Goal: Task Accomplishment & Management: Manage account settings

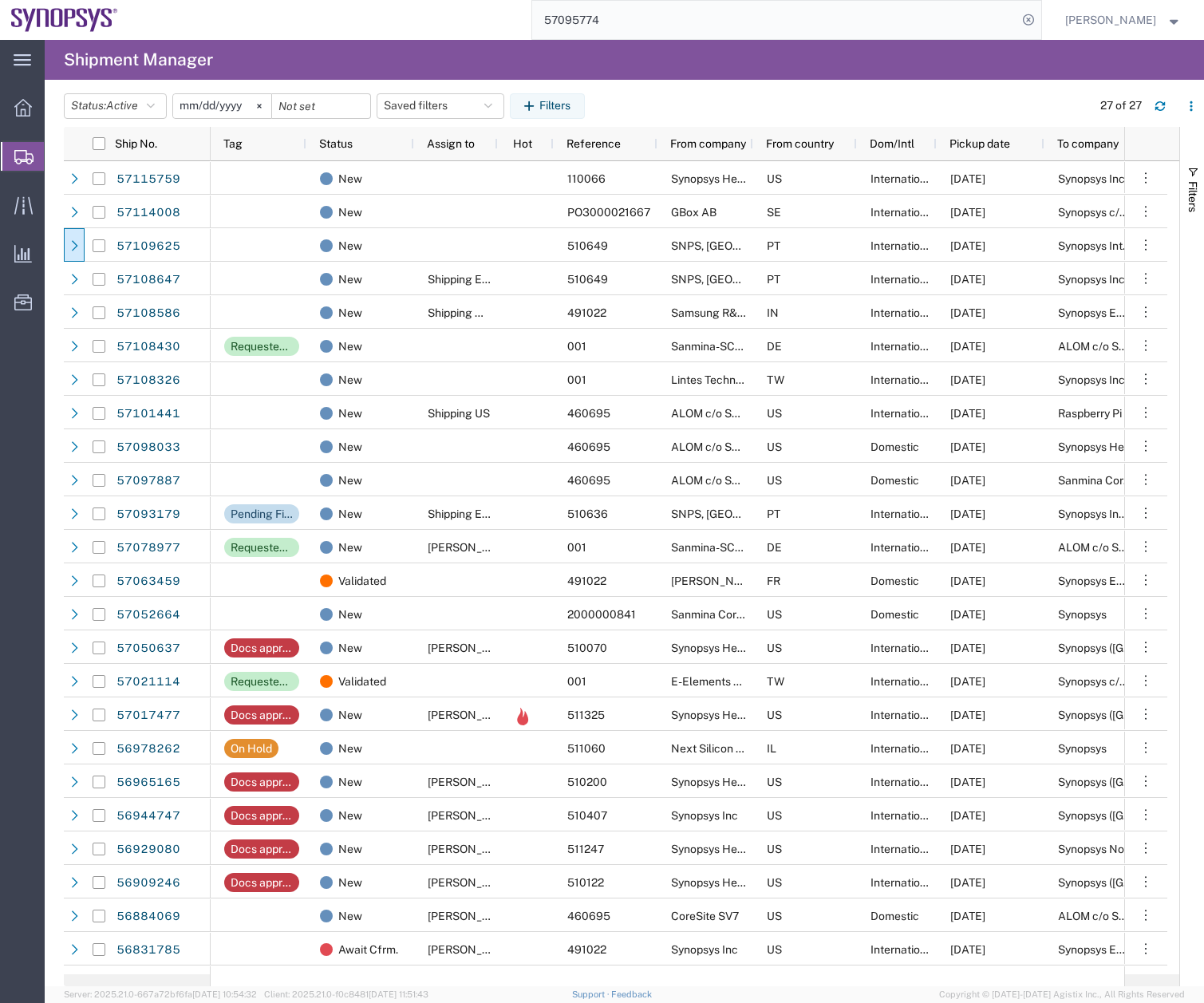
click at [0, 0] on span "Create Shipment" at bounding box center [0, 0] width 0 height 0
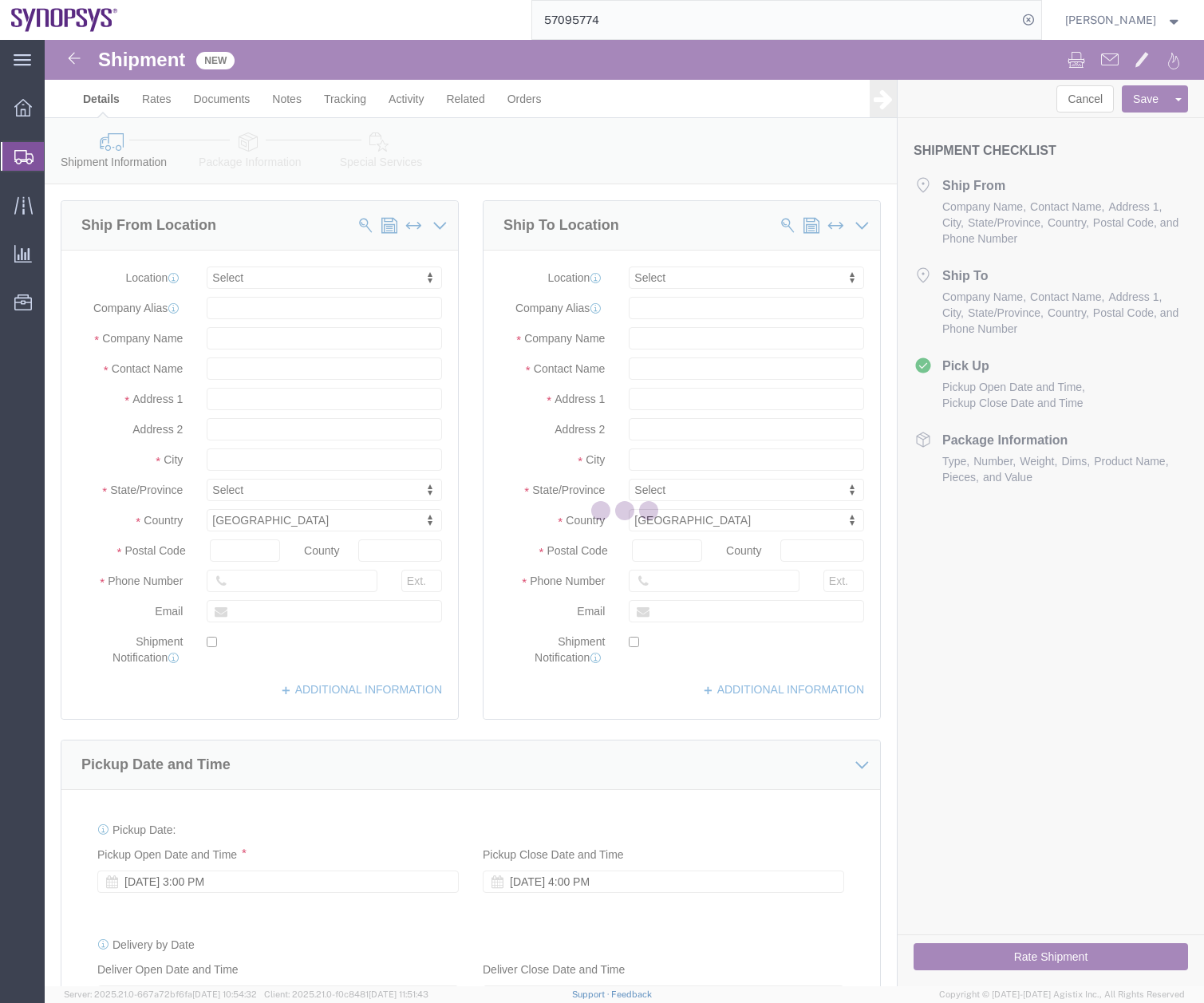
select select
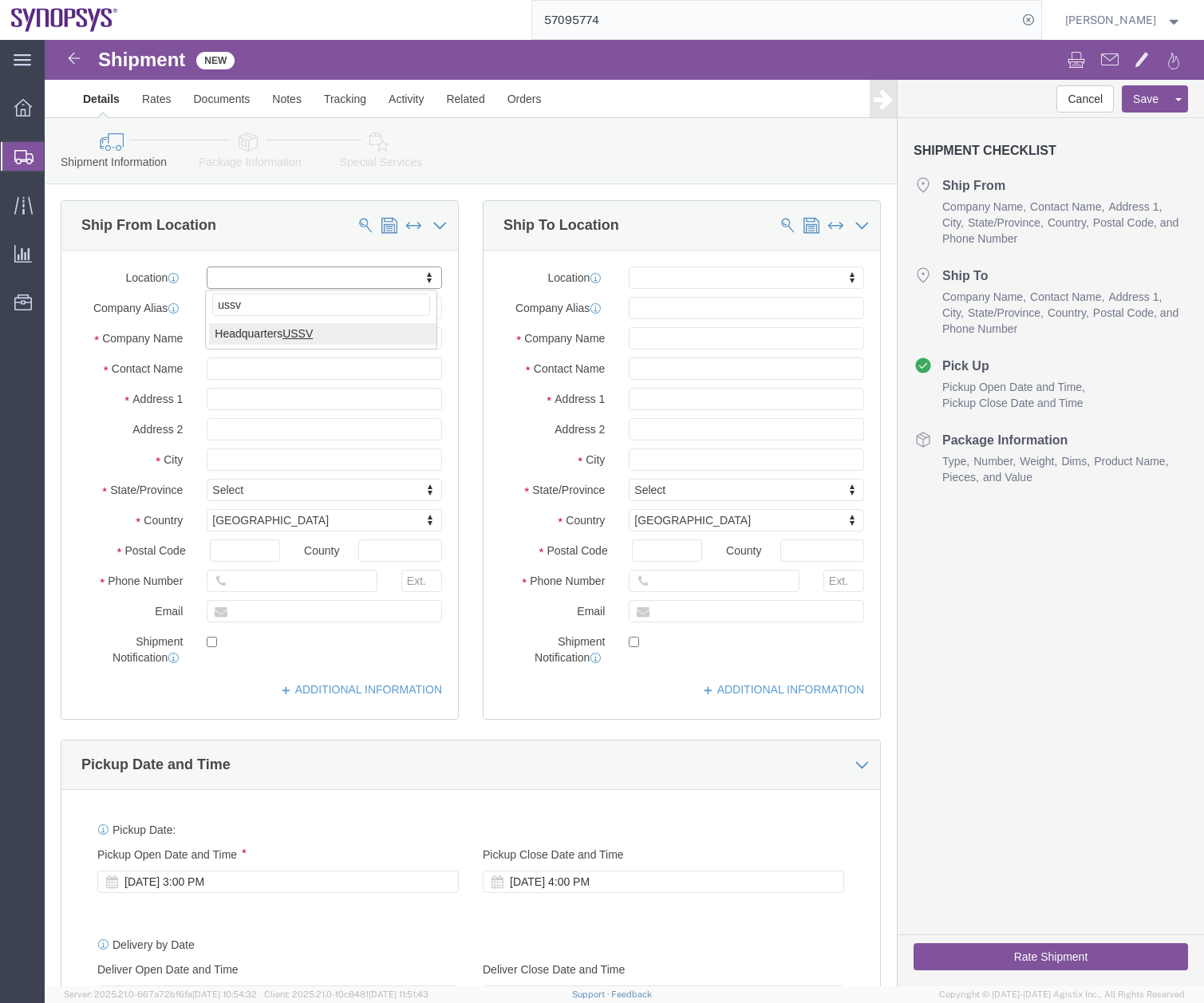
type input "ussv"
select select "63204"
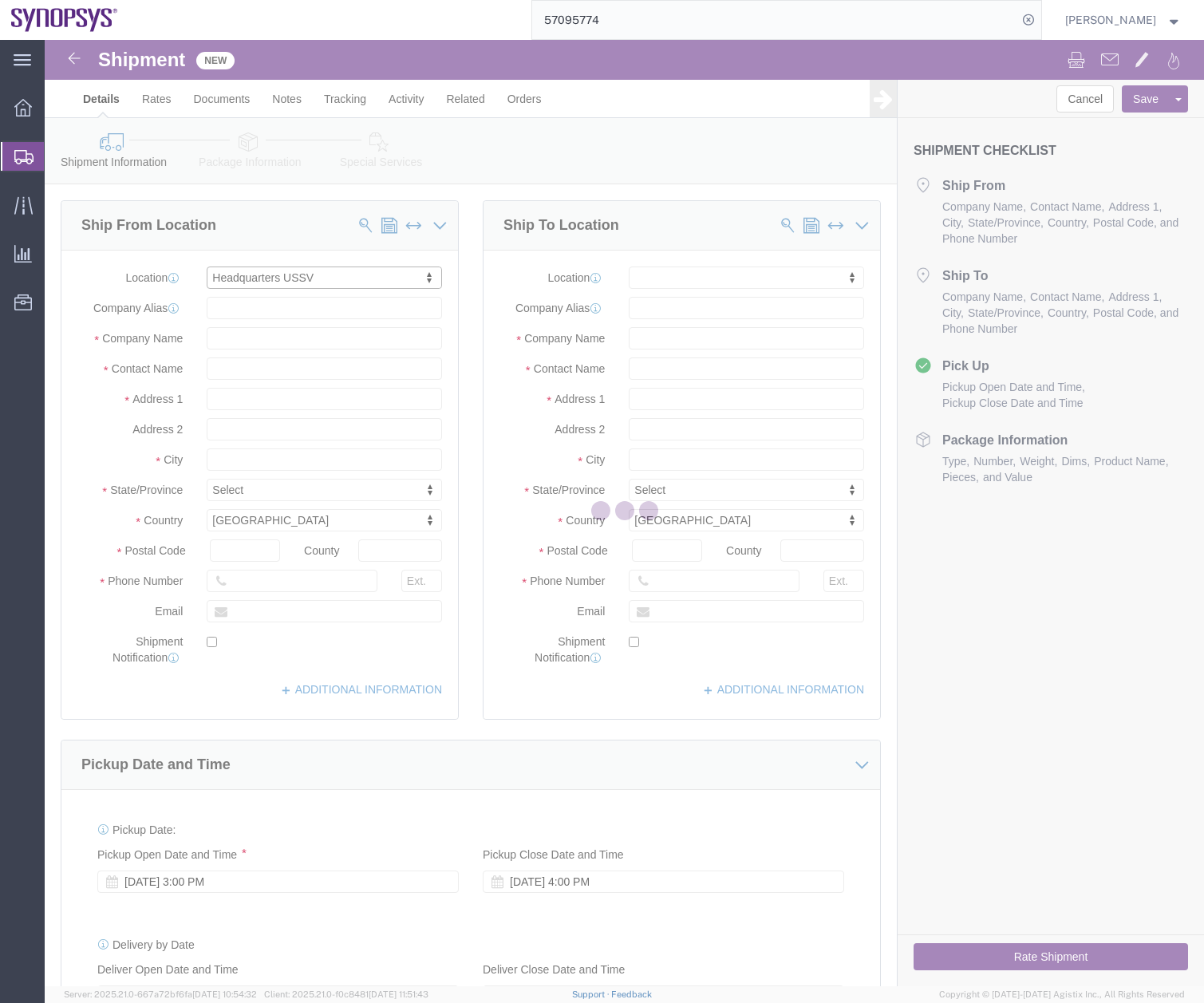
type input "[STREET_ADDRESS]"
type input "94085"
type input "6505845000"
type input "USSV"
type input "Synopsys Headquarters USSV"
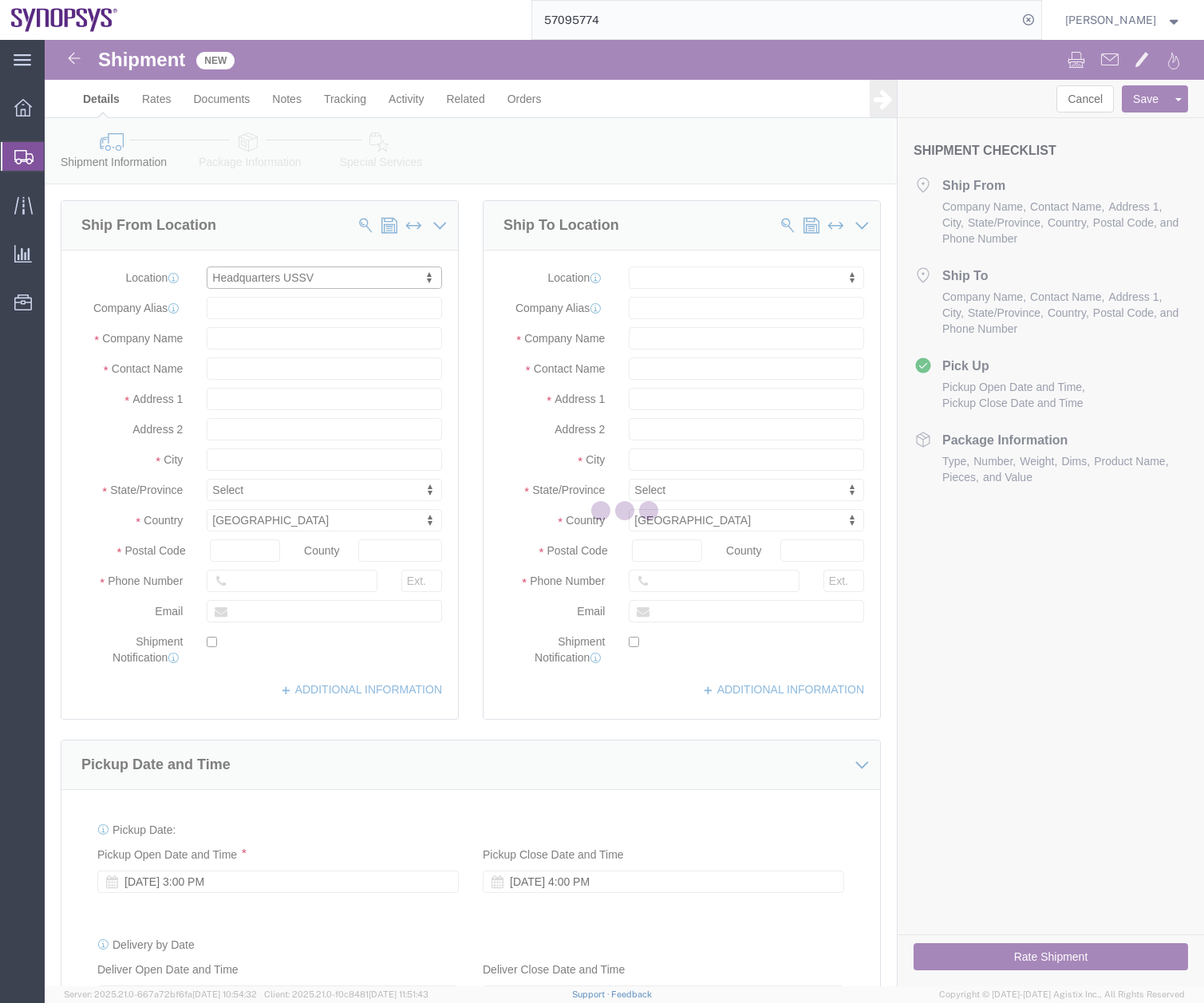
type input "Sunnyvale"
select select "CA"
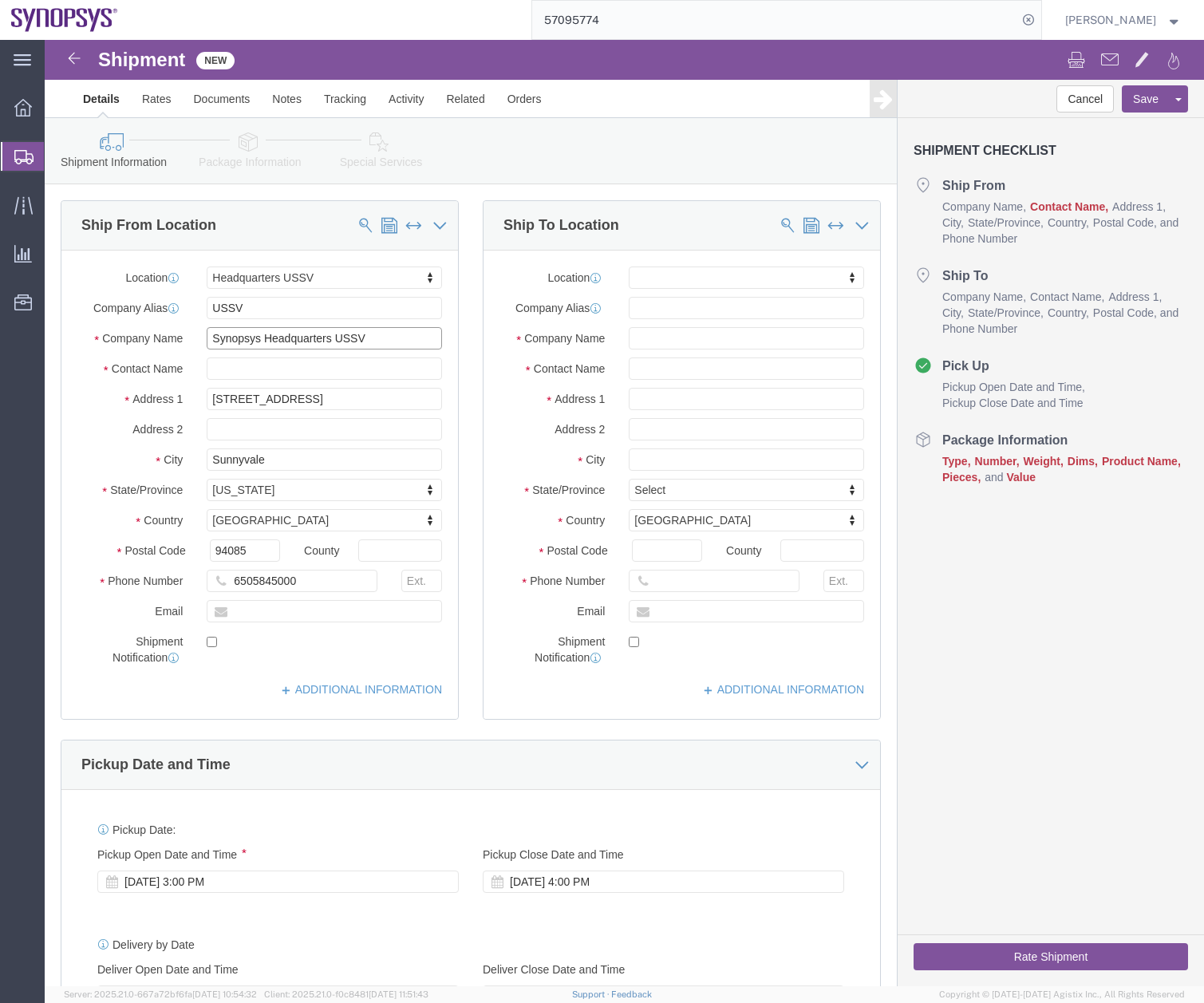
drag, startPoint x: 342, startPoint y: 289, endPoint x: 216, endPoint y: 296, distance: 126.2
click input "Synopsys Headquarters USSV"
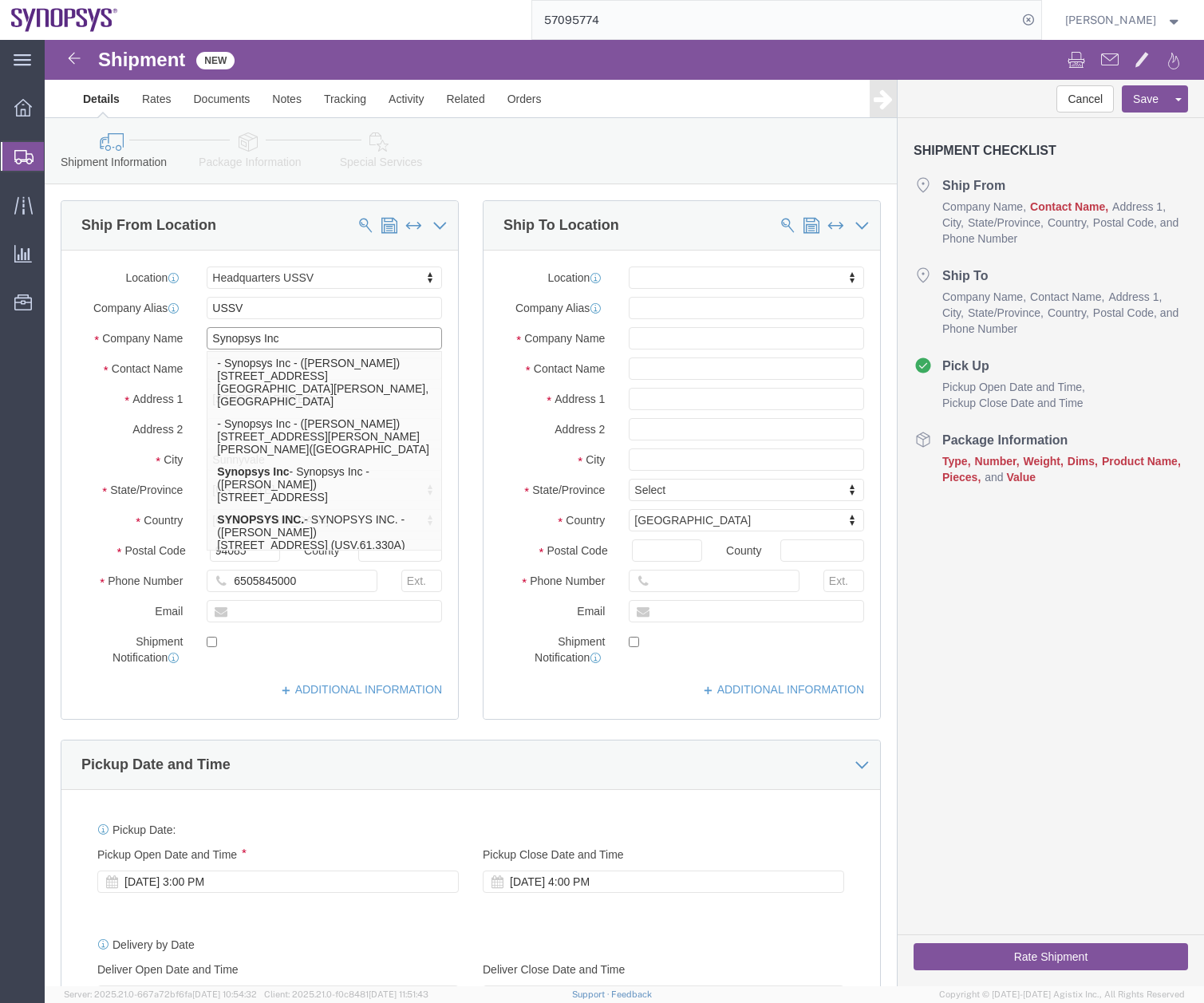
type input "Synopsys Inc"
click div "Pickup Date and Time"
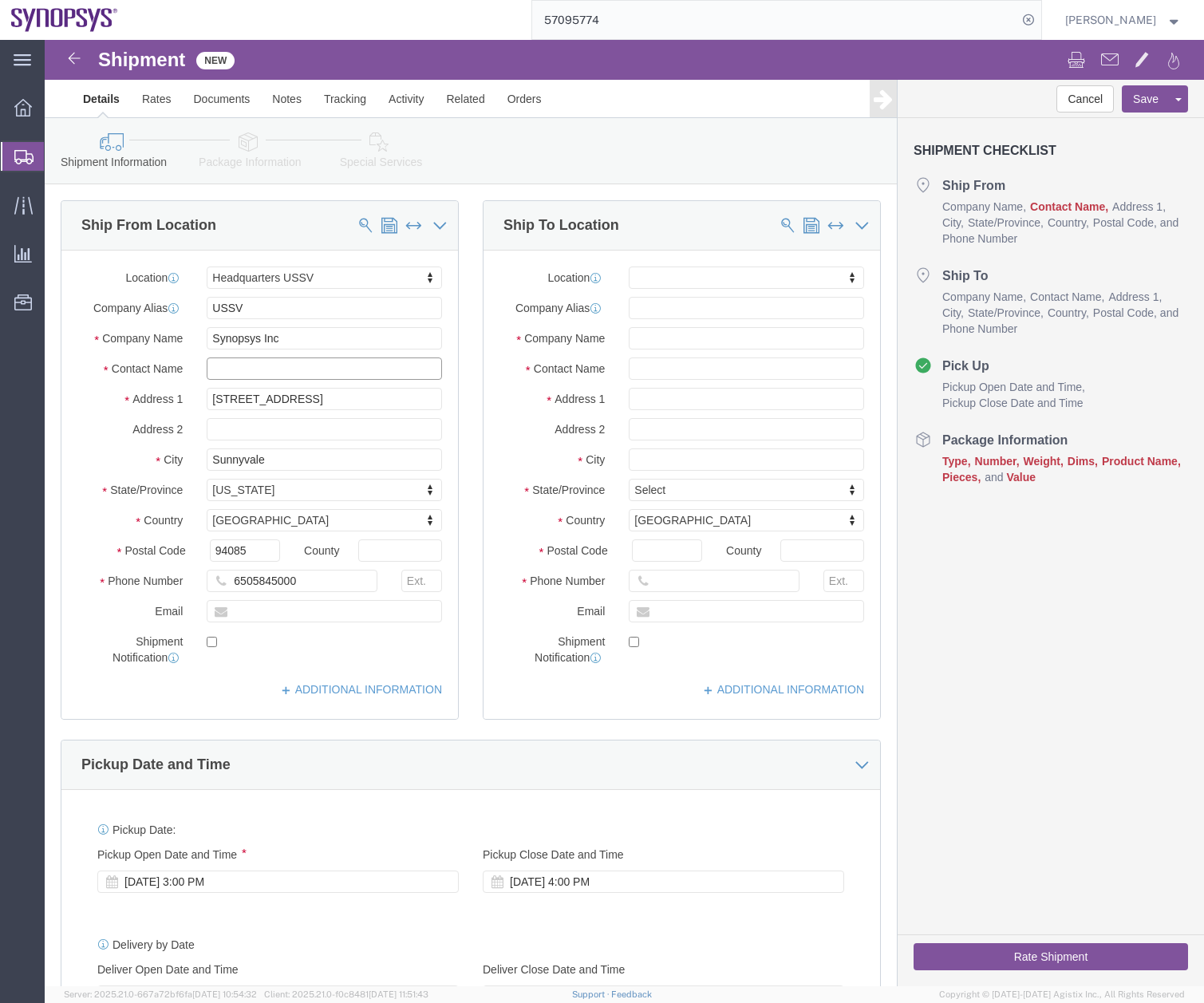
click input "text"
type input "[PERSON_NAME]"
type input "kr02"
select select "63142"
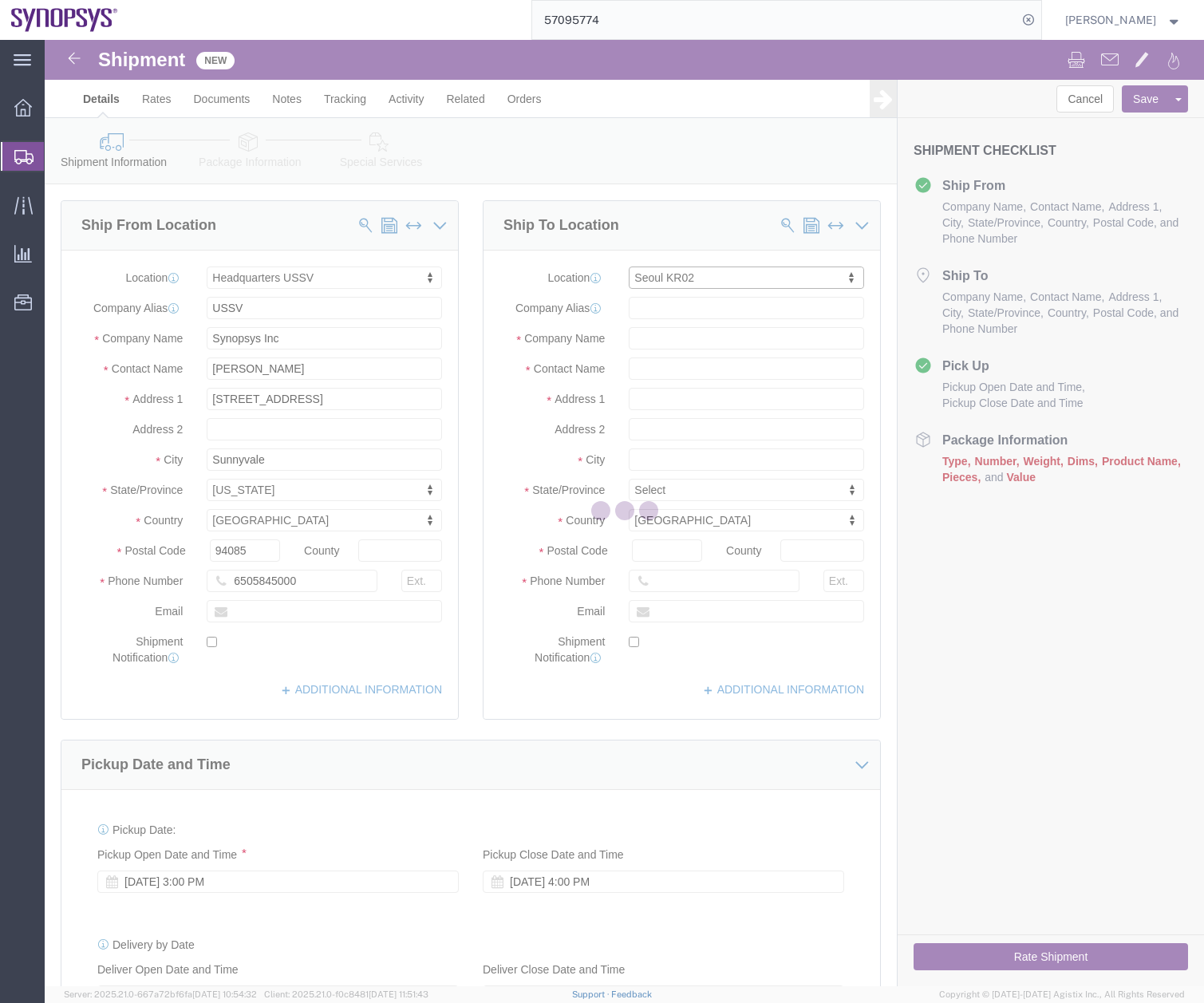
type input "N-5F [GEOGRAPHIC_DATA]"
type input "235 Pangyoyeok-ro Bundang-gu"
select select
select select "KR"
type input "13494"
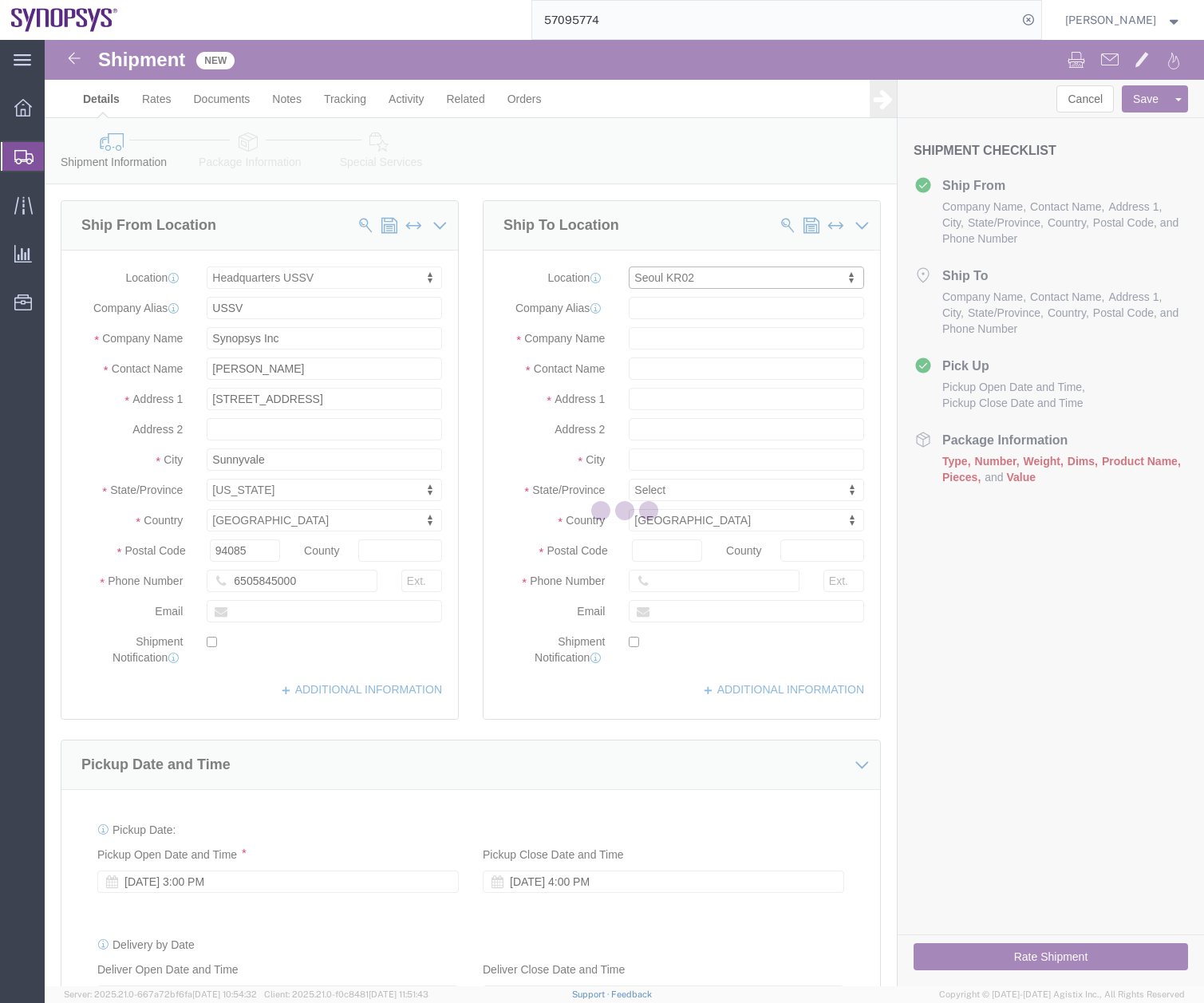
type input "KR02"
type input "[PERSON_NAME] Synopsys Korea"
type input "Seongnam-si"
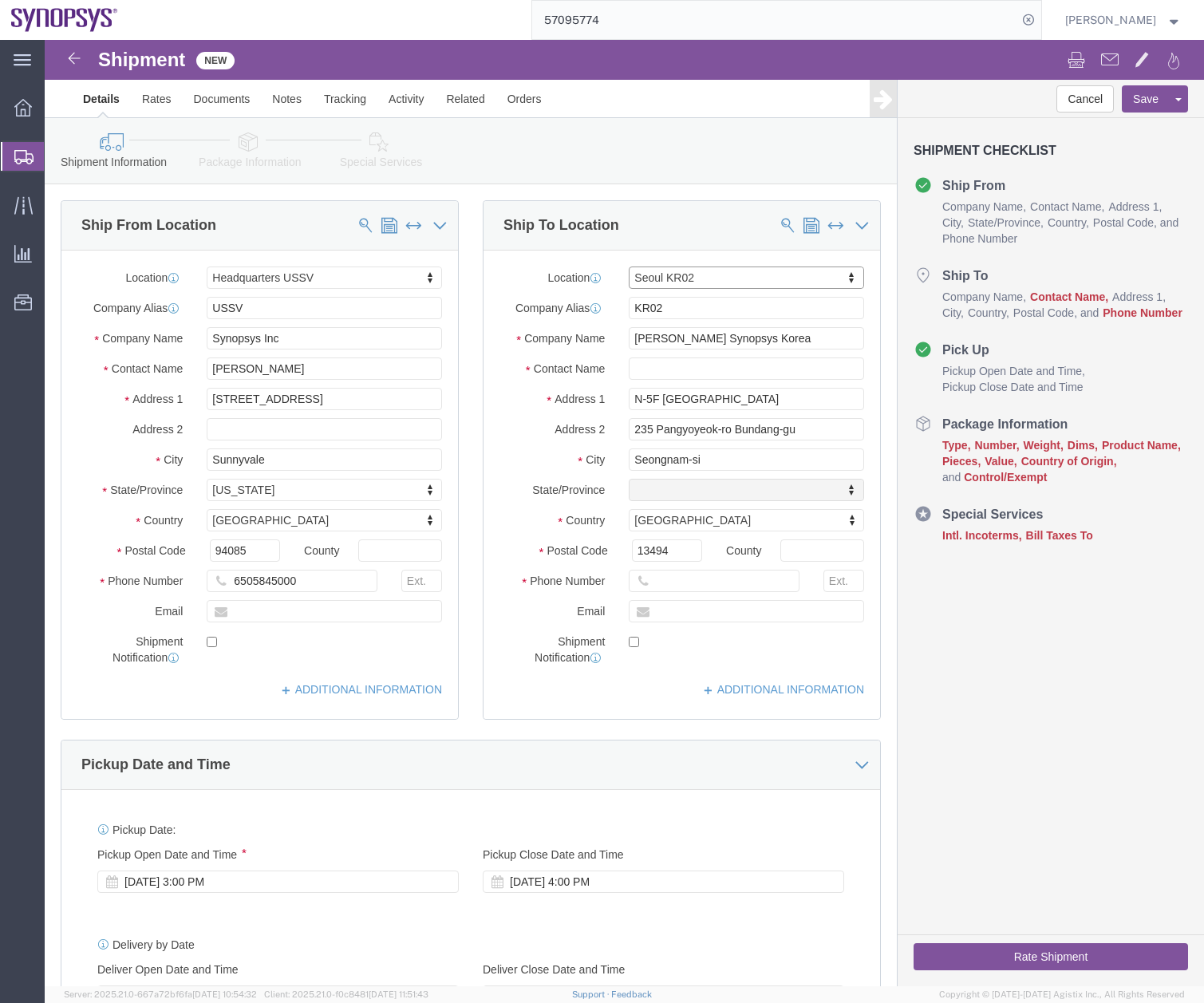
select select "13"
click input "[PERSON_NAME] Synopsys Korea"
click input "Synopsys Korea"
type input "Synopsys Korea Inc."
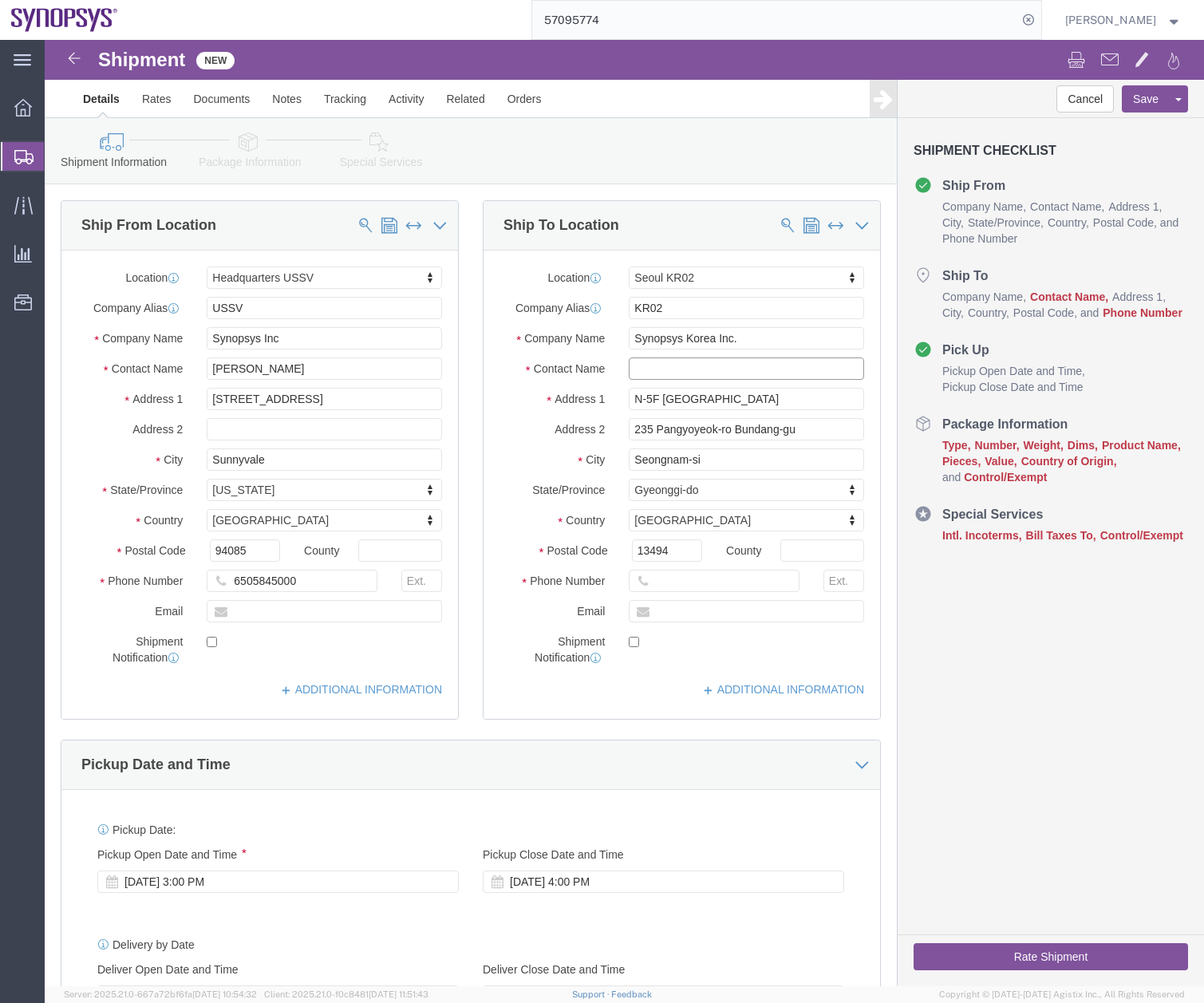
click input "text"
type input "Da [PERSON_NAME]"
click input "text"
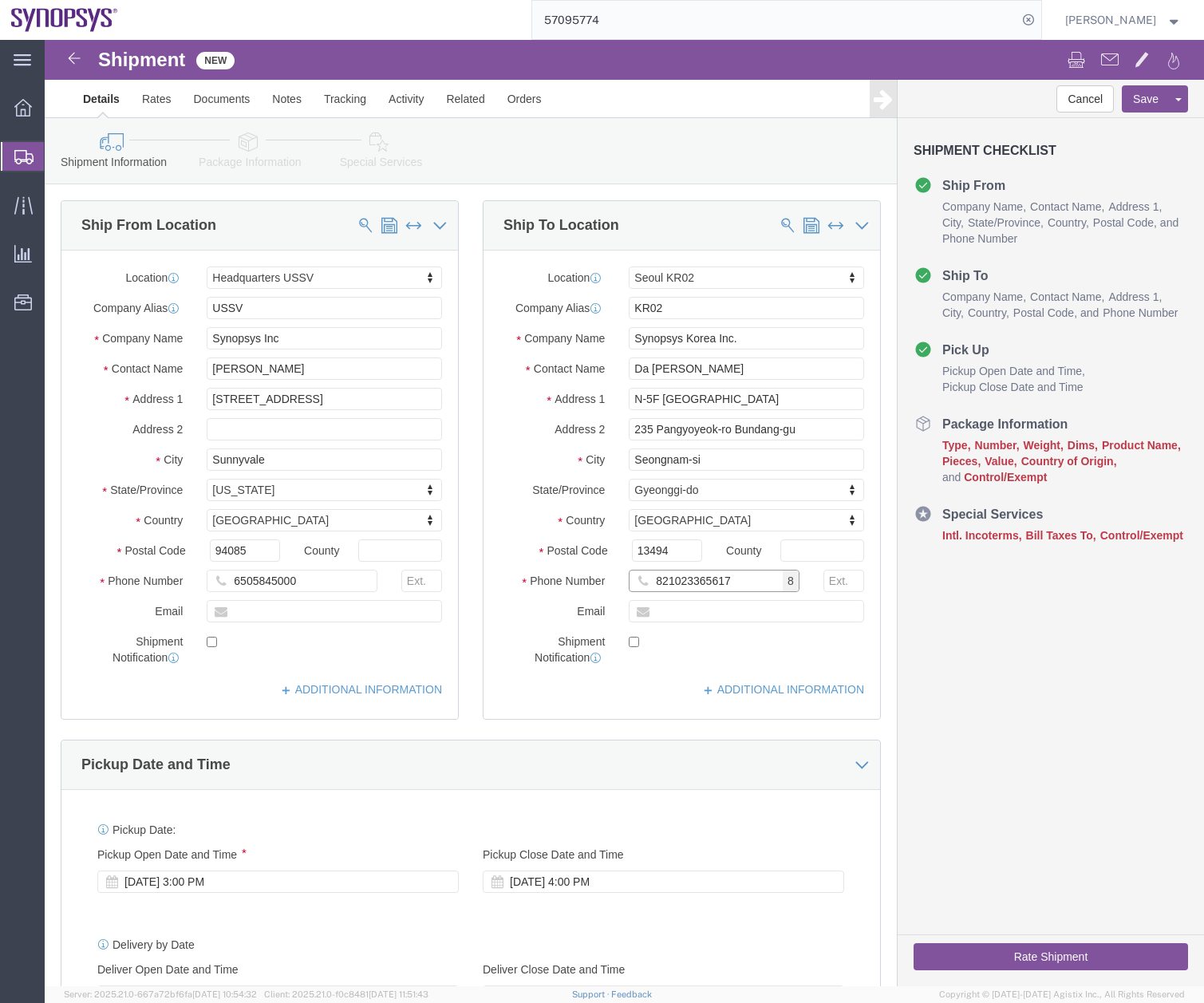
type input "821023365617"
click input "text"
type input "[EMAIL_ADDRESS][DOMAIN_NAME]"
click input "checkbox"
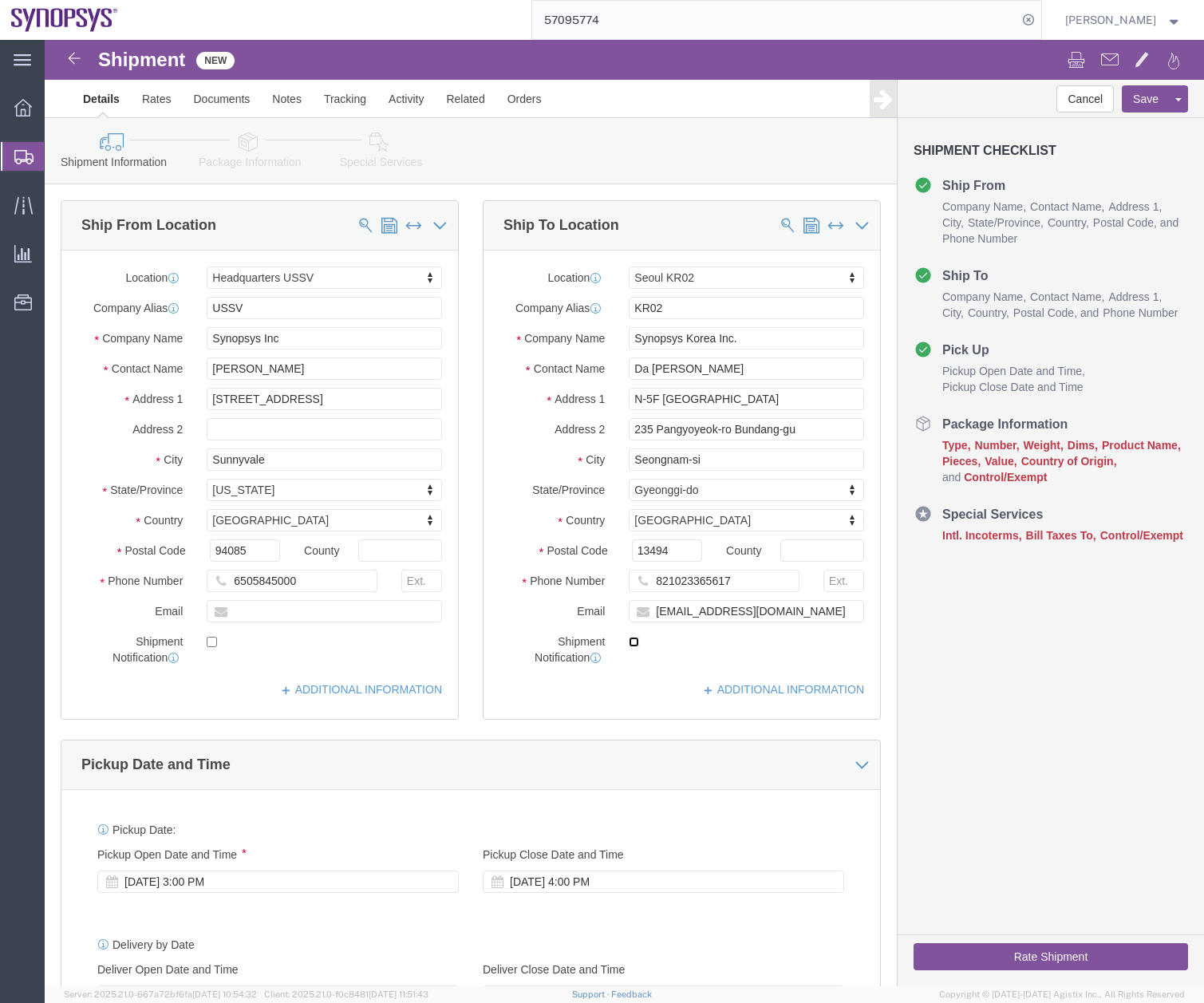
checkbox input "true"
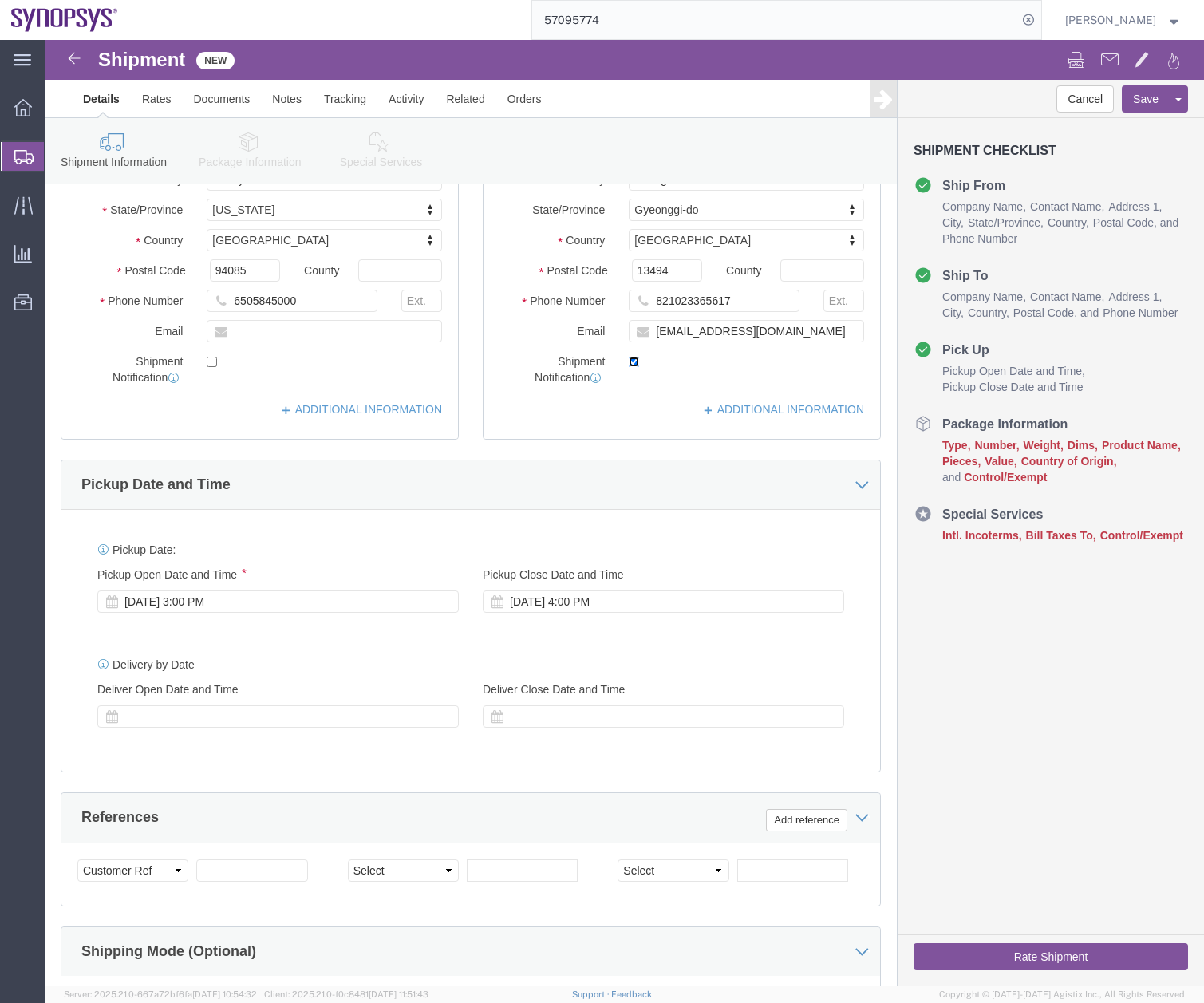
scroll to position [297, 0]
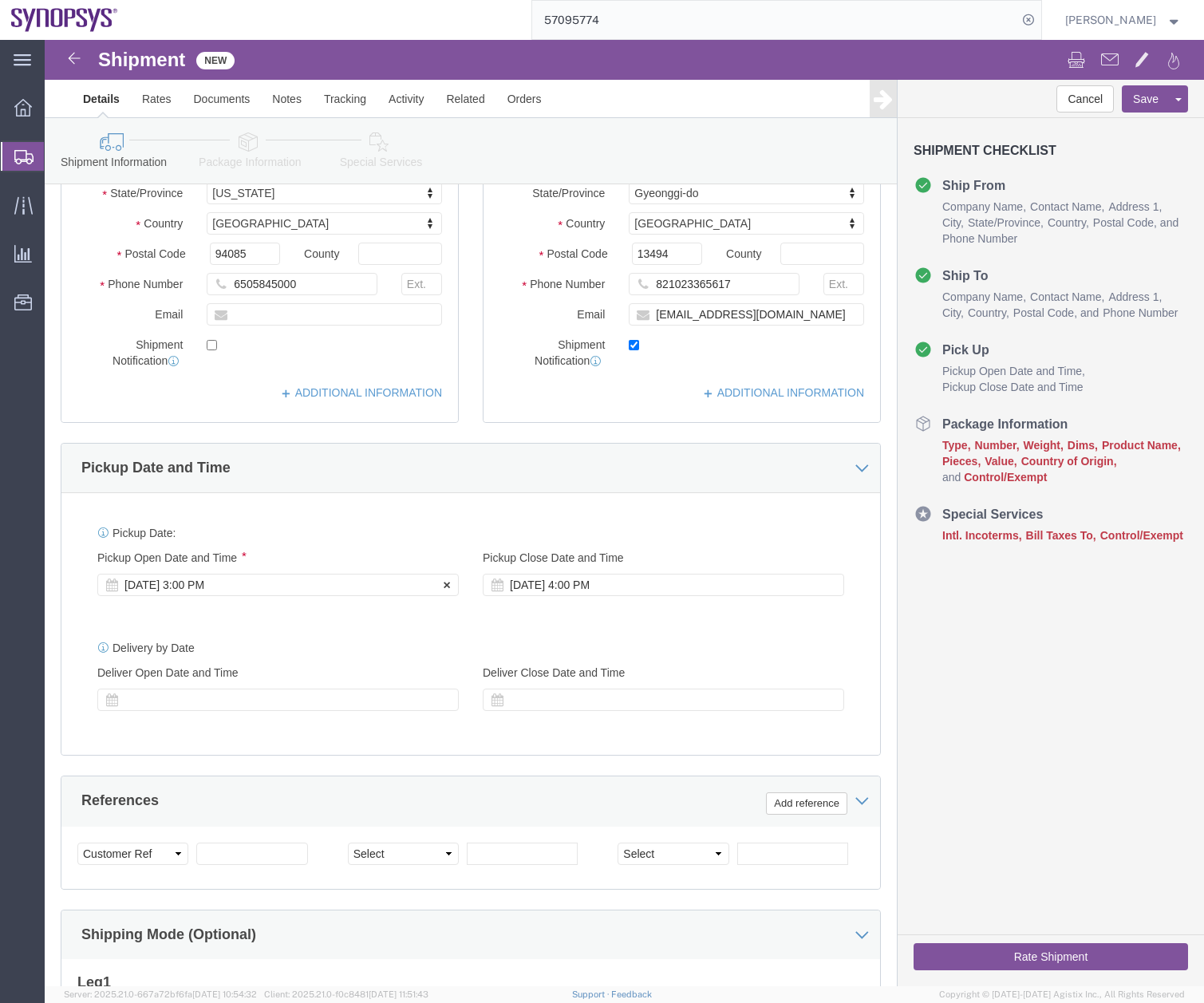
click div "[DATE] 3:00 PM"
click div "Delivery by Date Delivery Start Date Delivery Start Time Deliver Open Date and …"
click link "Package Information"
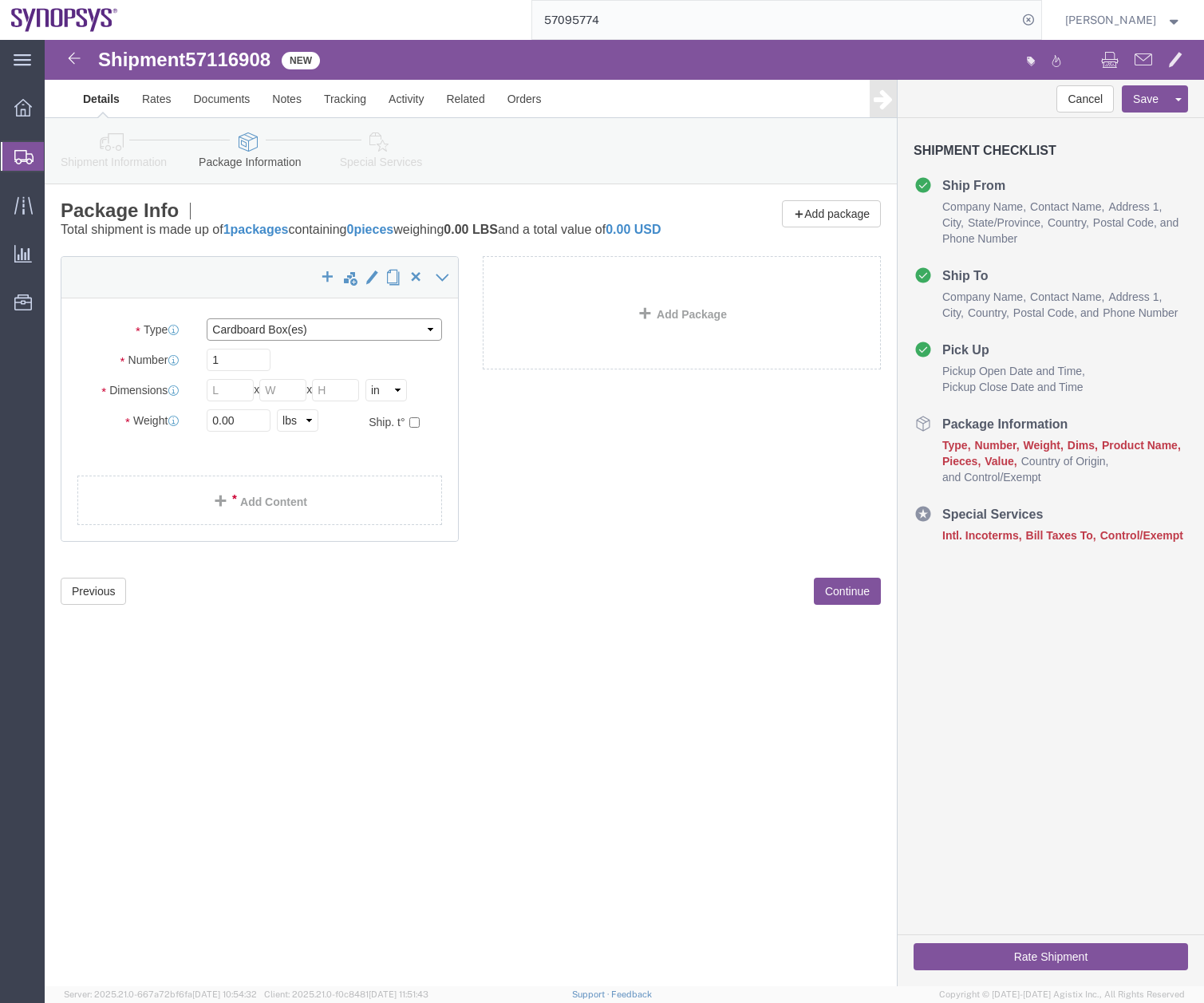
click select "Select Bale(s) Basket(s) Bolt(s) Bottle(s) Buckets Bulk Bundle(s) Can(s) Cardbo…"
select select "PAK"
click select "Select Bale(s) Basket(s) Bolt(s) Bottle(s) Buckets Bulk Bundle(s) Can(s) Cardbo…"
type input "10.25"
type input "12.75"
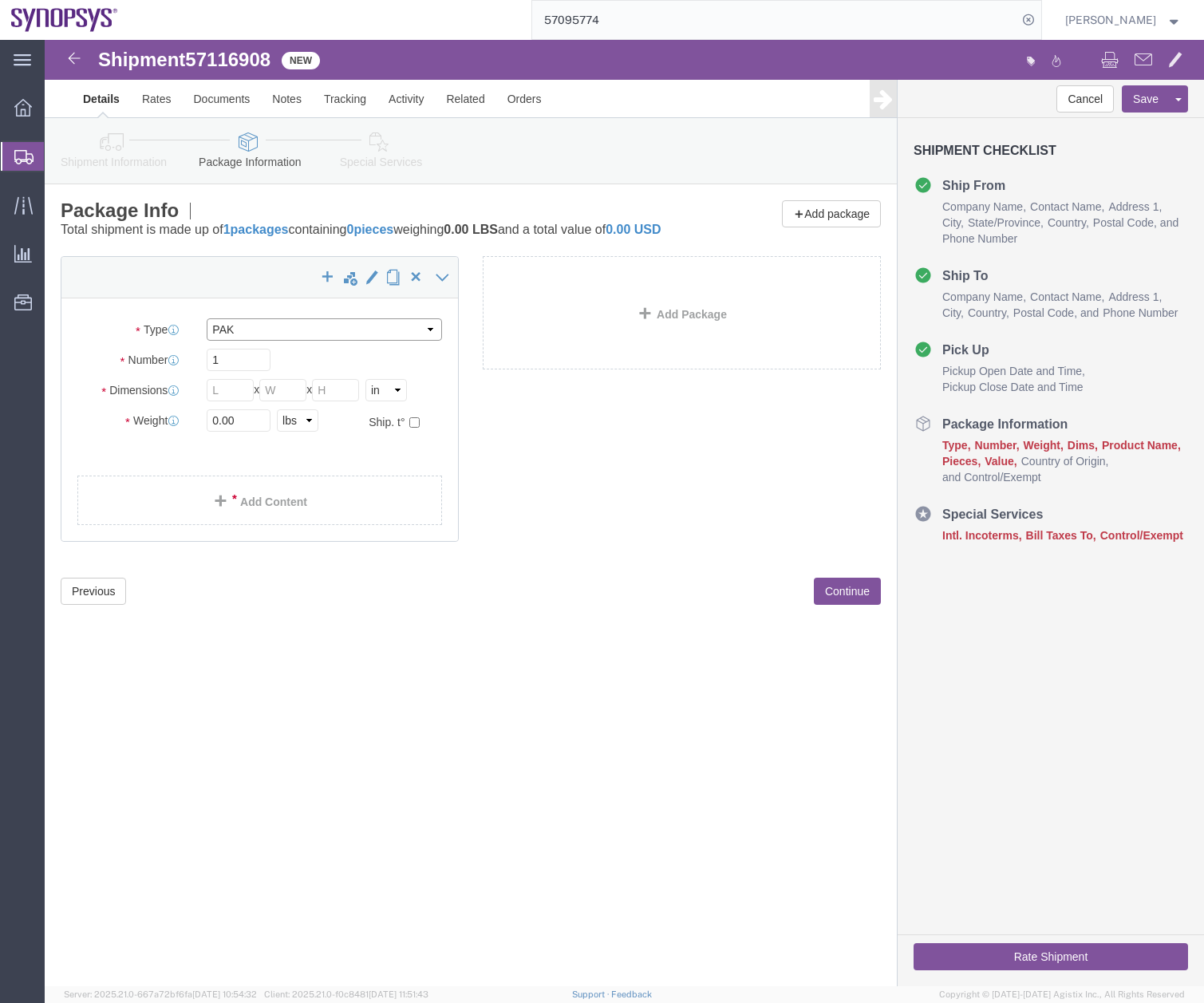
type input "1.00"
drag, startPoint x: 210, startPoint y: 399, endPoint x: 7, endPoint y: 487, distance: 221.3
click div "Package Type Select Bale(s) Basket(s) Bolt(s) Bottle(s) Buckets Bulk Bundle(s) …"
type input "1"
click div "1 x PAK Package Type Select Bale(s) Basket(s) Bolt(s) Bottle(s) Buckets Bulk Bu…"
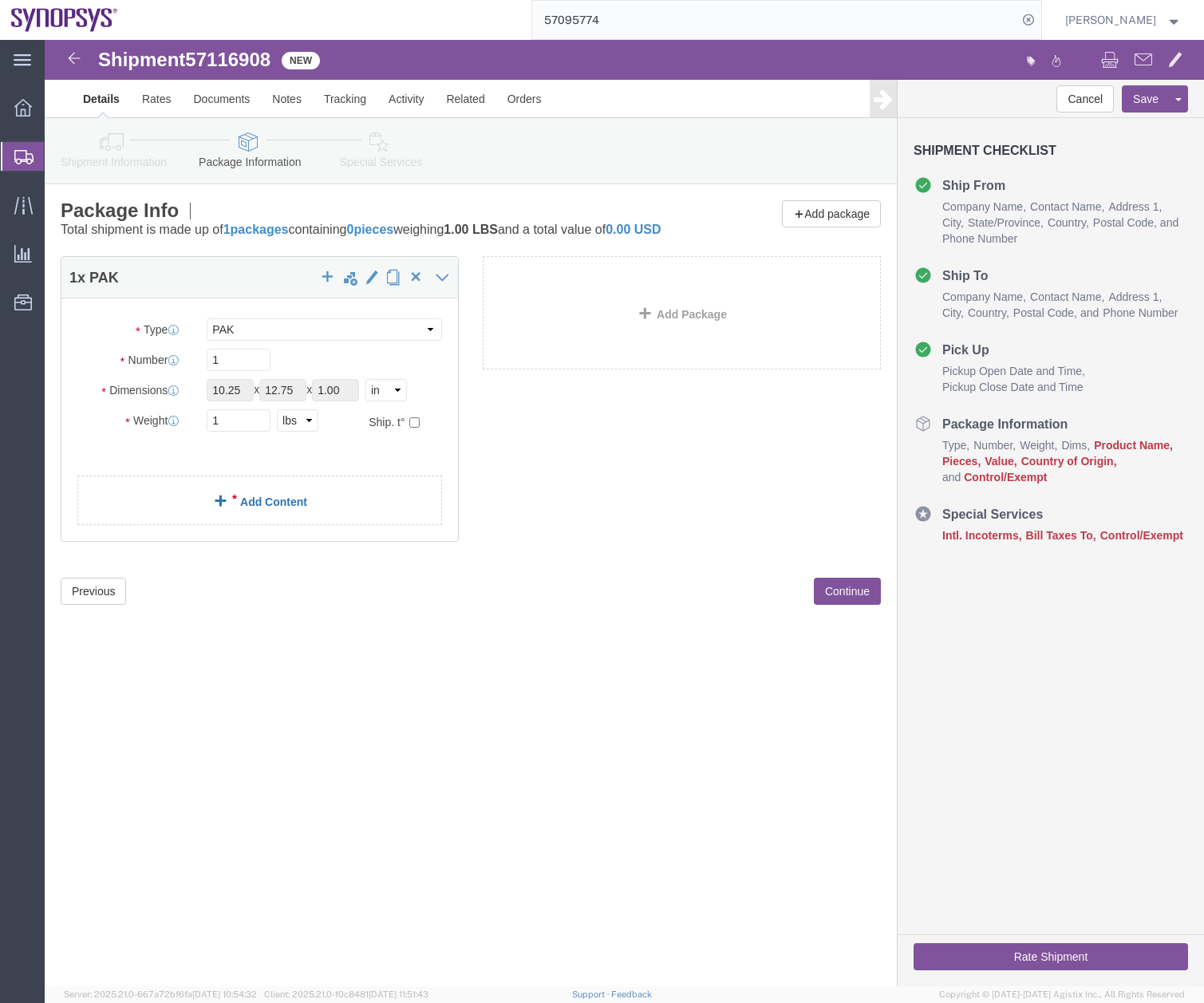
click link "Add Content"
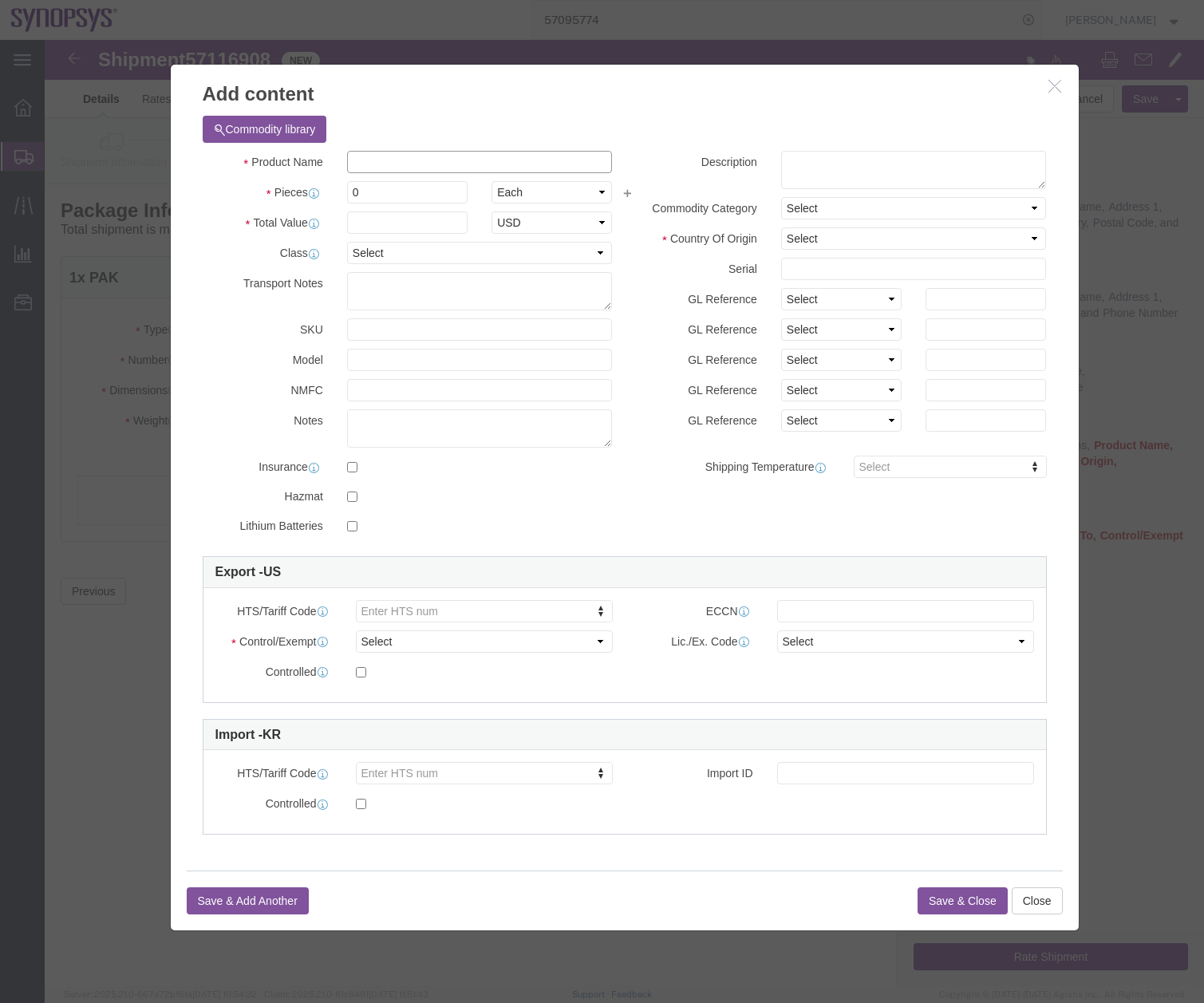
click input "text"
type input "d"
type input "Documents"
click textarea
type textarea "Documents"
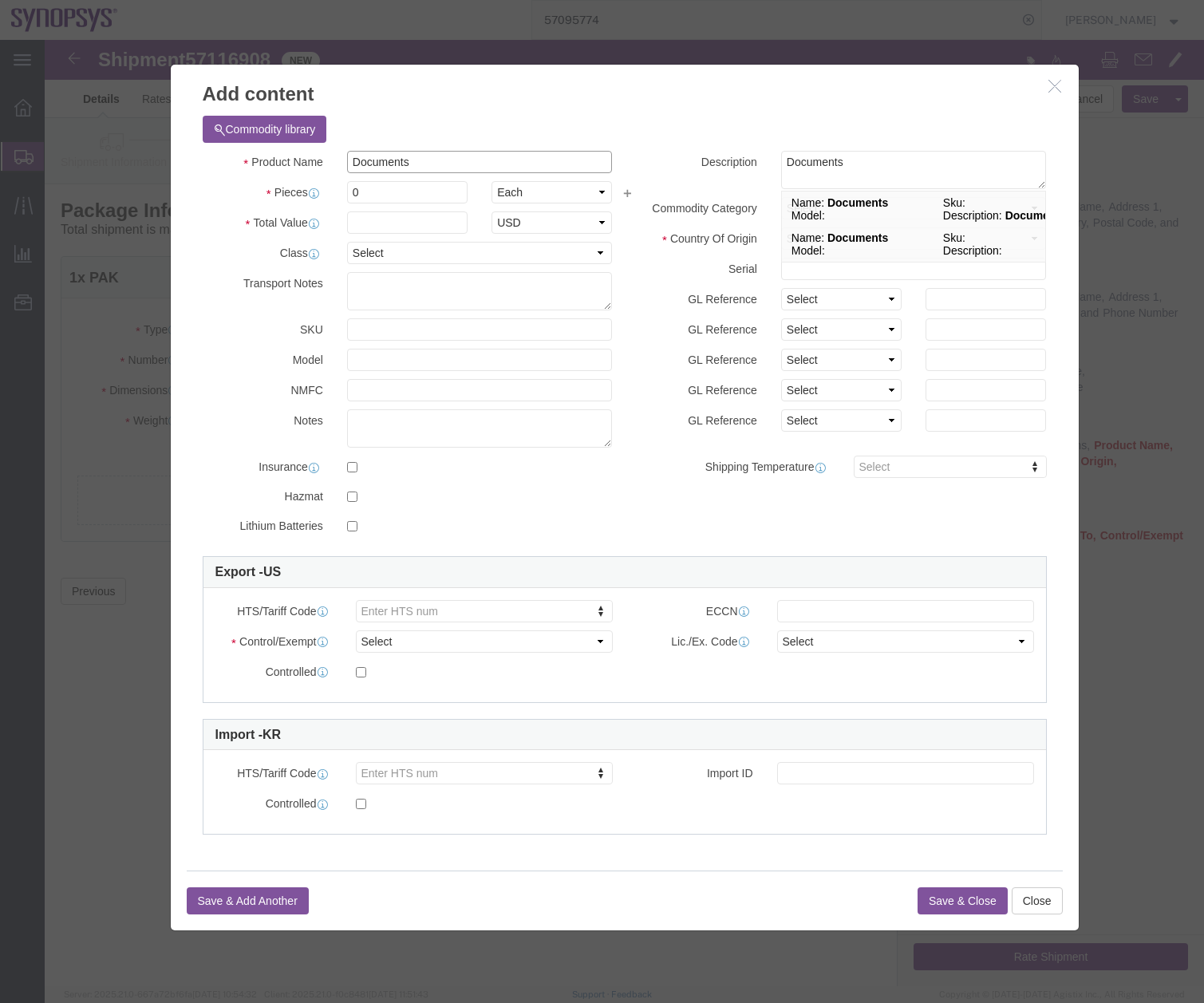
click input "Documents"
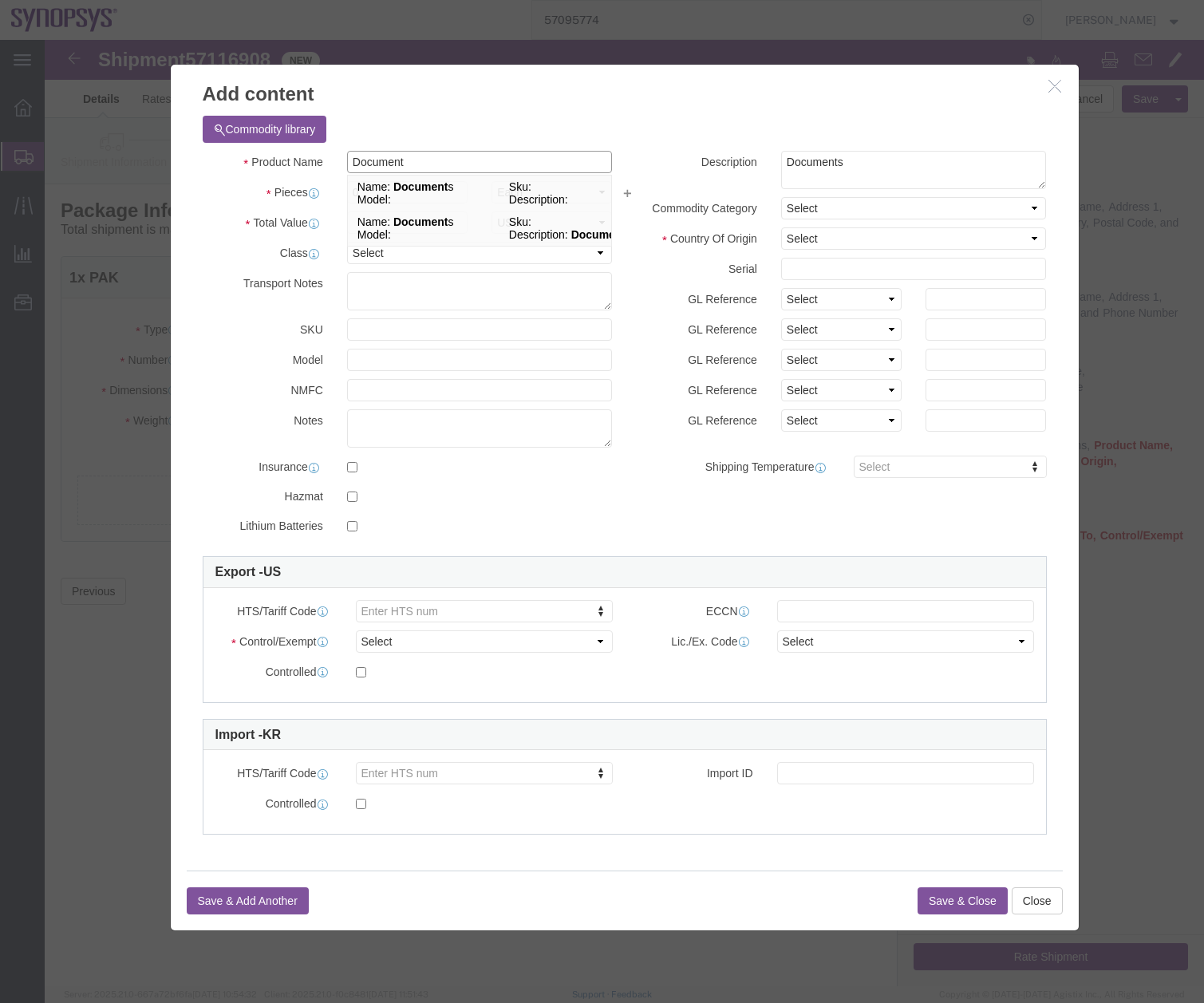
type input "Document"
drag, startPoint x: 701, startPoint y: 143, endPoint x: 713, endPoint y: 164, distance: 24.2
click div "Description Documents Documents"
type textarea "Certificate"
click input "0"
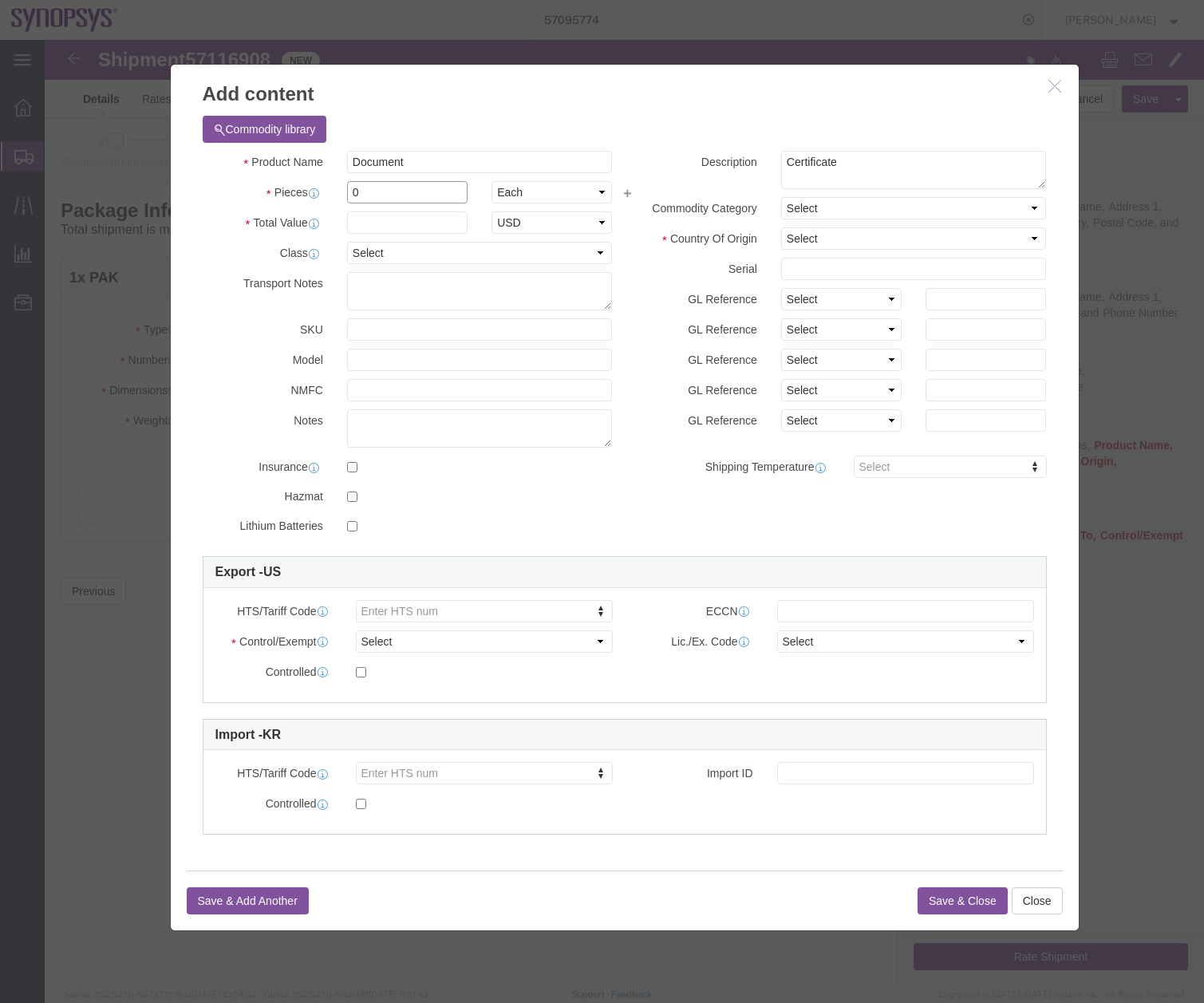
drag, startPoint x: 335, startPoint y: 147, endPoint x: 268, endPoint y: 169, distance: 70.5
click div "Product Name Document Document Pieces 0 Select Bag Barrels 100Board Feet Bottle…"
type input "1"
click input "text"
type input "1"
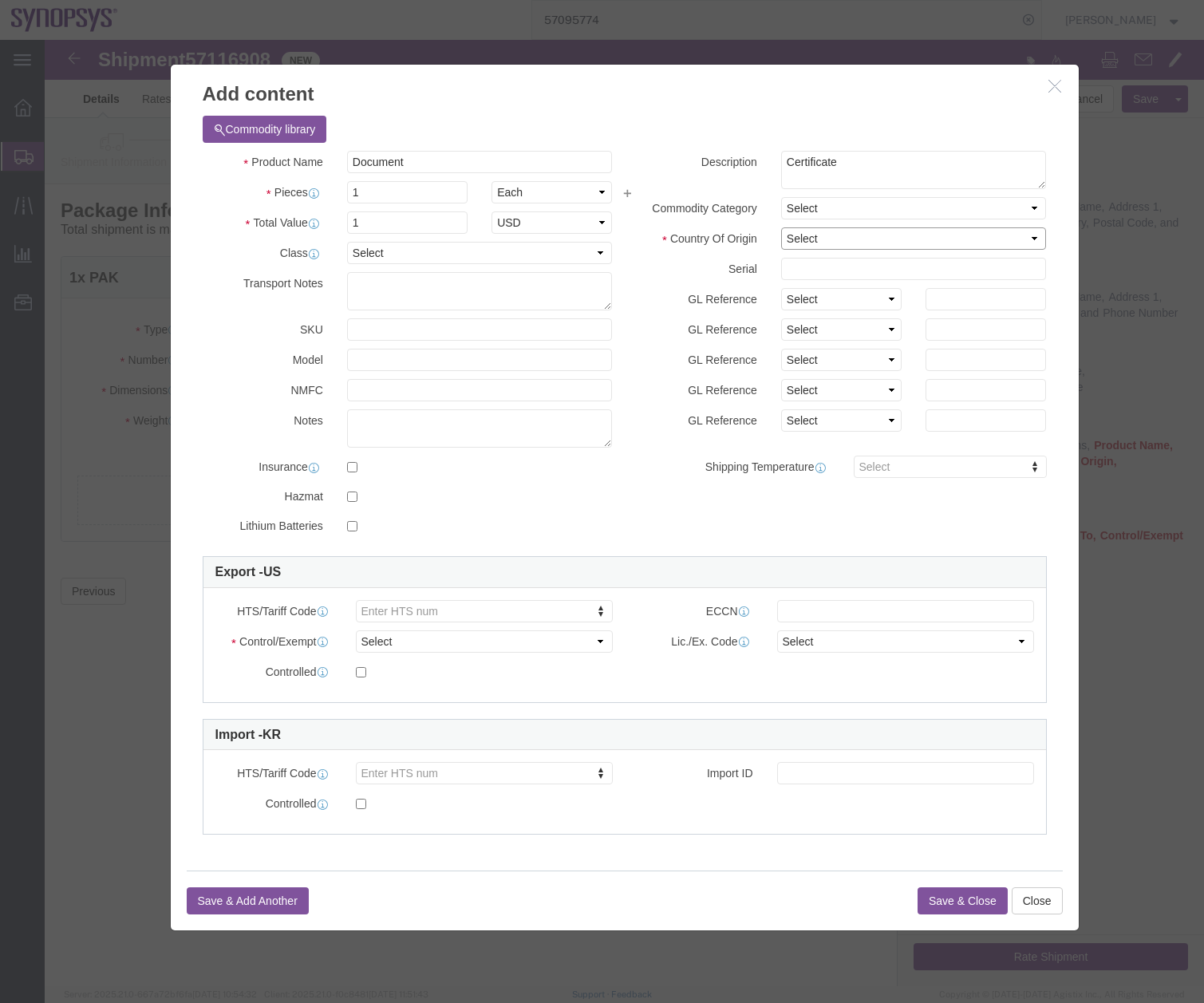
click select "Select [GEOGRAPHIC_DATA] [GEOGRAPHIC_DATA] [GEOGRAPHIC_DATA] [GEOGRAPHIC_DATA] …"
select select "US"
click select "Select [GEOGRAPHIC_DATA] [GEOGRAPHIC_DATA] [GEOGRAPHIC_DATA] [GEOGRAPHIC_DATA] …"
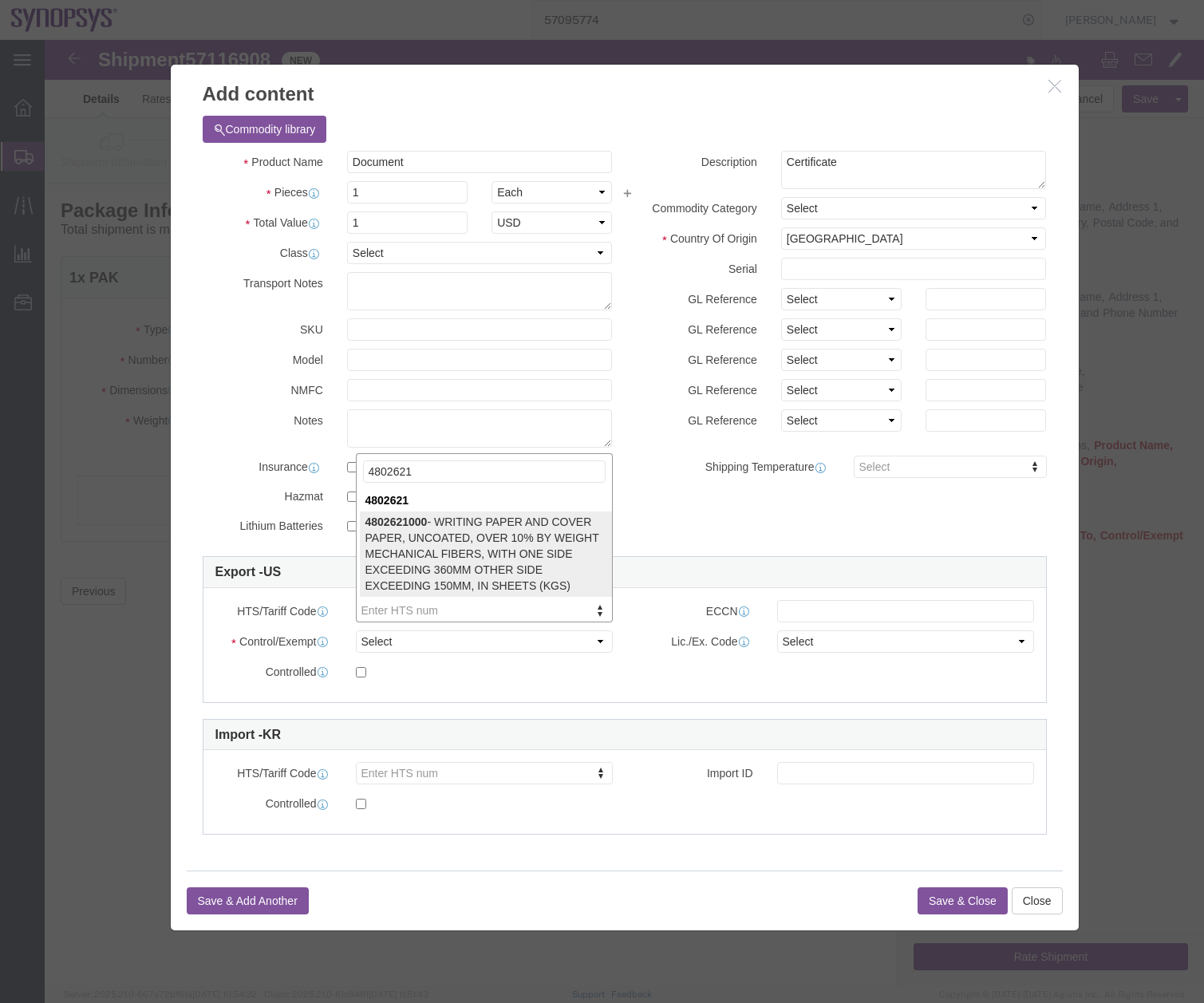
type input "4802621"
select select "KGS"
type input "4802621000"
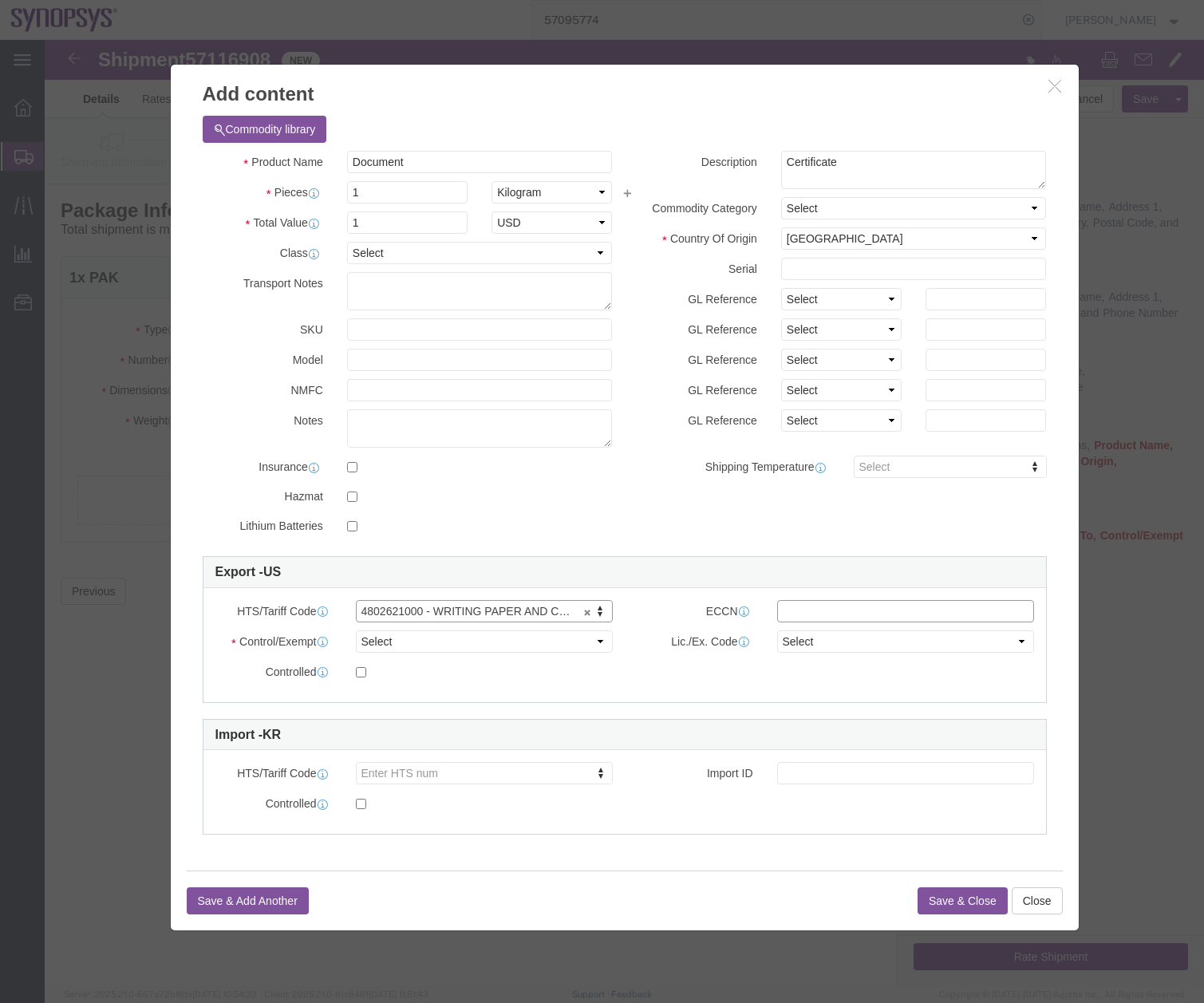
click input "text"
type input "EAR99"
click select "Select ATF BIS DEA EPA FDA FTR ITAR OFAC Other (OPA)"
select select "FTR"
click select "Select ATF BIS DEA EPA FDA FTR ITAR OFAC Other (OPA)"
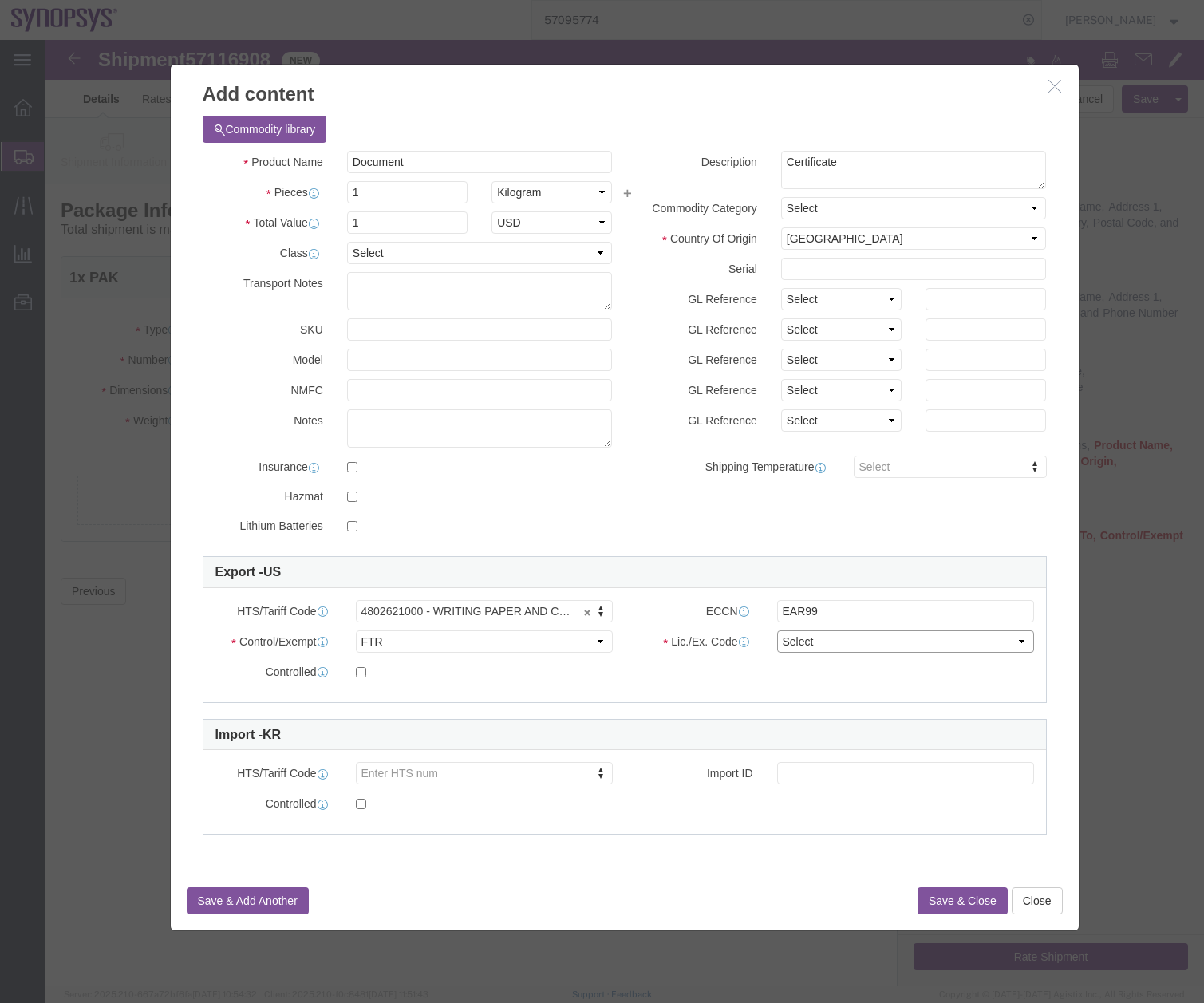
click select "Select 30.2(d)(2) 30.36 30.37(a) 30.37(f) 30.37(g) 30.37(h) 30.37(i) 30.37(j) 3…"
select select "30.37(a)"
click select "Select 30.2(d)(2) 30.36 30.37(a) 30.37(f) 30.37(g) 30.37(h) 30.37(i) 30.37(j) 3…"
click button "Save & Close"
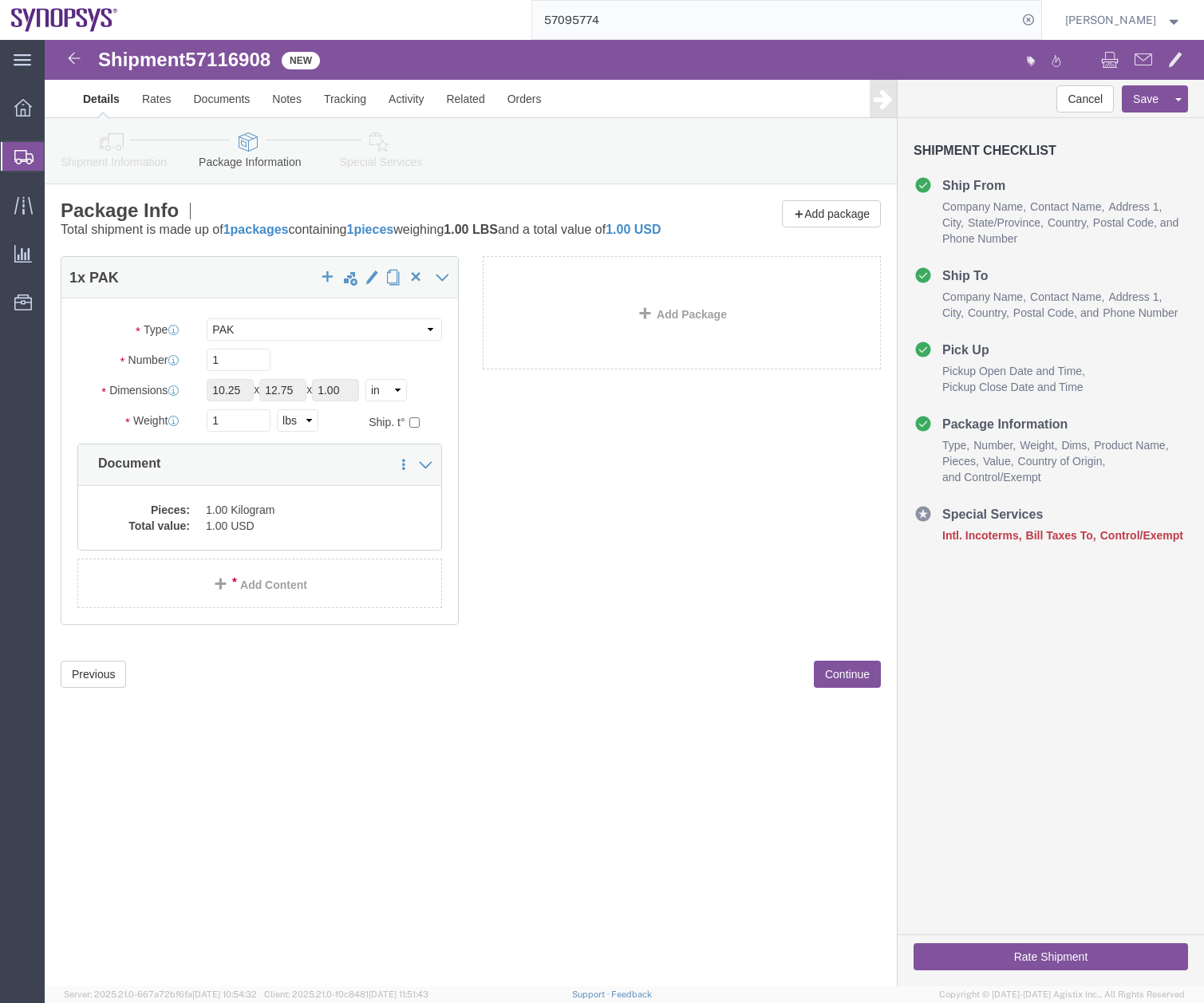
click link "Special Services"
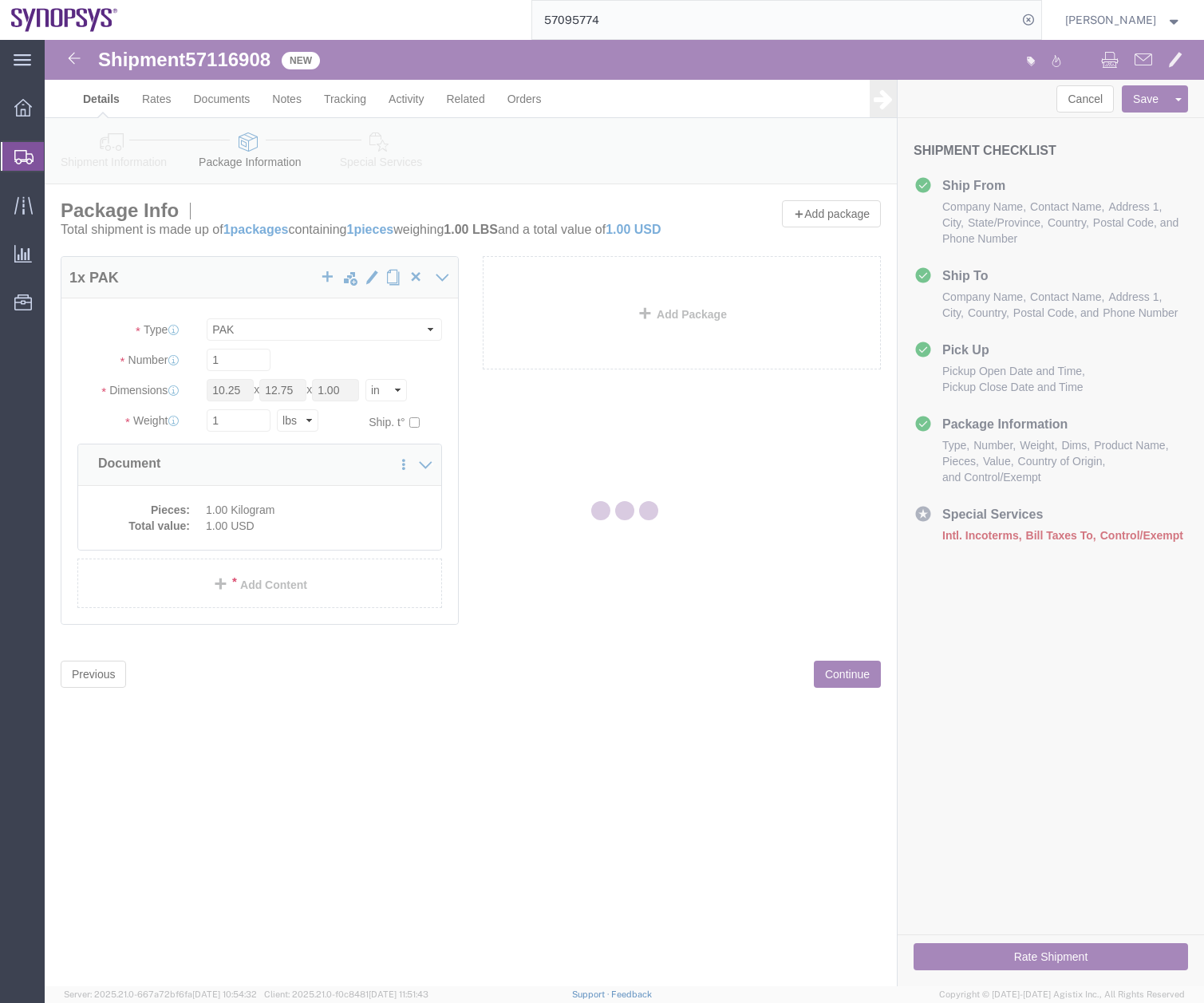
select select
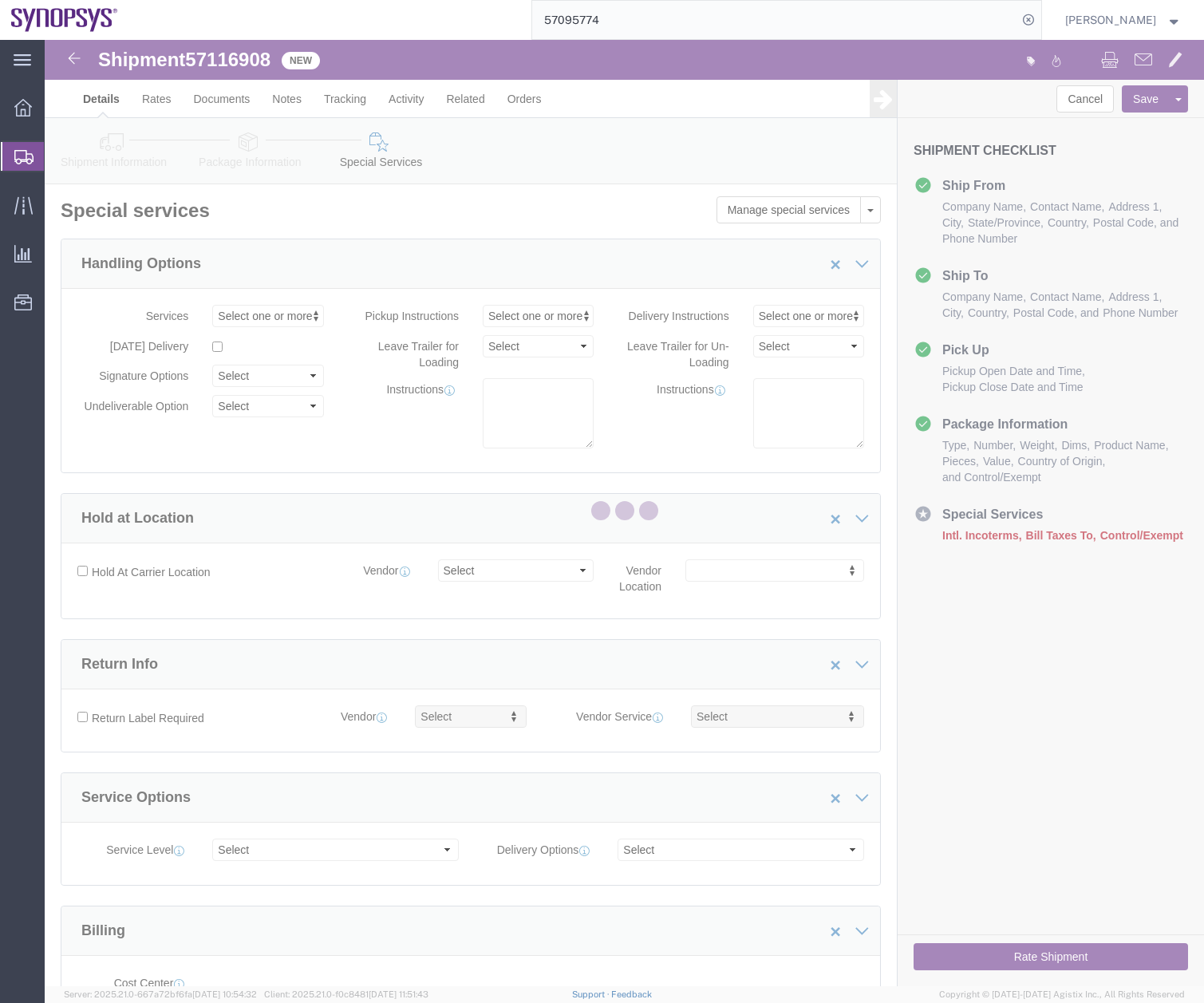
select select "COSTCENTER"
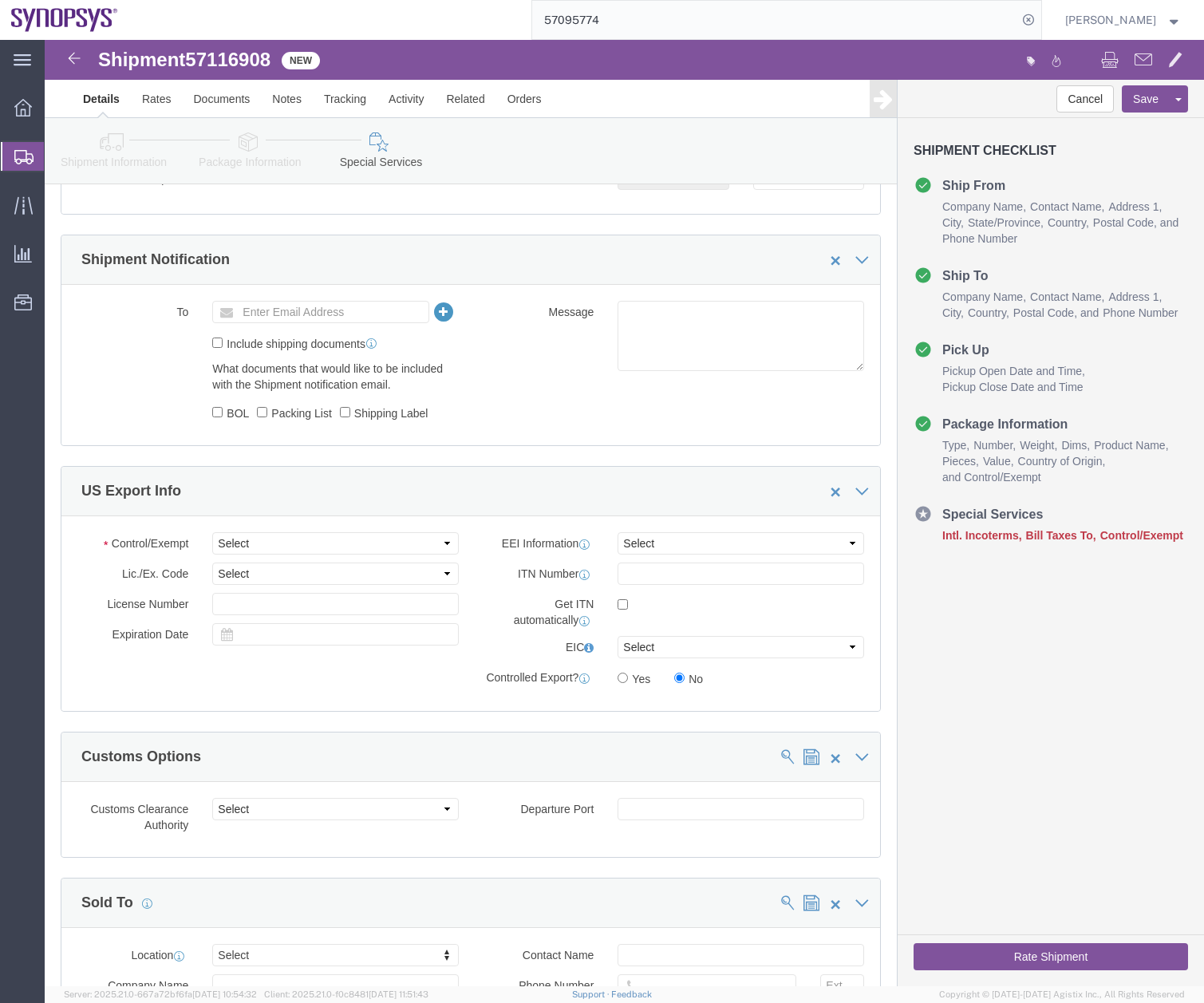
scroll to position [1074, 0]
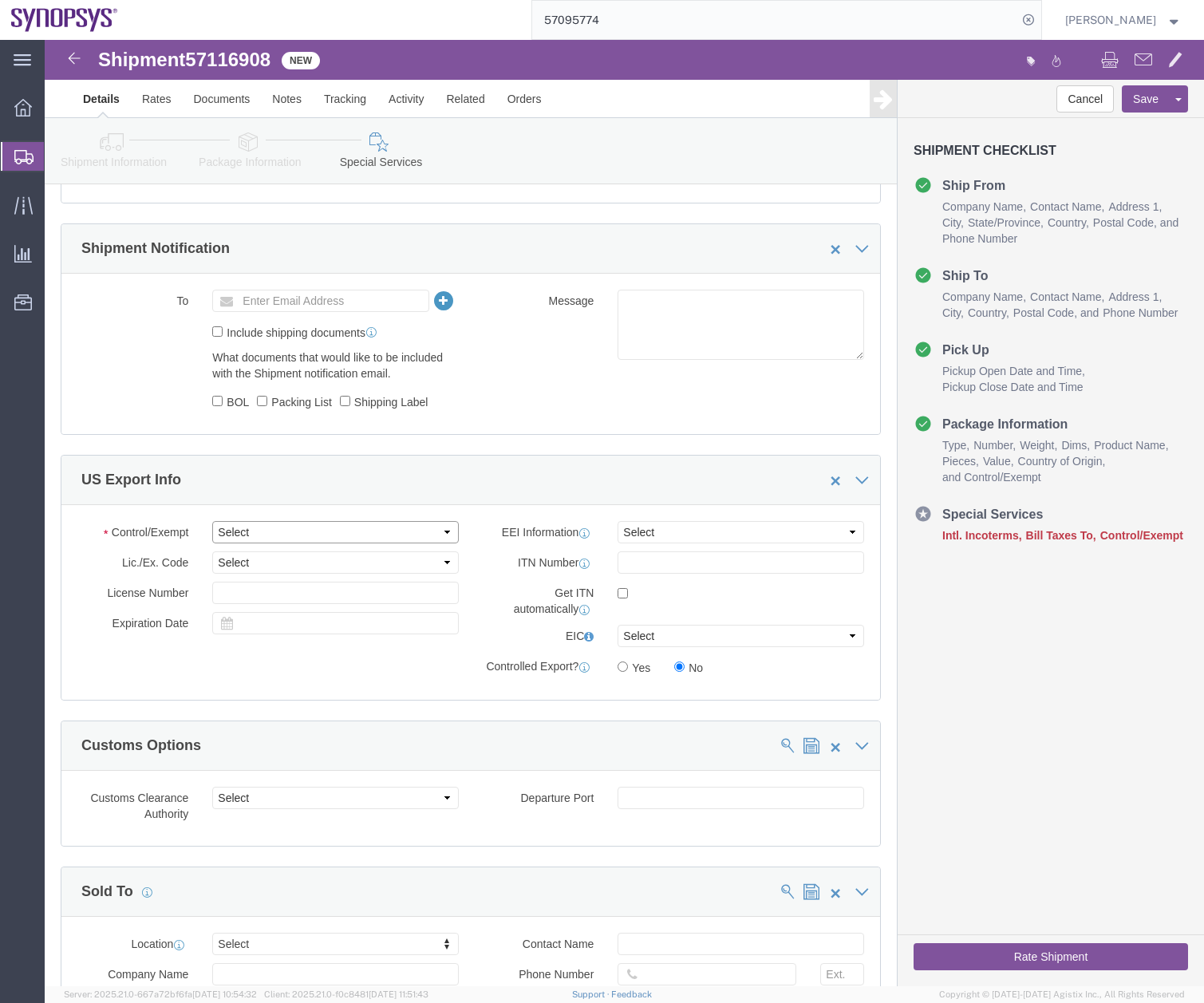
click select "Select ATF BIS DEA EPA FDA FTR ITAR OFAC Other (OPA)"
select select "FTR"
click select "Select ATF BIS DEA EPA FDA FTR ITAR OFAC Other (OPA)"
click select "Select AES-Direct EEI Carrier File EEI EEI Exempt"
select select "EXEM"
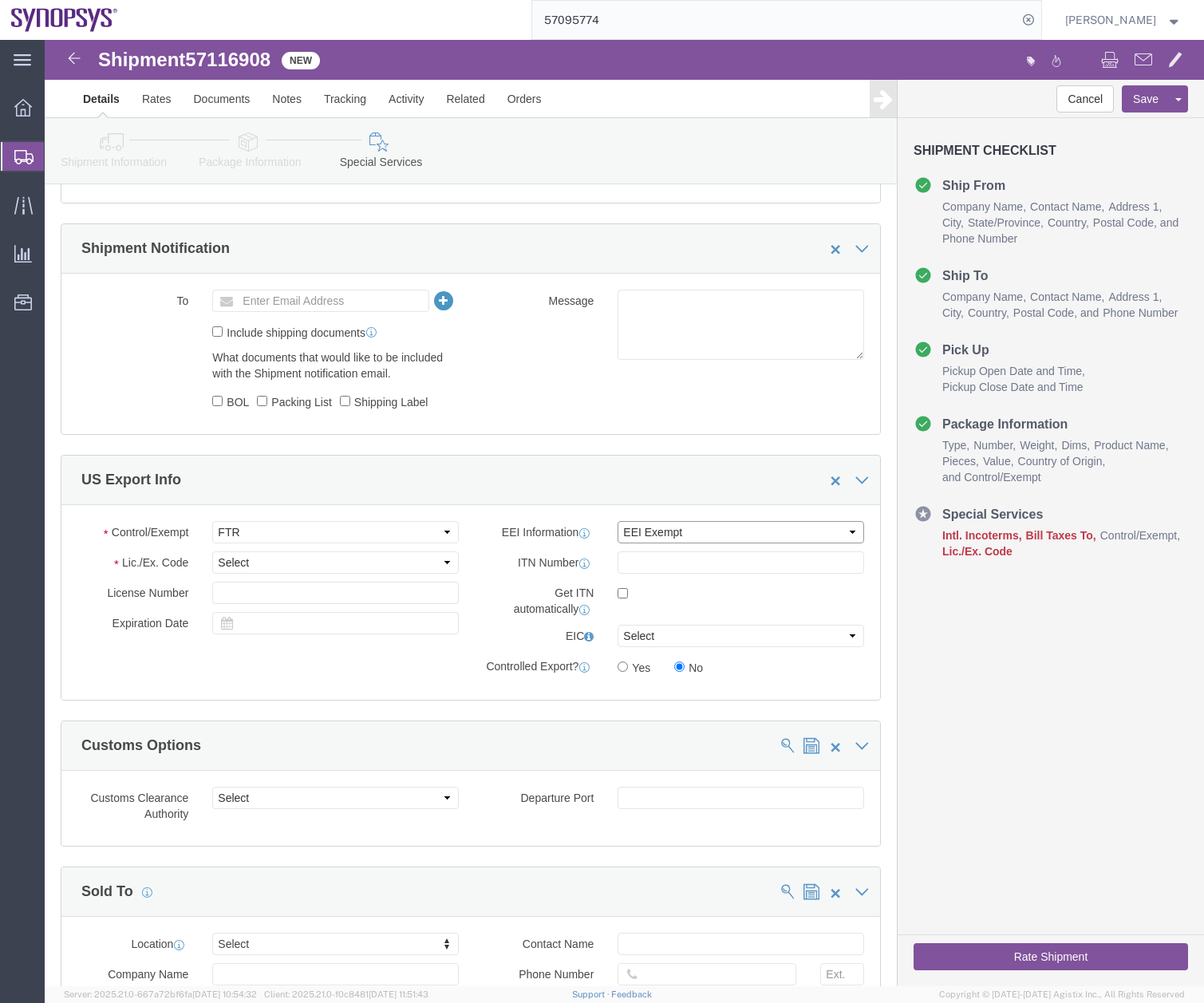
click select "Select AES-Direct EEI Carrier File EEI EEI Exempt"
click select "Select 30.2(d)(2) 30.36 30.37(a) 30.37(f) 30.37(g) 30.37(h) 30.37(i) 30.37(j) 3…"
select select "30.37(a)"
click select "Select 30.2(d)(2) 30.36 30.37(a) 30.37(f) 30.37(g) 30.37(h) 30.37(i) 30.37(j) 3…"
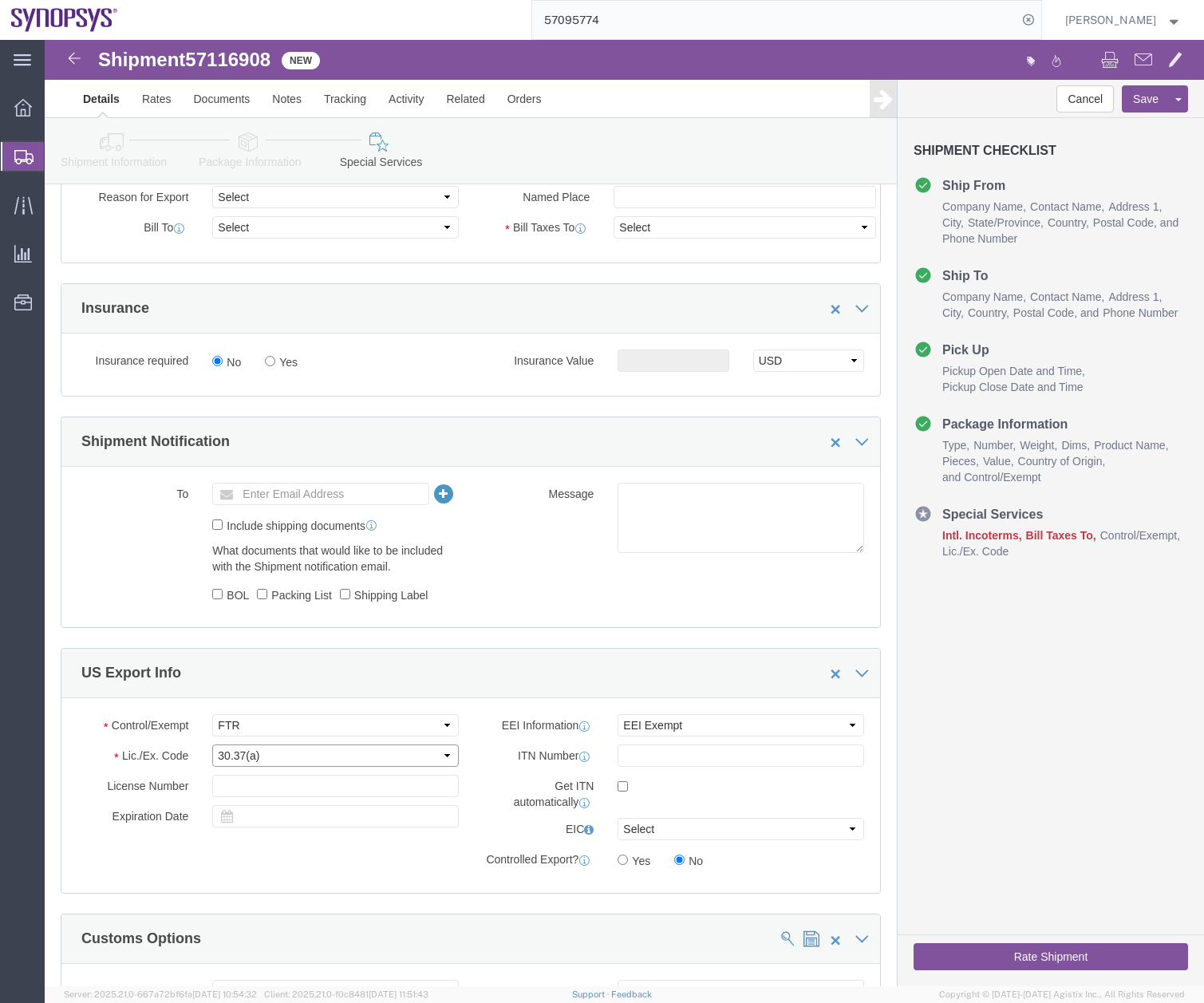
scroll to position [704, 0]
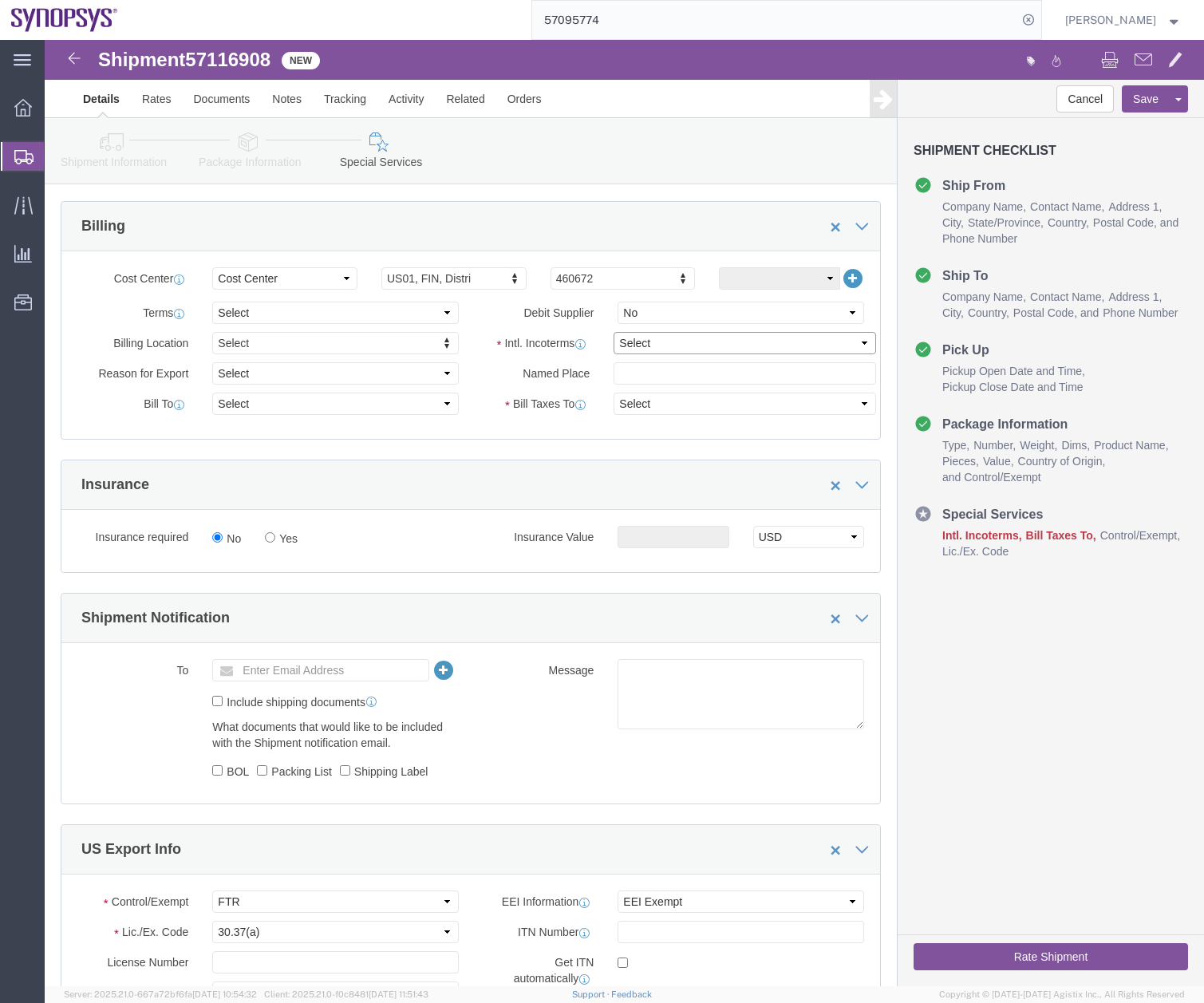
click select "Select Carriage Insurance Paid Carriage Paid To Cost and Freight Cost Insurance…"
select select "DDP"
click select "Select Carriage Insurance Paid Carriage Paid To Cost and Freight Cost Insurance…"
select select "SHIP"
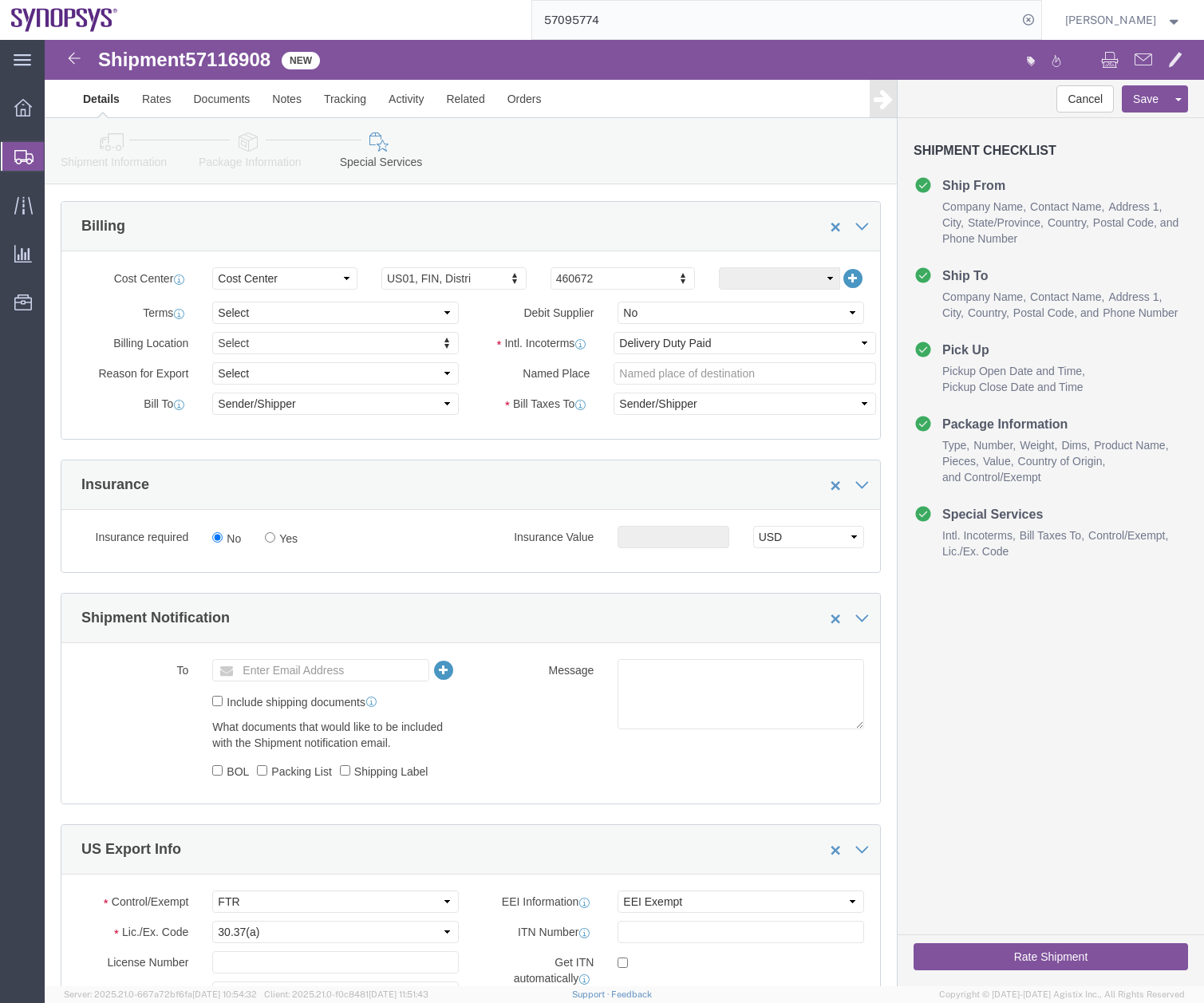
click div "Billing"
type input "510122"
click button "Rate Shipment"
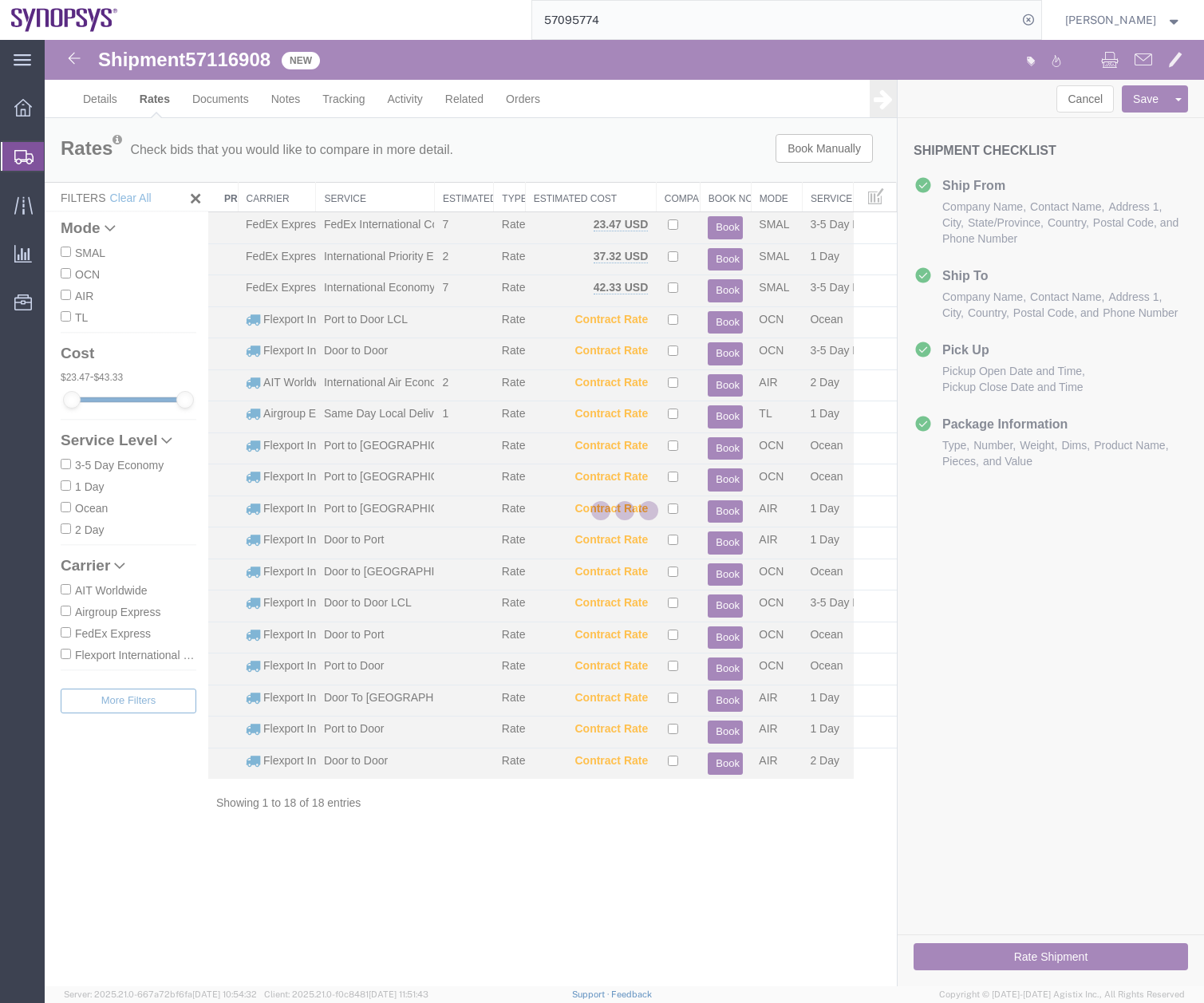
scroll to position [0, 0]
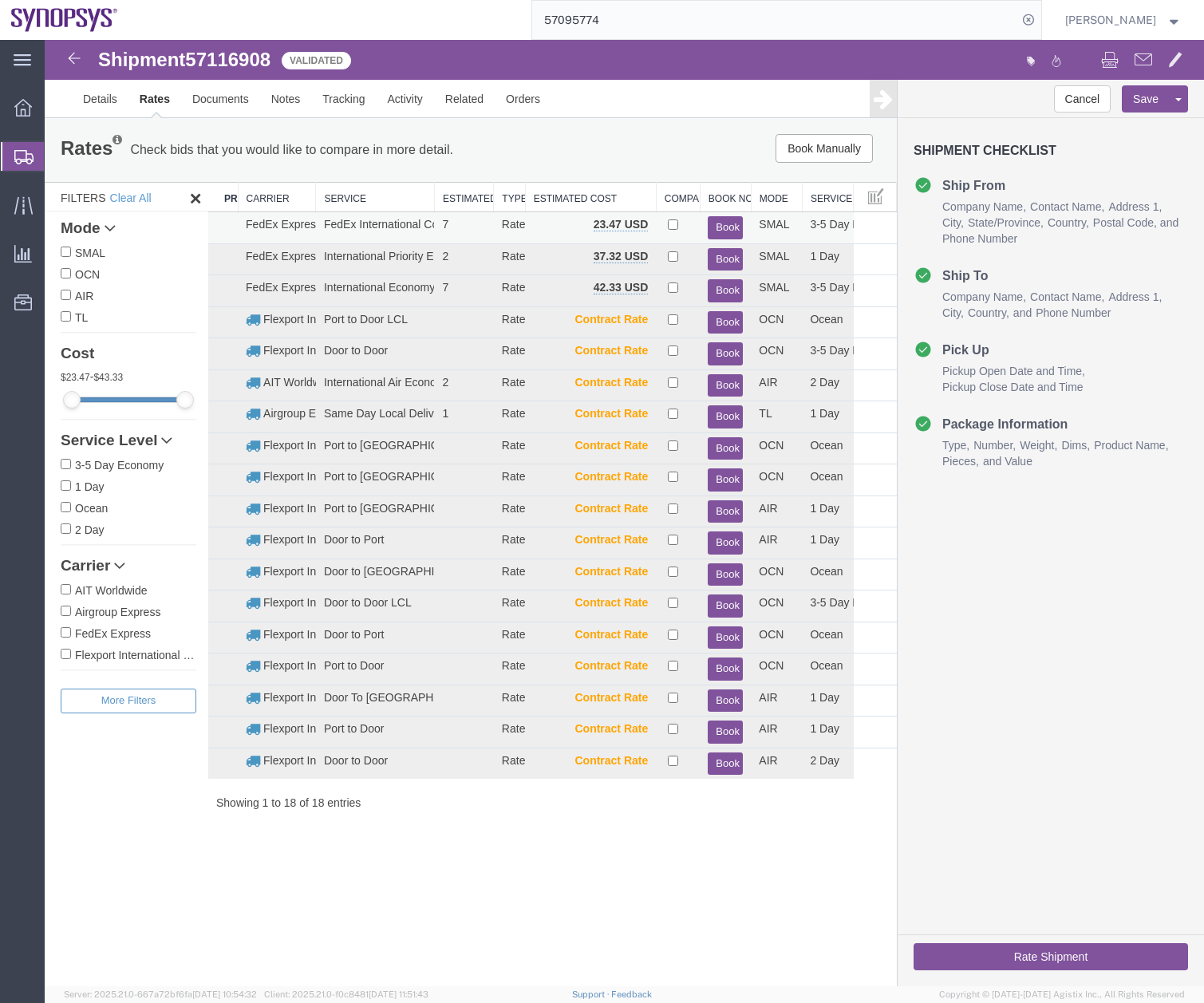
click at [717, 226] on button "Book" at bounding box center [725, 228] width 35 height 23
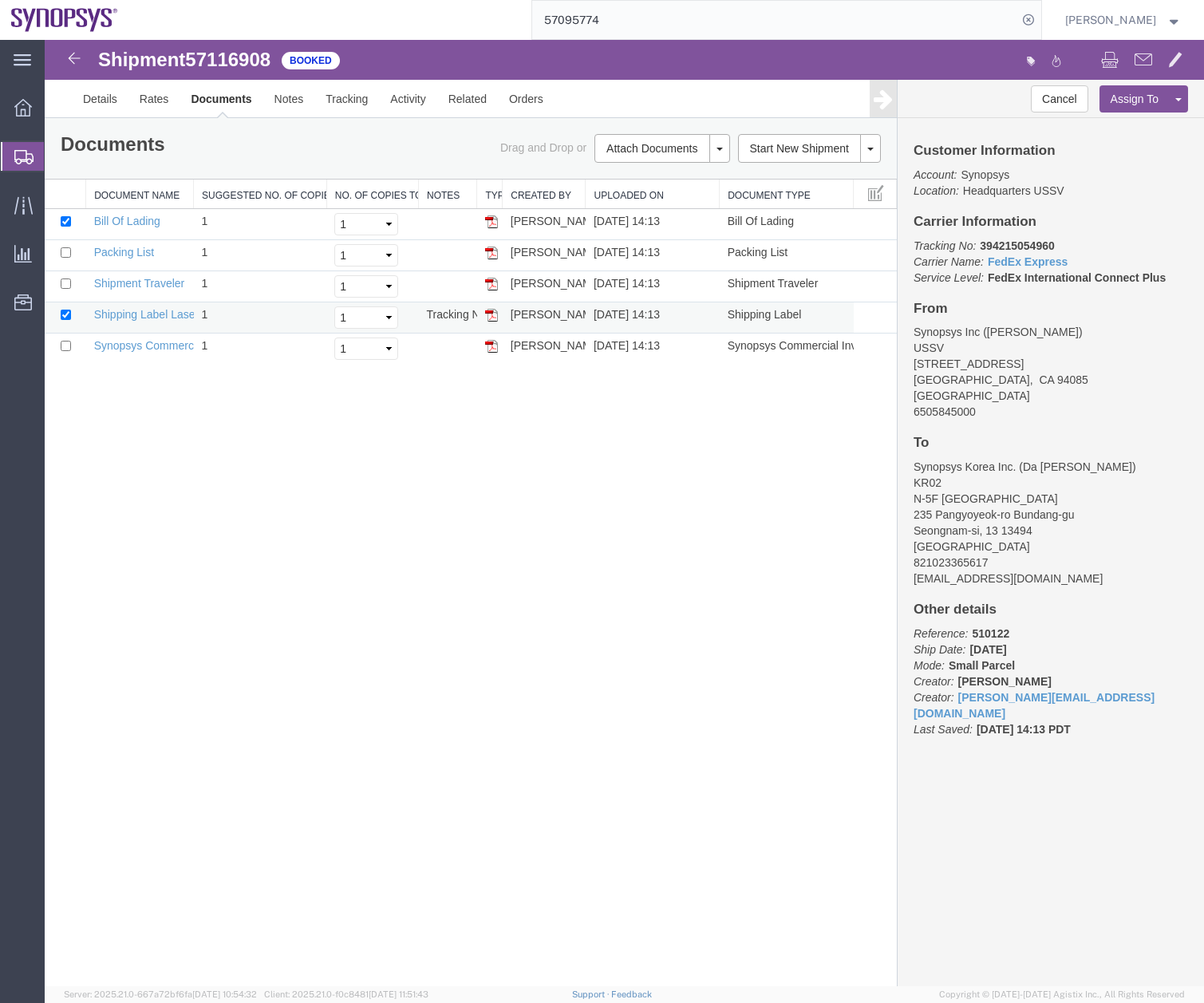
click at [496, 314] on img at bounding box center [491, 315] width 13 height 13
click at [492, 316] on img at bounding box center [491, 315] width 13 height 13
click at [487, 347] on img at bounding box center [491, 347] width 13 height 13
click at [494, 255] on img at bounding box center [491, 253] width 13 height 13
click at [16, 157] on icon at bounding box center [23, 157] width 19 height 14
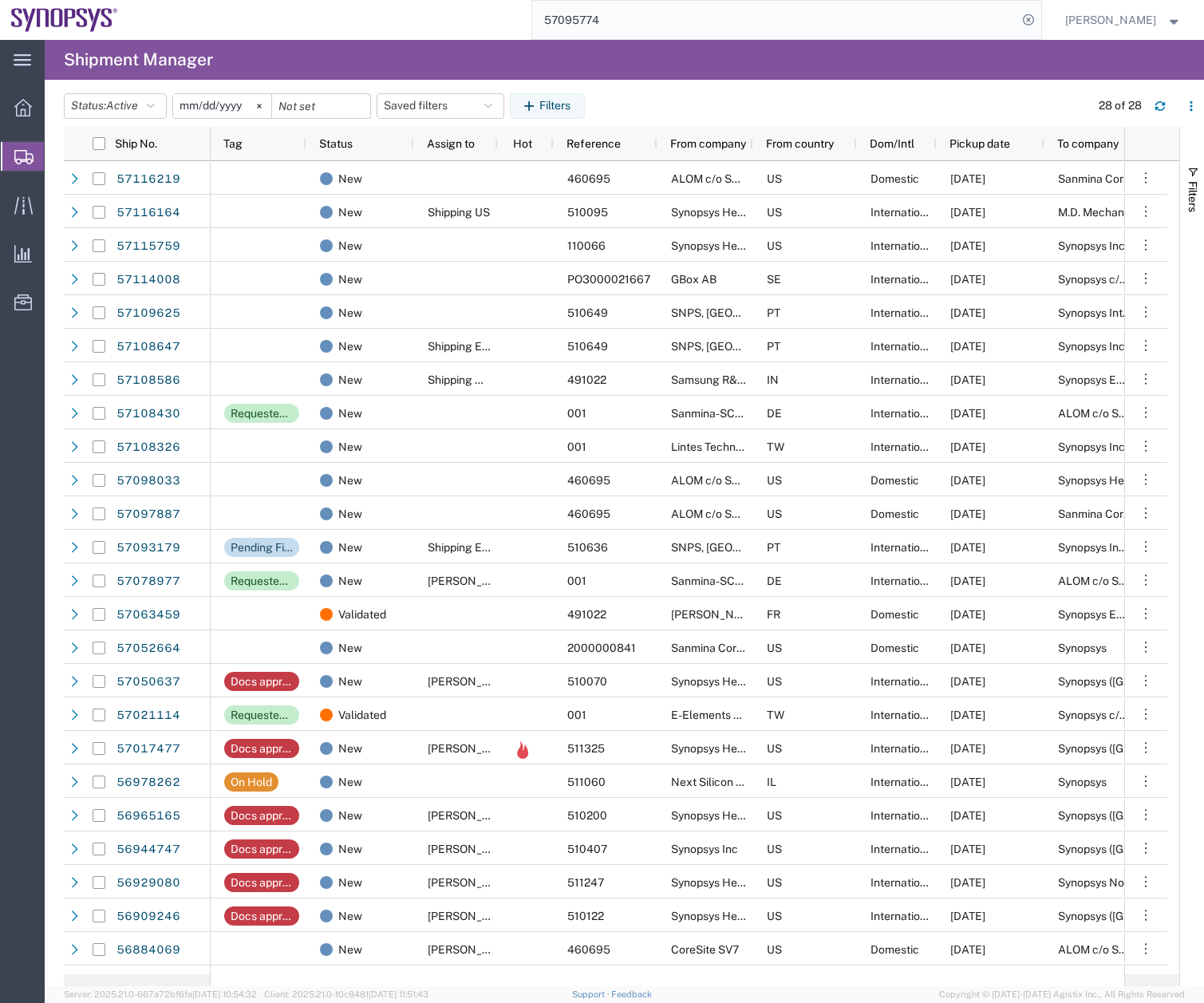
click at [623, 16] on input "57095774" at bounding box center [775, 20] width 485 height 39
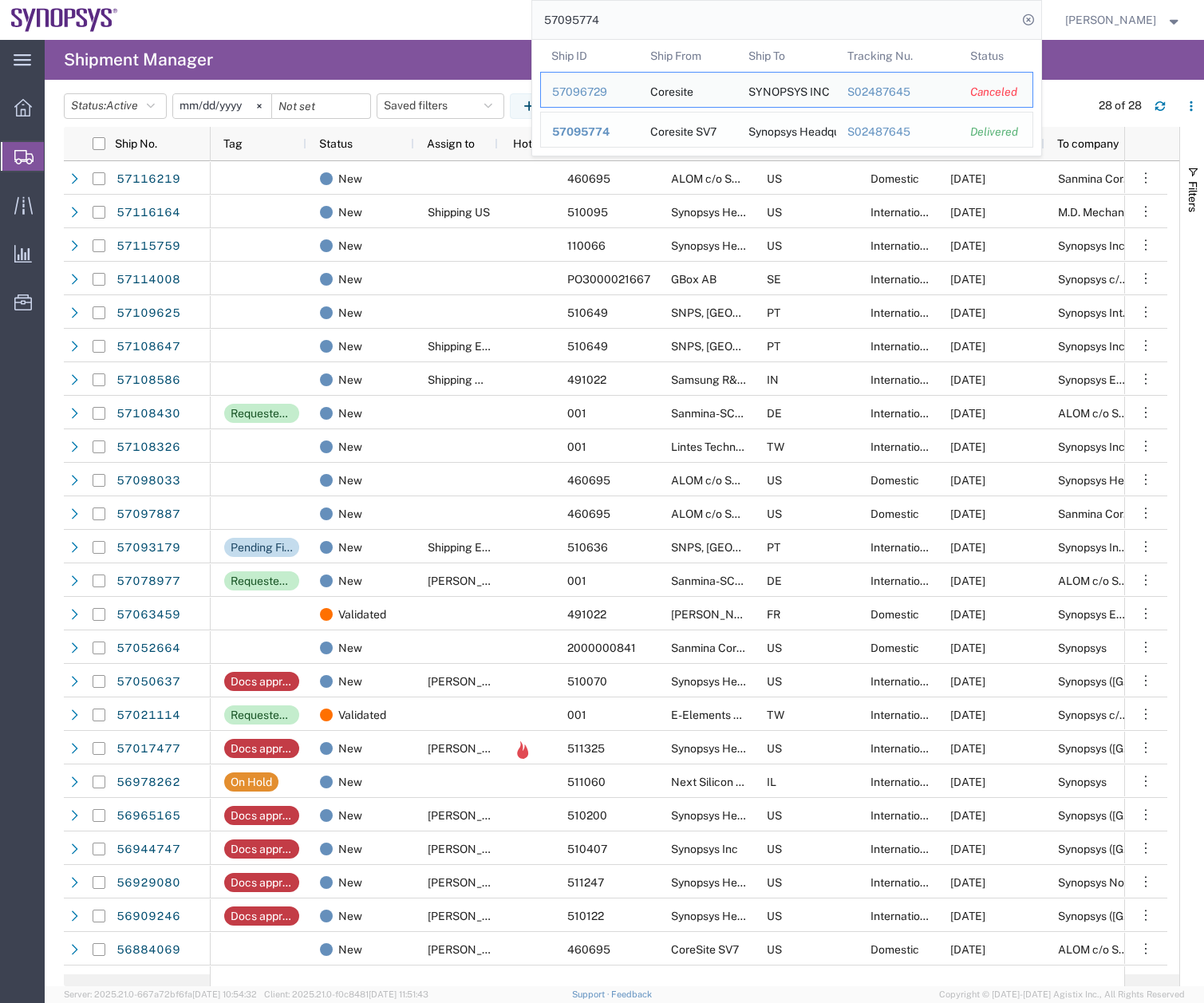
click at [601, 138] on div "57095774" at bounding box center [590, 132] width 76 height 16
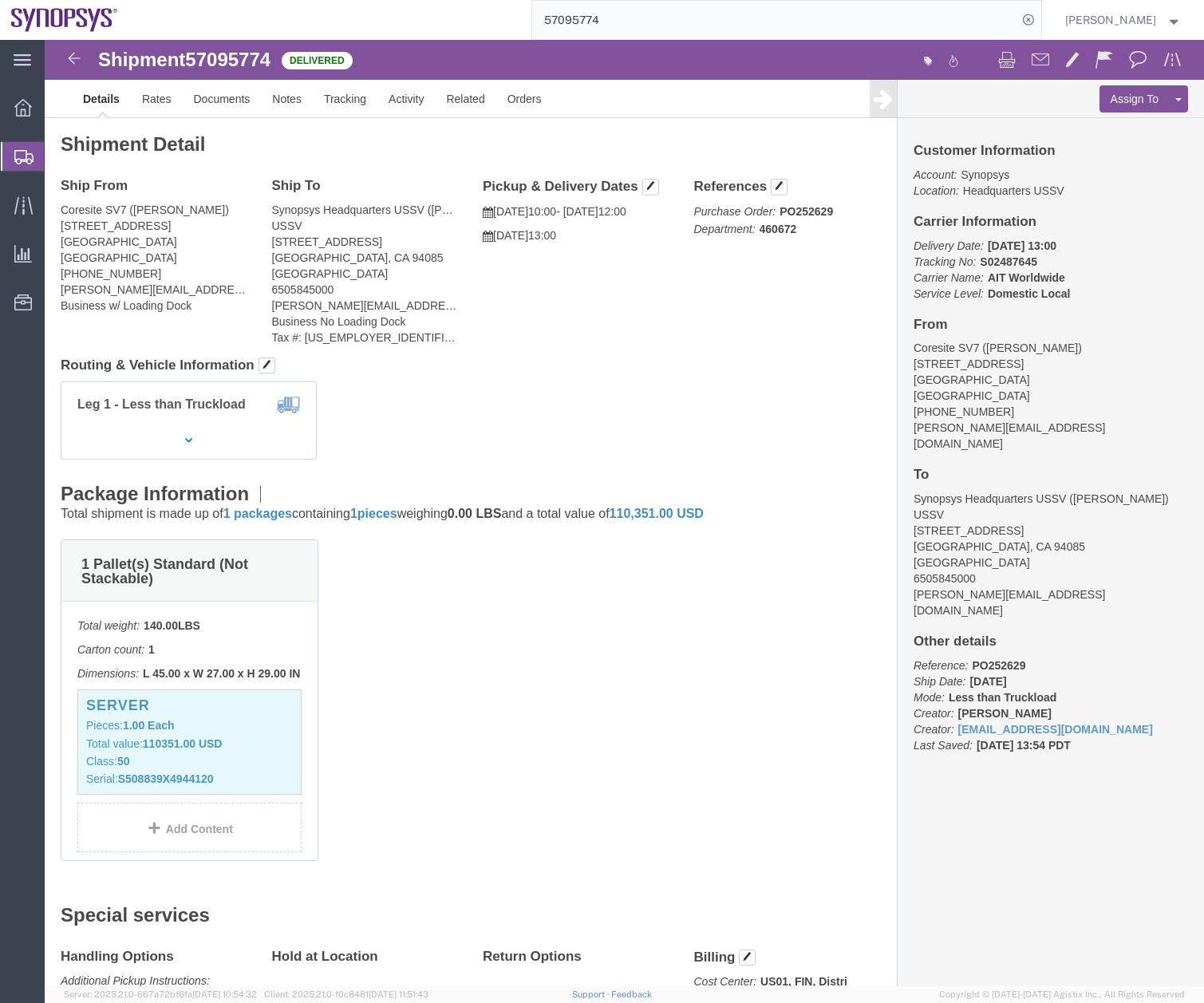
click at [0, 0] on span "Create Shipment" at bounding box center [0, 0] width 0 height 0
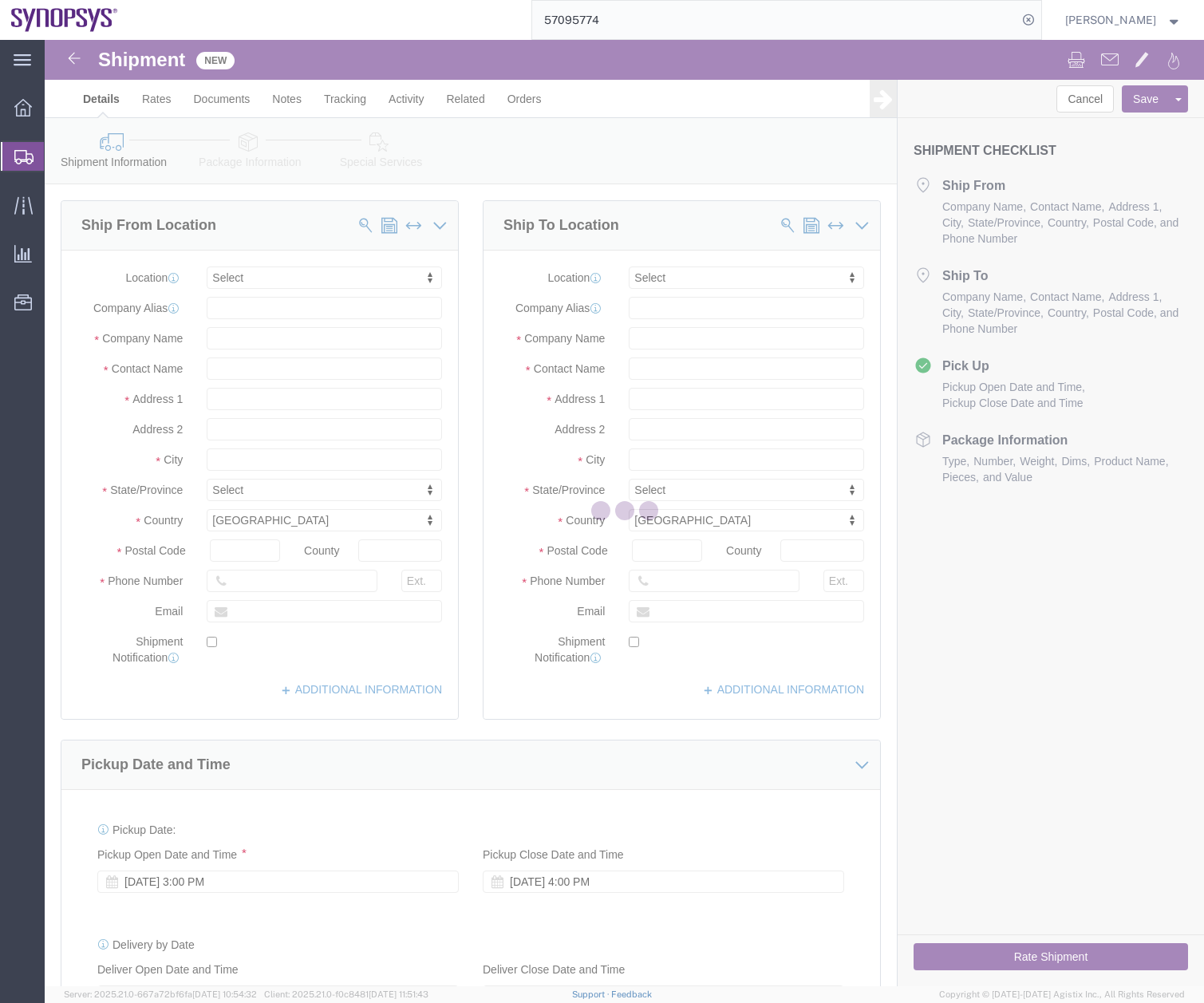
select select
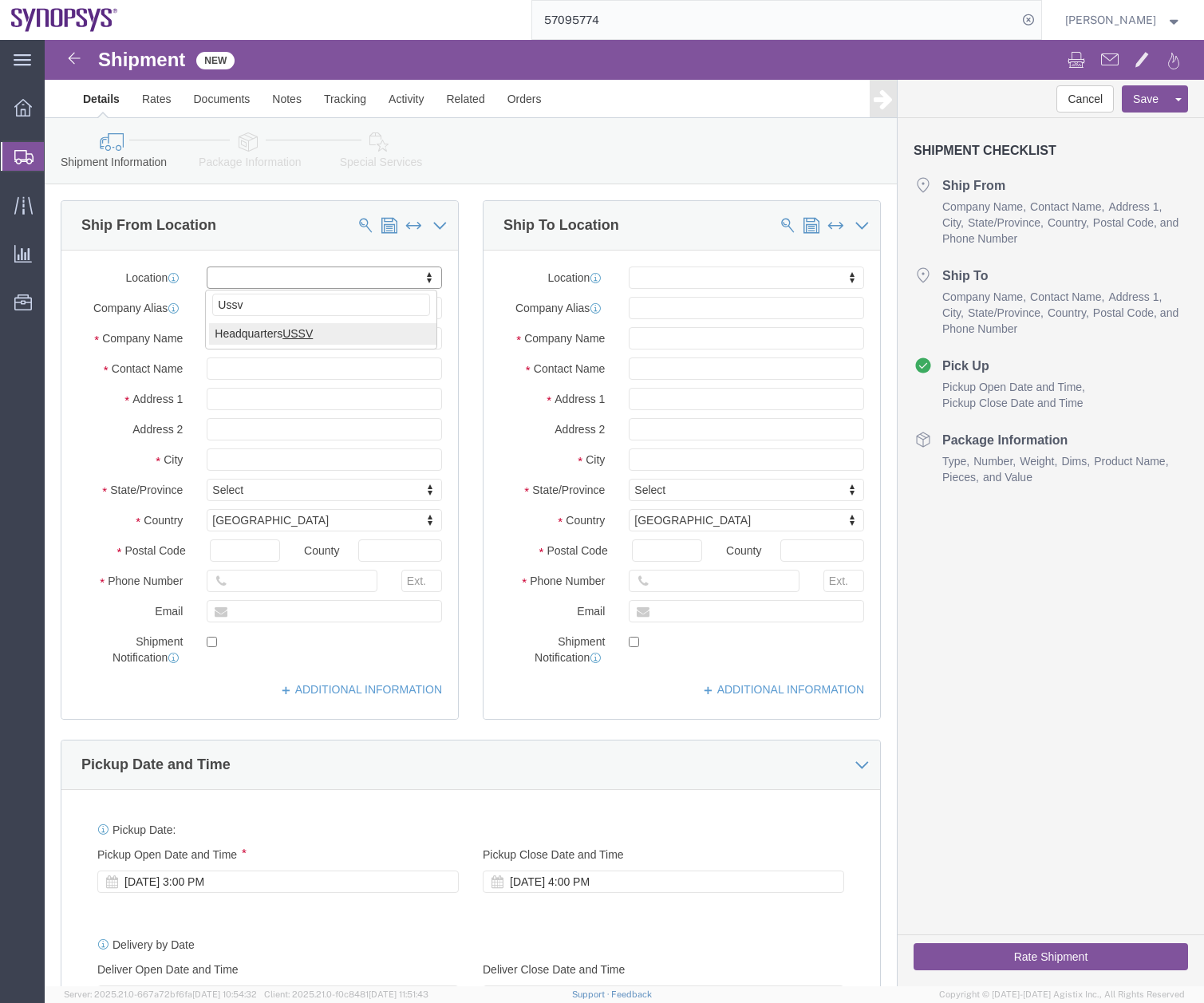
type input "Ussv"
select select "63204"
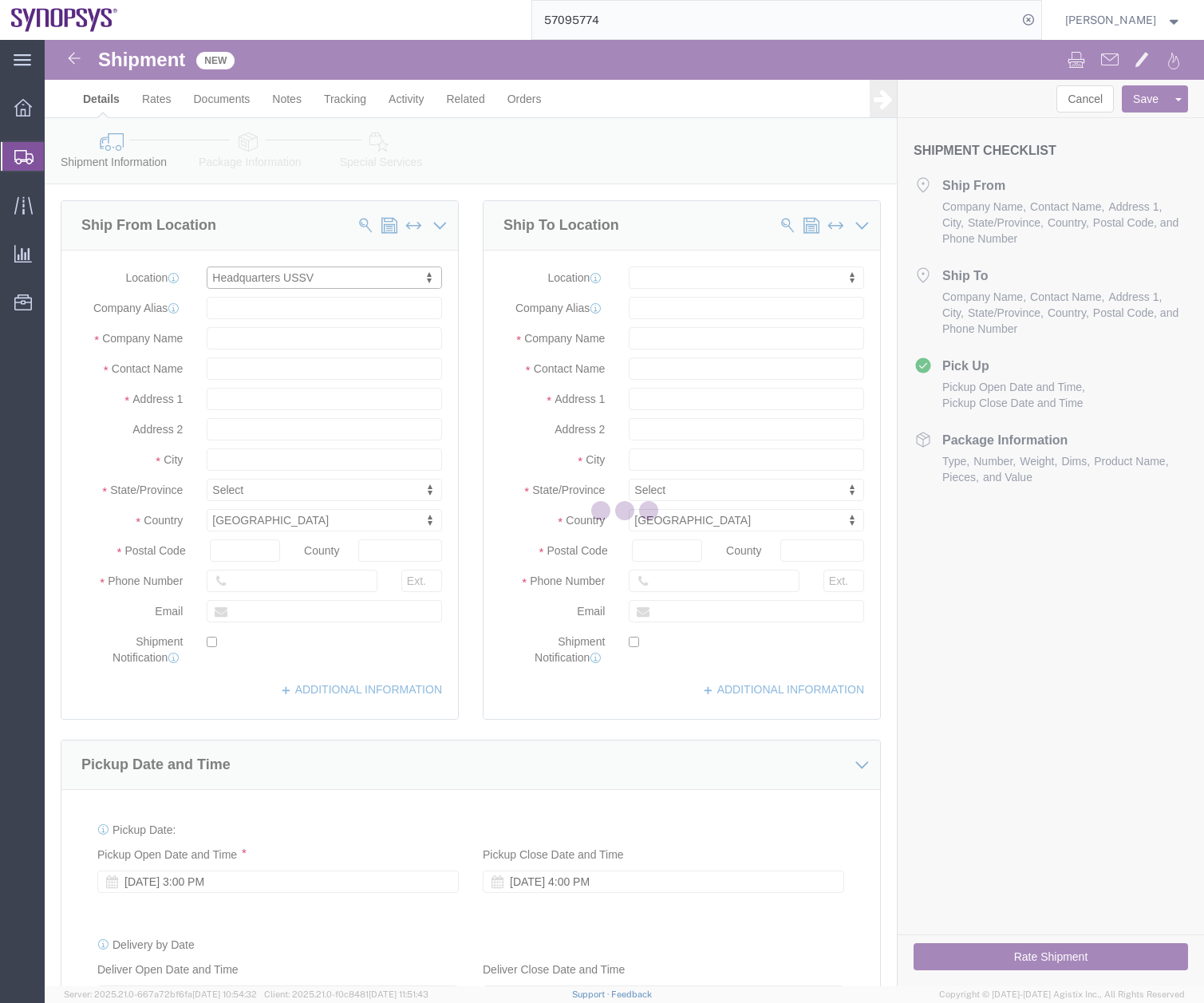
type input "[STREET_ADDRESS]"
type input "94085"
type input "6505845000"
type input "USSV"
type input "Synopsys Headquarters USSV"
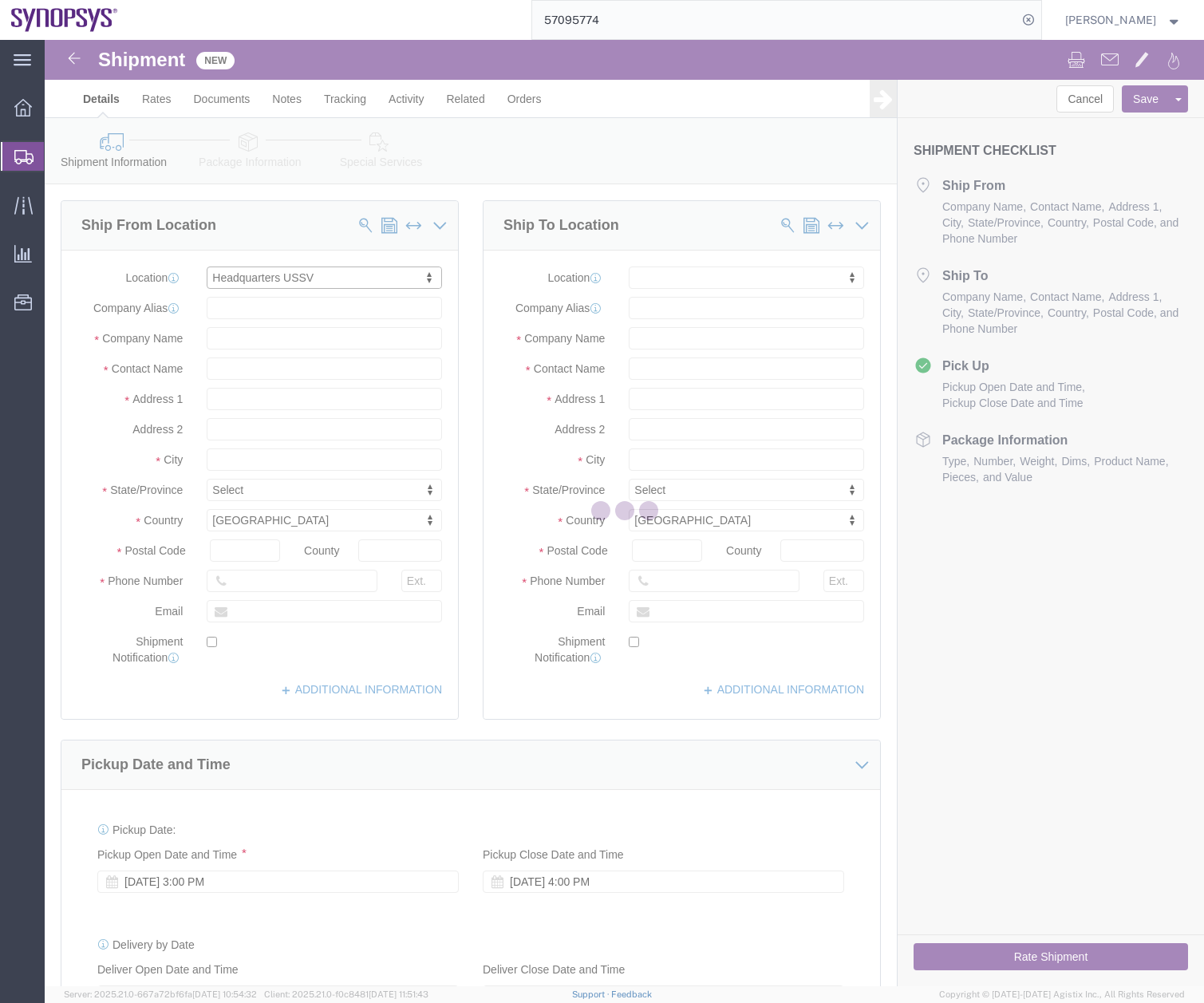
type input "Sunnyvale"
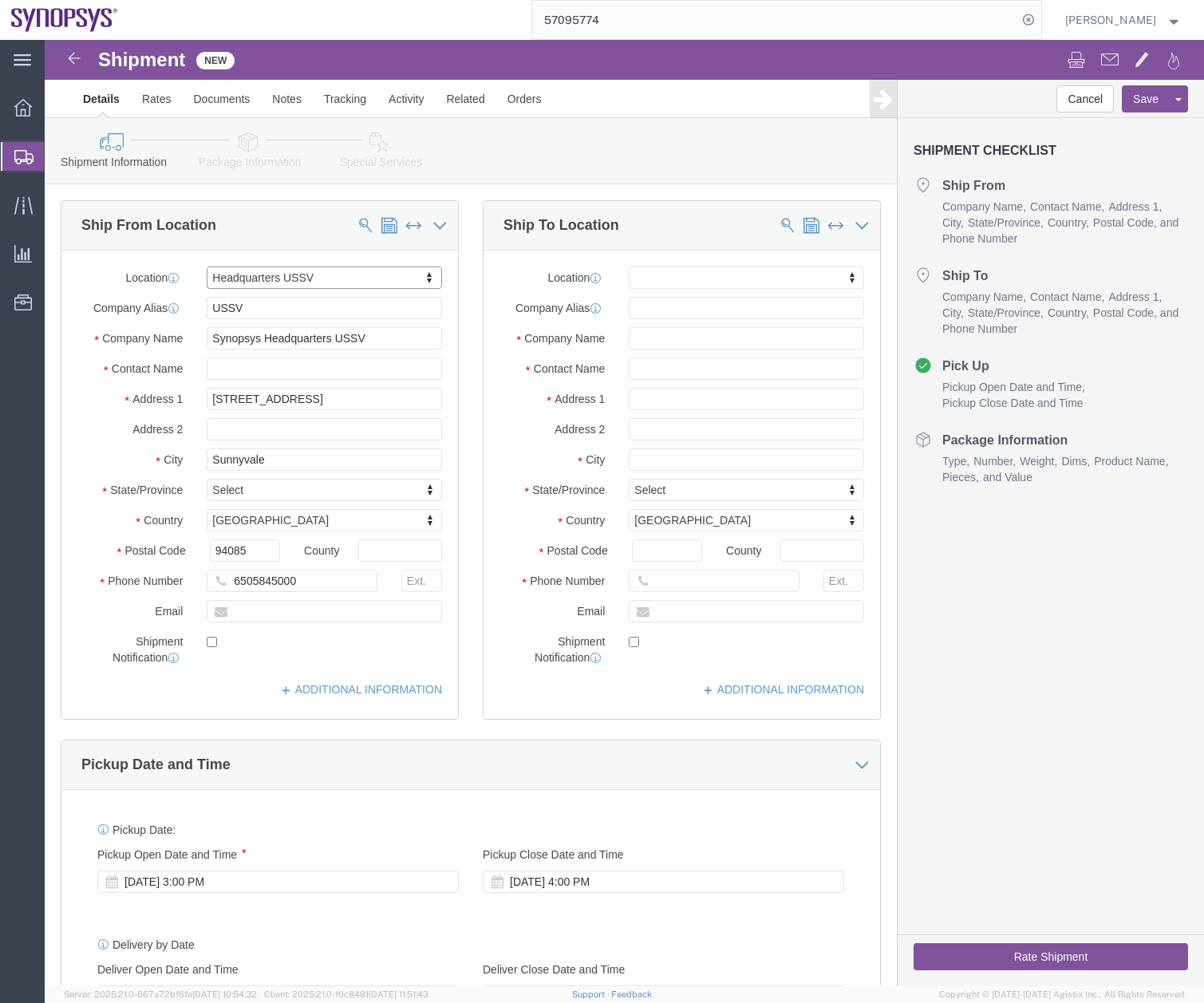
select select "CA"
click input "text"
type input "[PERSON_NAME]"
click input "text"
paste input "[EMAIL_ADDRESS][DOMAIN_NAME]"
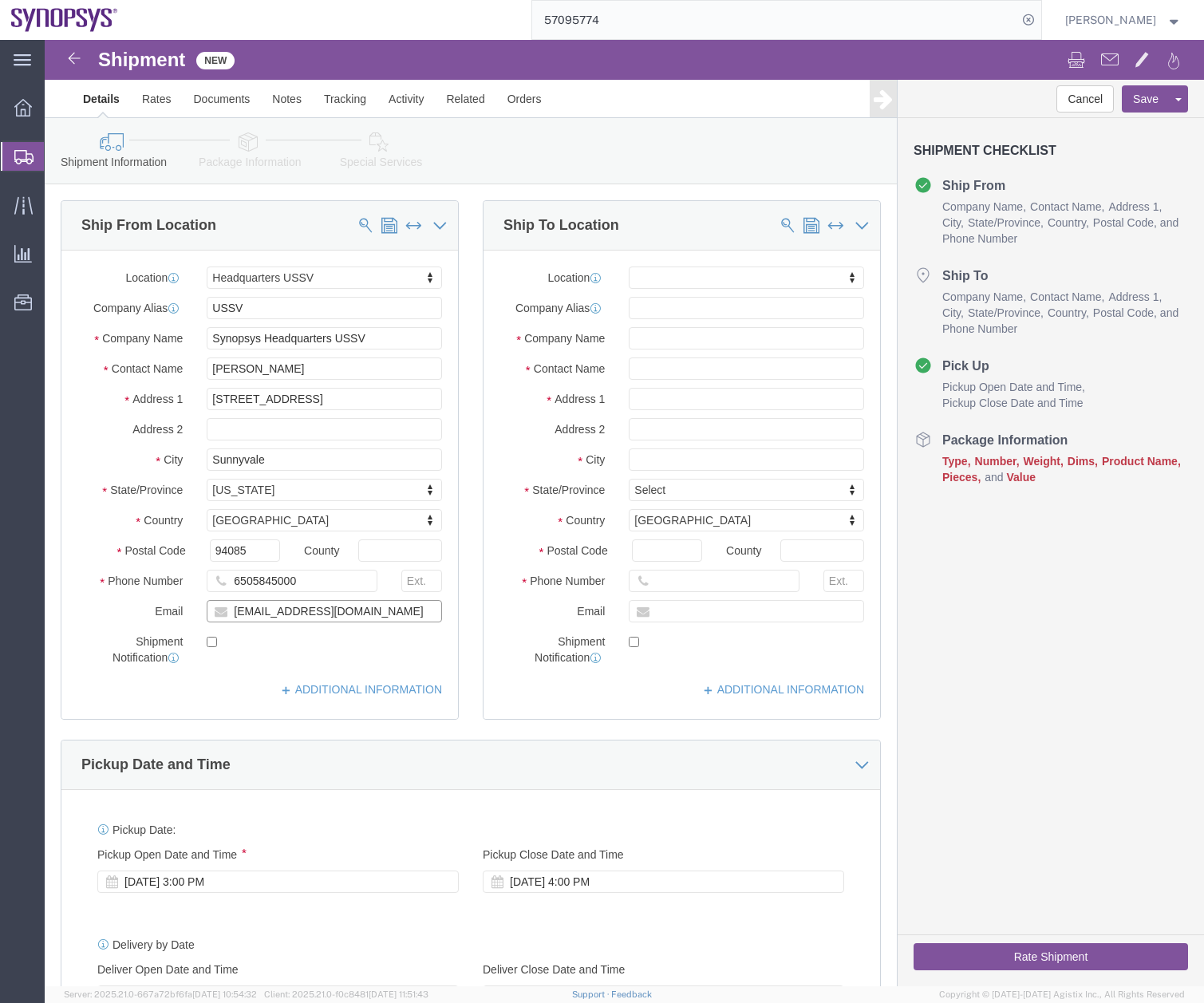
type input "[EMAIL_ADDRESS][DOMAIN_NAME]"
checkbox input "true"
type input "TW52"
select select "63166"
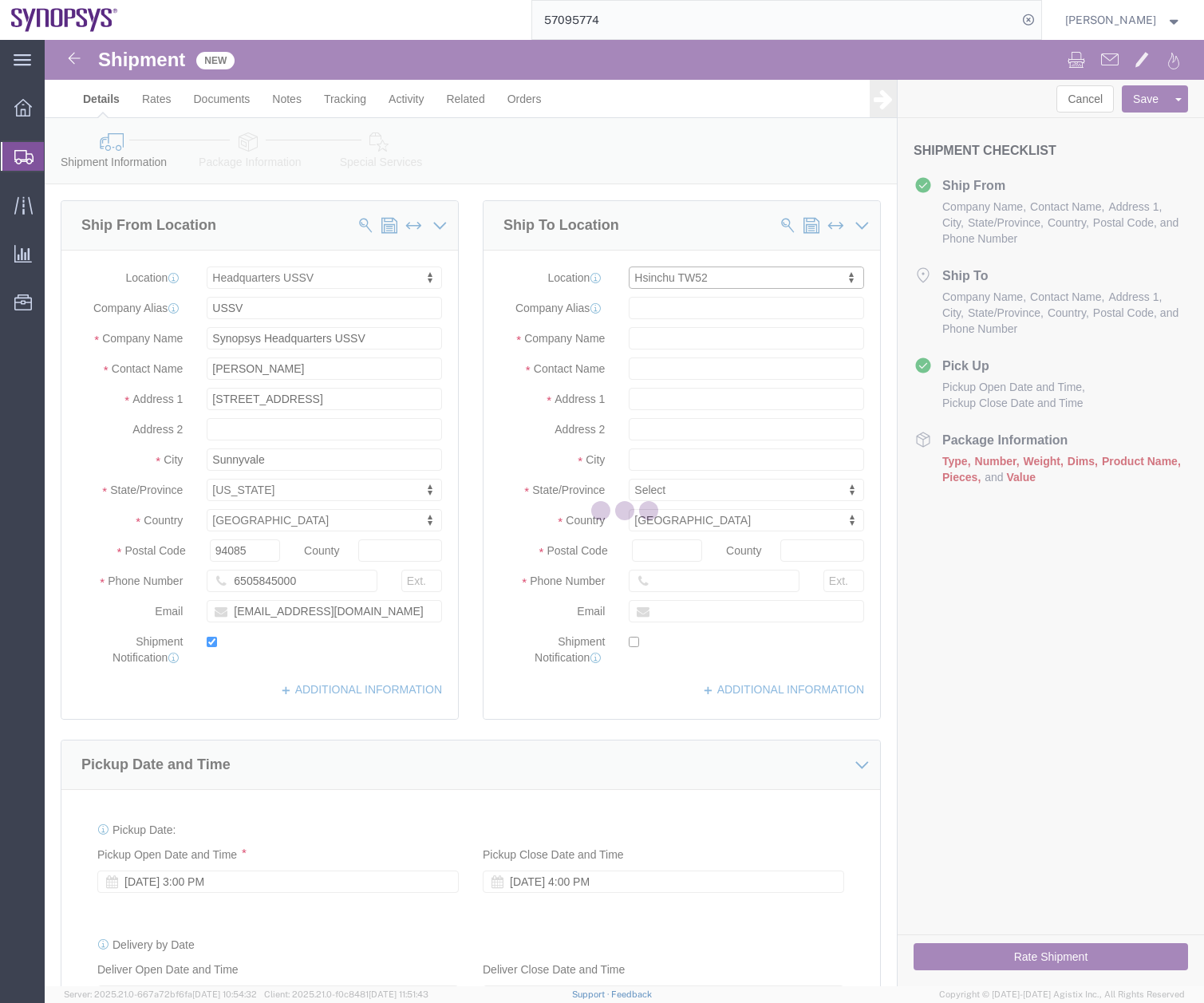
type input "[STREET_ADDRESS]"
type input "Science-Based [GEOGRAPHIC_DATA]"
select select "TW"
type input "300"
type input "TW52"
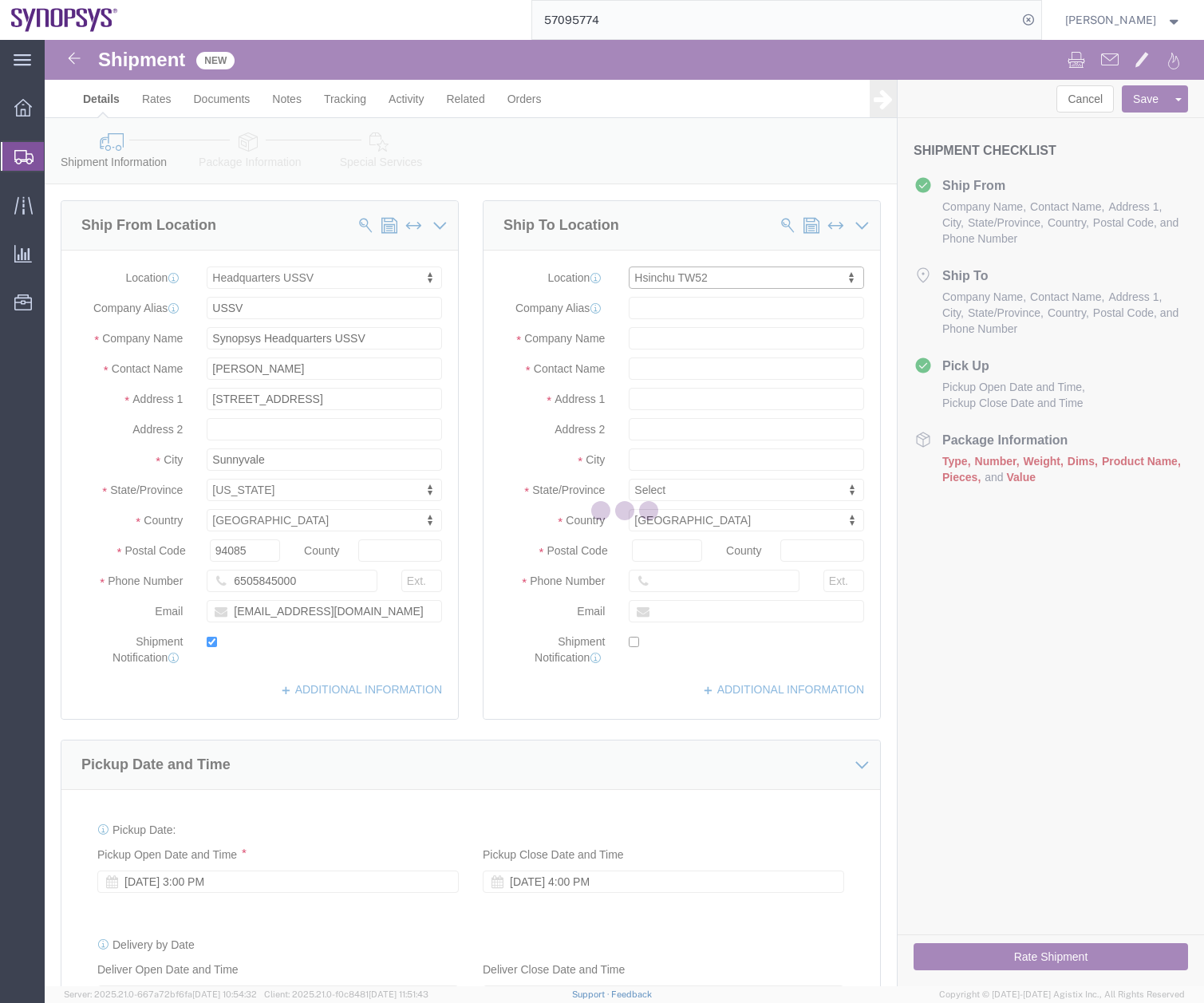
type input "Synopsys Taiwan Co. Ltd. [GEOGRAPHIC_DATA]"
type input "Hsinchu"
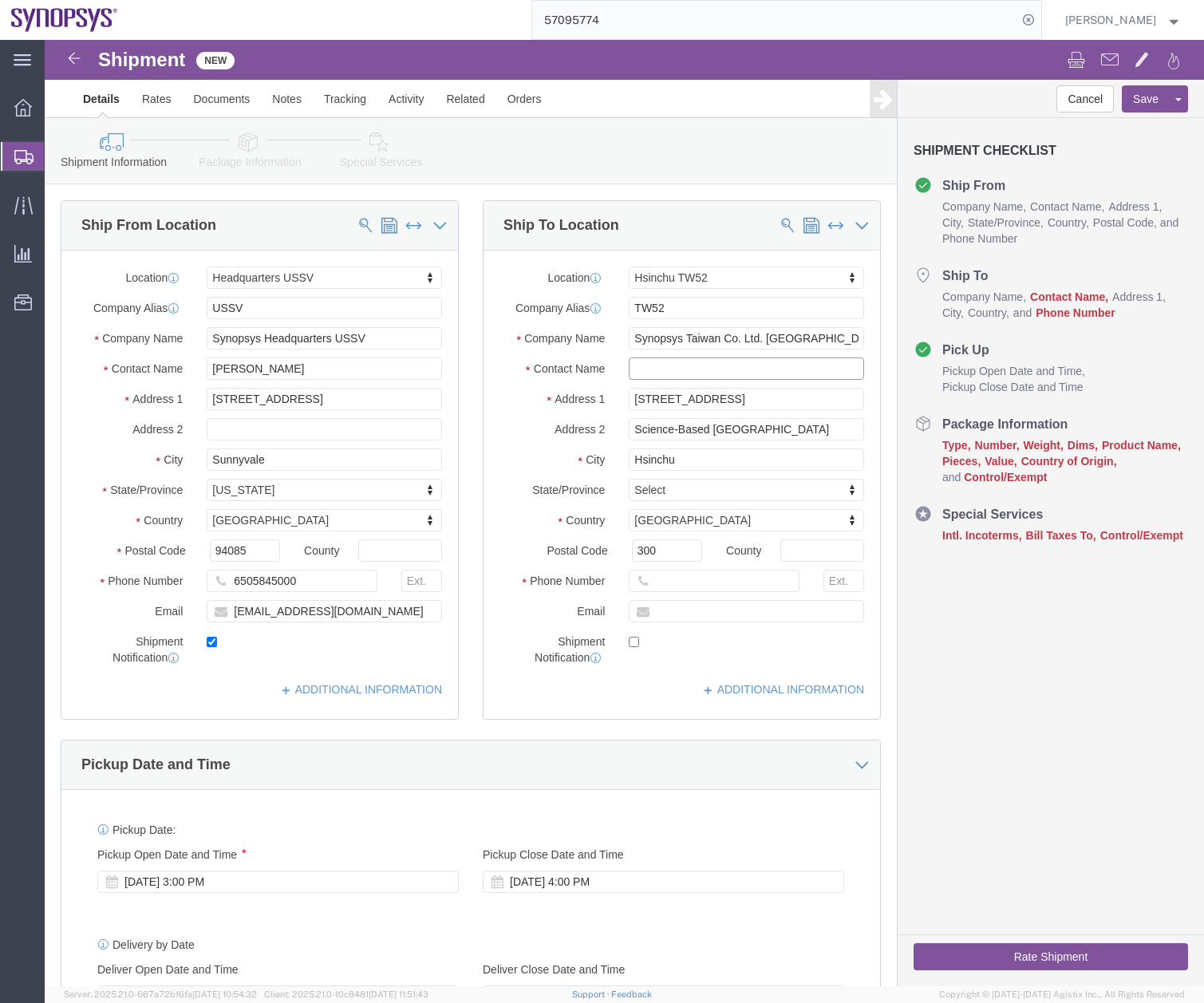
click input "text"
type input "[PERSON_NAME]"
click div
click input "text"
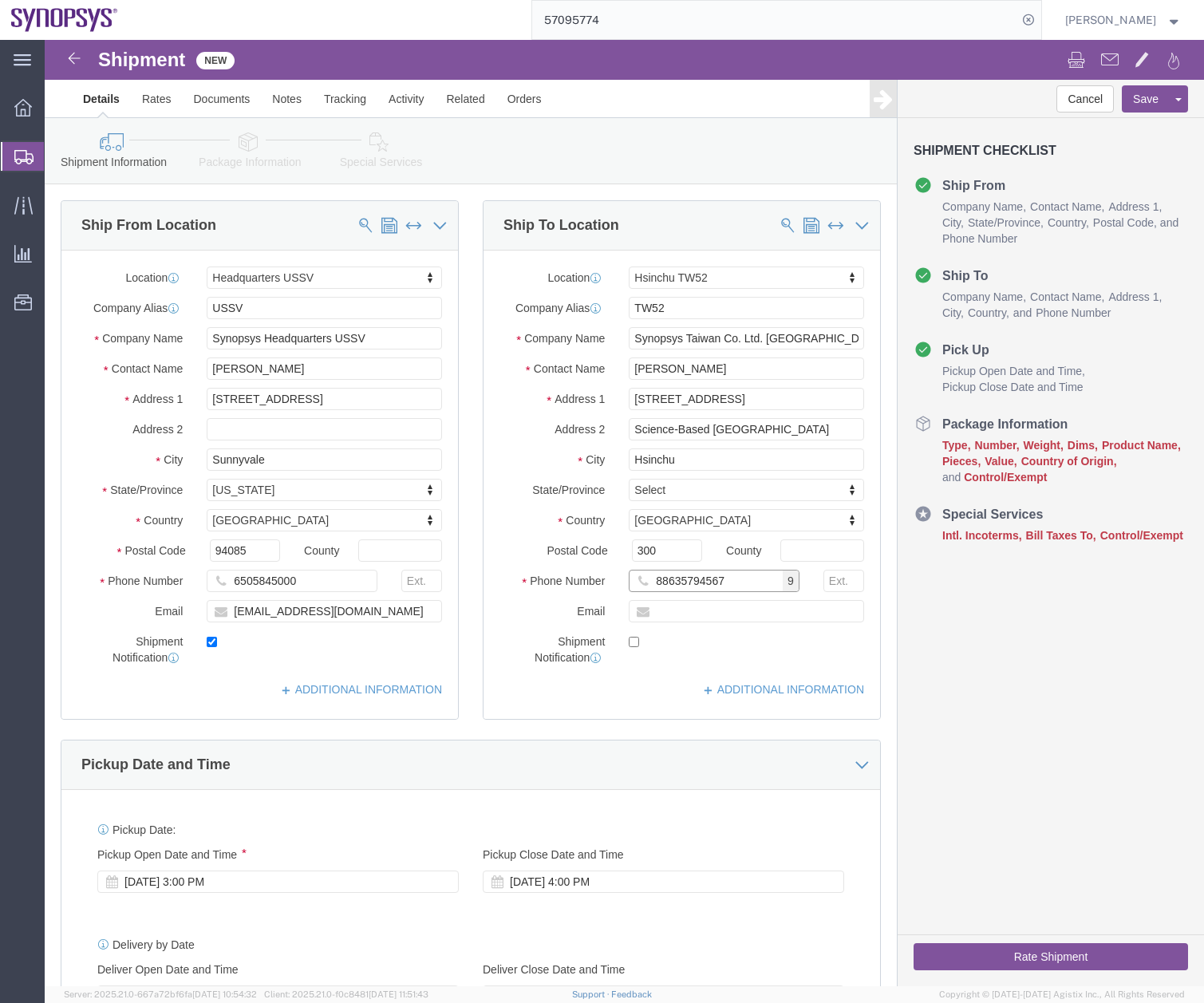
type input "88635794567"
click input "text"
type input "[EMAIL_ADDRESS][DOMAIN_NAME]"
click input "checkbox"
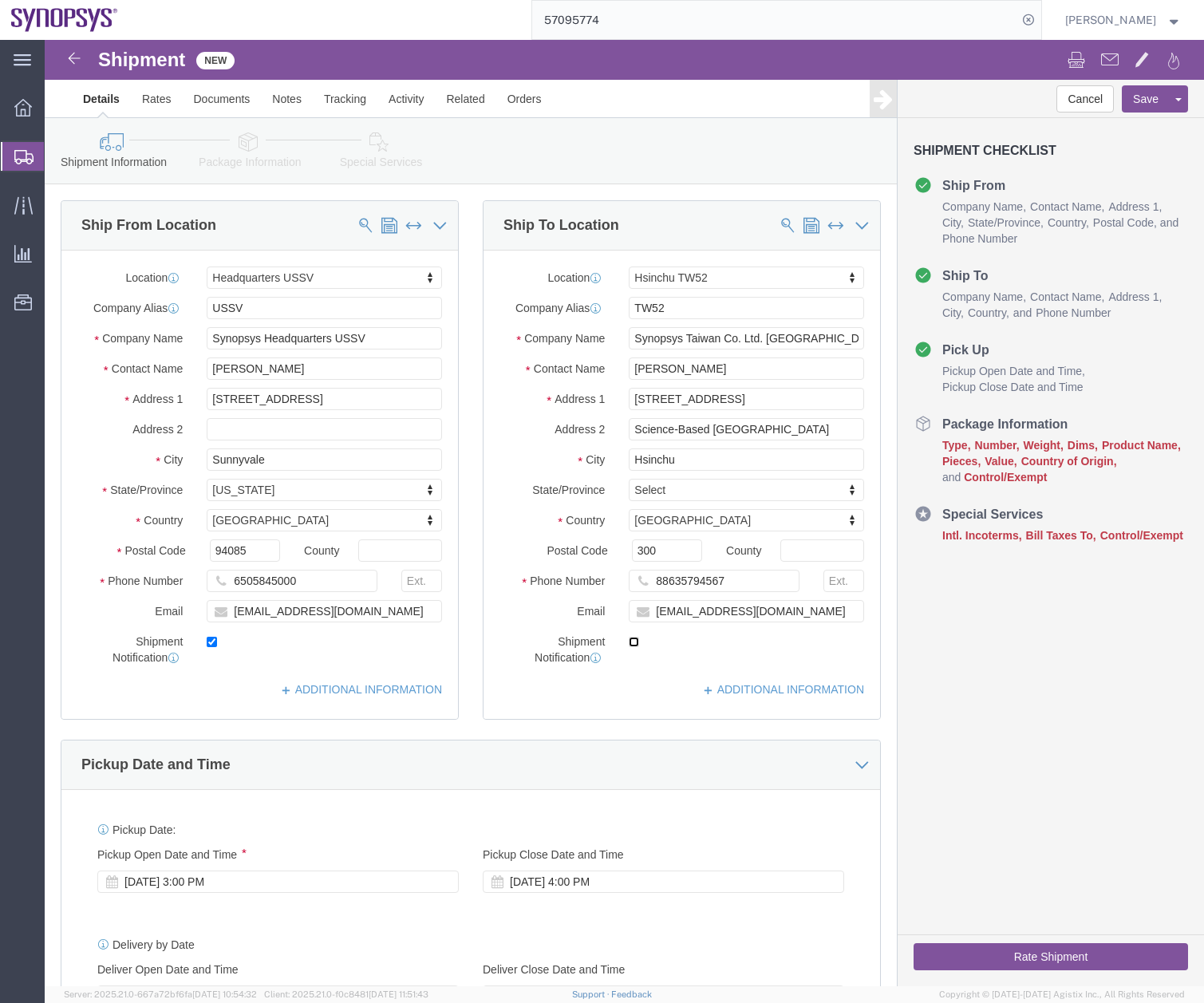
checkbox input "true"
click link "Package Information"
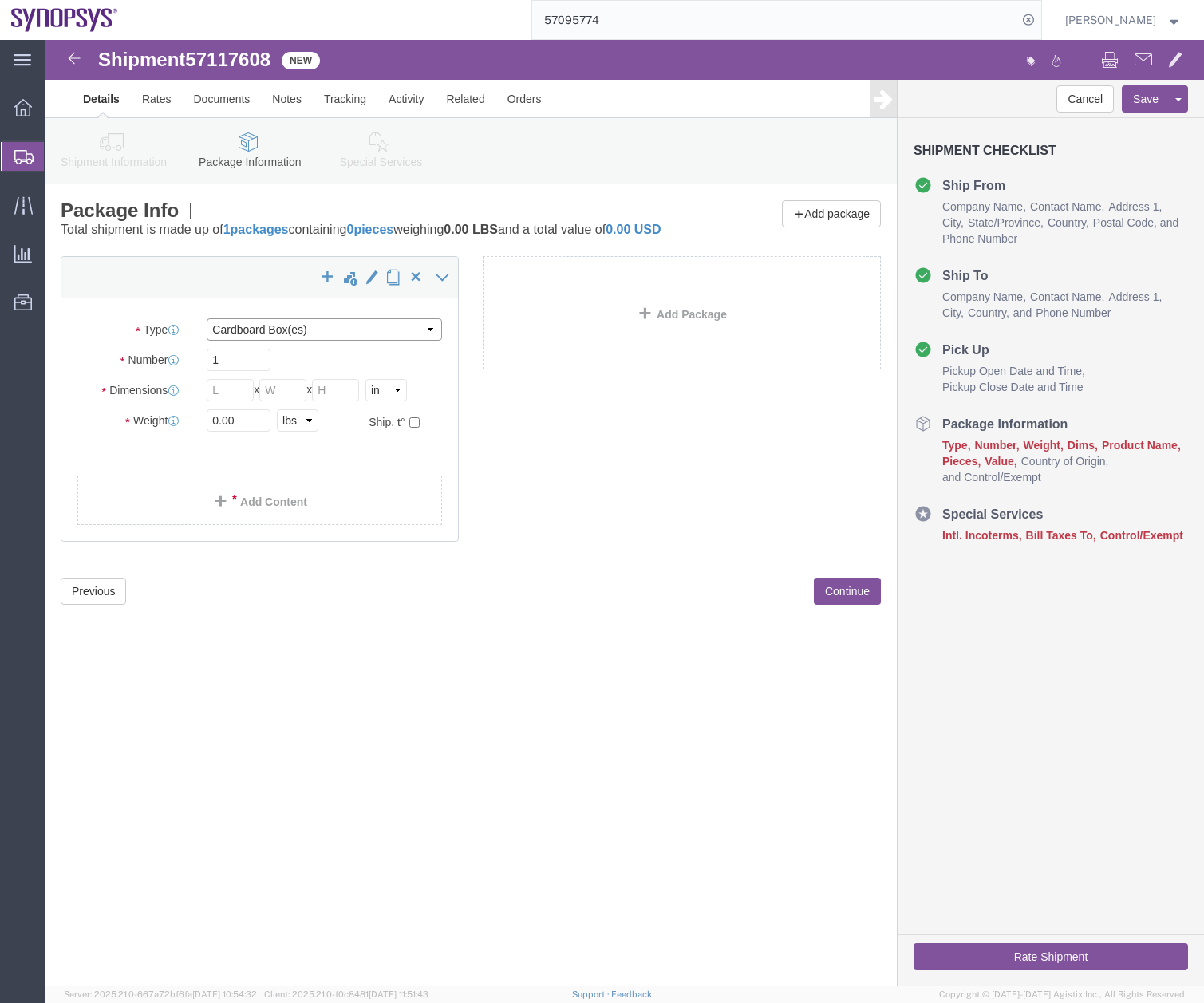
click select "Select Bale(s) Basket(s) Bolt(s) Bottle(s) Buckets Bulk Bundle(s) Can(s) Cardbo…"
select select "PSNS"
click select "Select Bale(s) Basket(s) Bolt(s) Bottle(s) Buckets Bulk Bundle(s) Can(s) Cardbo…"
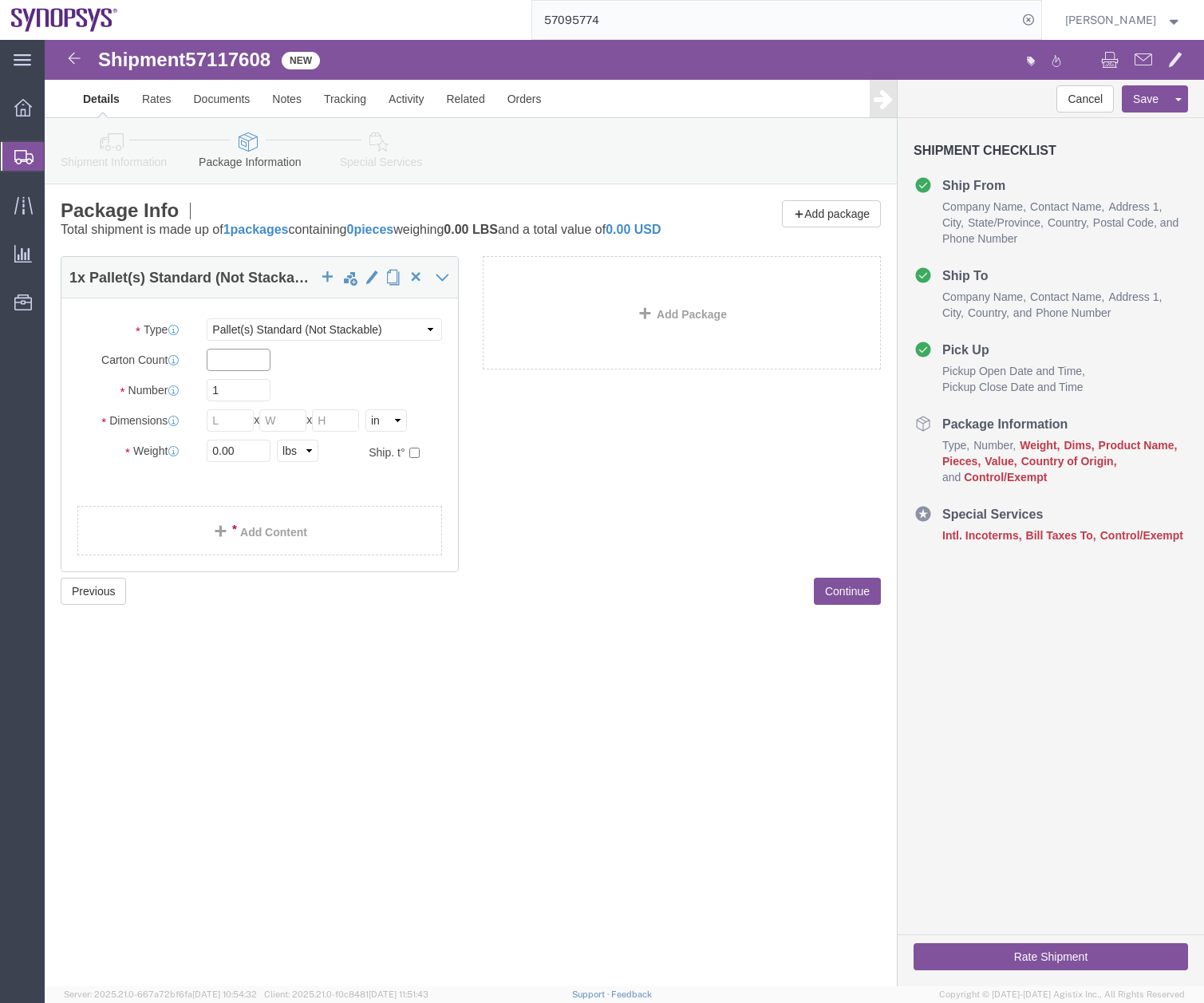
click input "text"
type input "1"
drag, startPoint x: 178, startPoint y: 404, endPoint x: 110, endPoint y: 459, distance: 87.5
click div "Package Type Select Bale(s) Basket(s) Bolt(s) Bottle(s) Buckets Bulk Bundle(s) …"
type input "44"
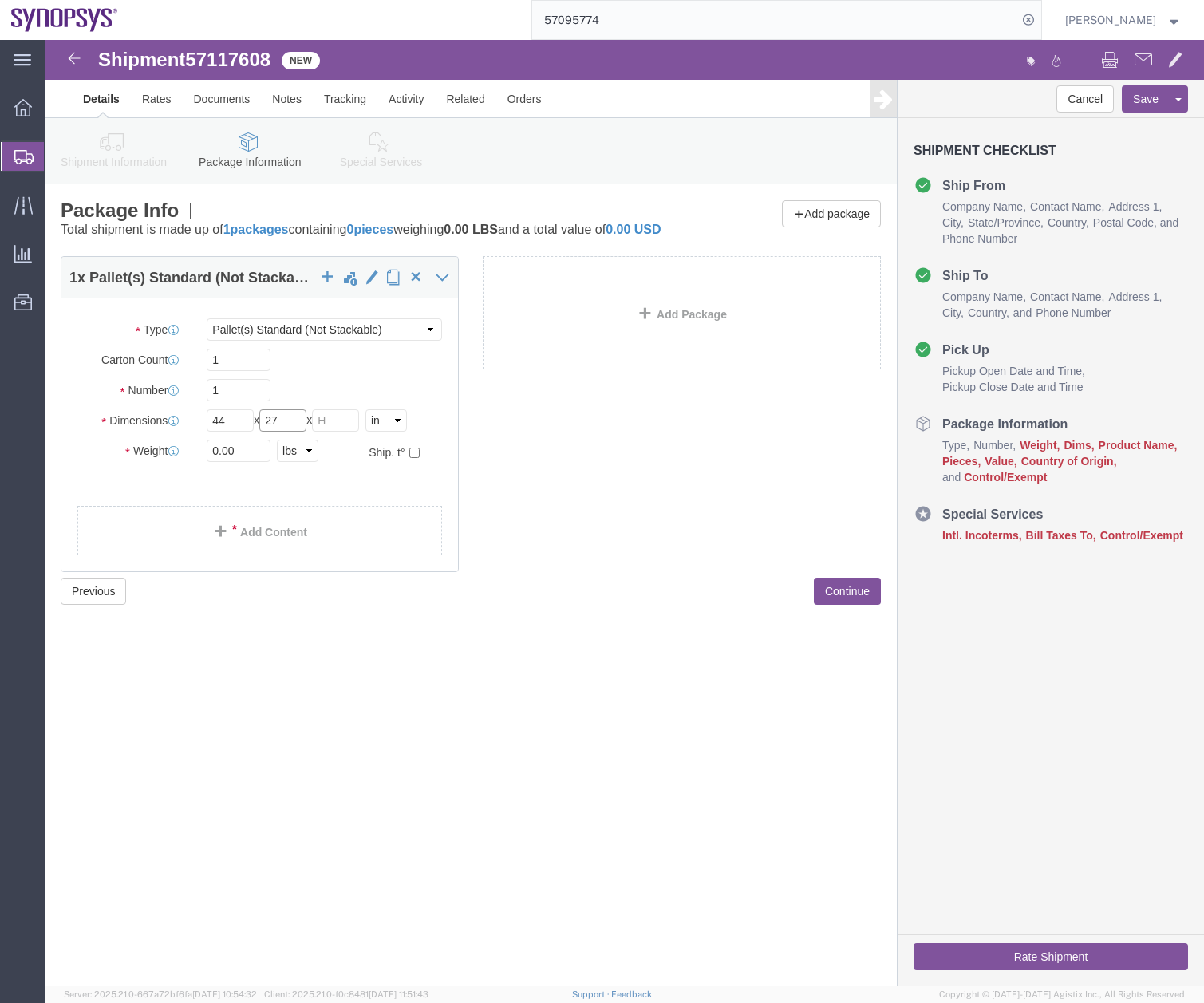
type input "27"
drag, startPoint x: 190, startPoint y: 397, endPoint x: 78, endPoint y: 461, distance: 129.0
click div "Package Type Select Bale(s) Basket(s) Bolt(s) Bottle(s) Buckets Bulk Bundle(s) …"
type input "27"
drag, startPoint x: 251, startPoint y: 390, endPoint x: 173, endPoint y: 497, distance: 132.4
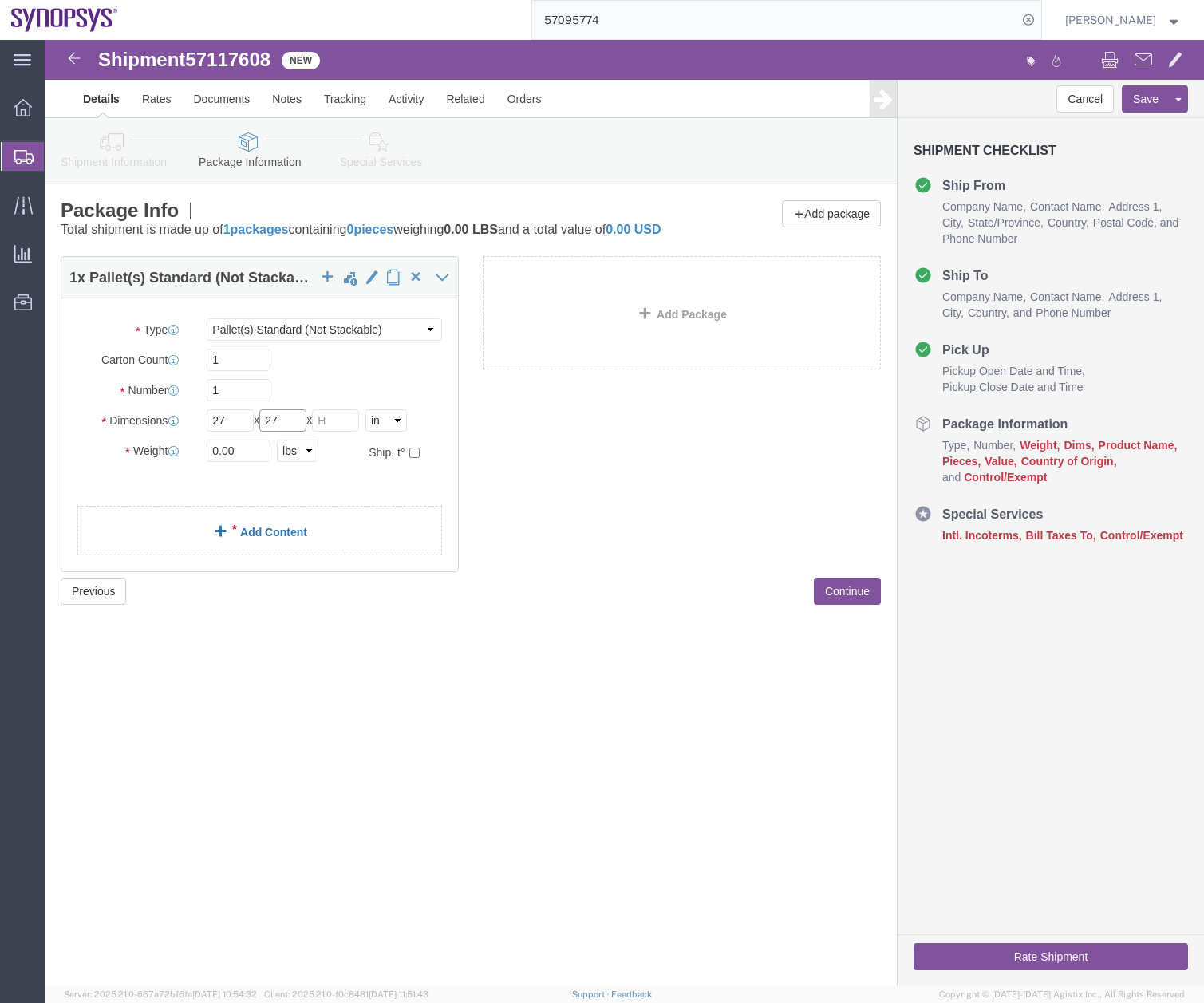
click div "Package Type Select Bale(s) Basket(s) Bolt(s) Bottle(s) Buckets Bulk Bundle(s) …"
type input "44"
click input "text"
type input "29"
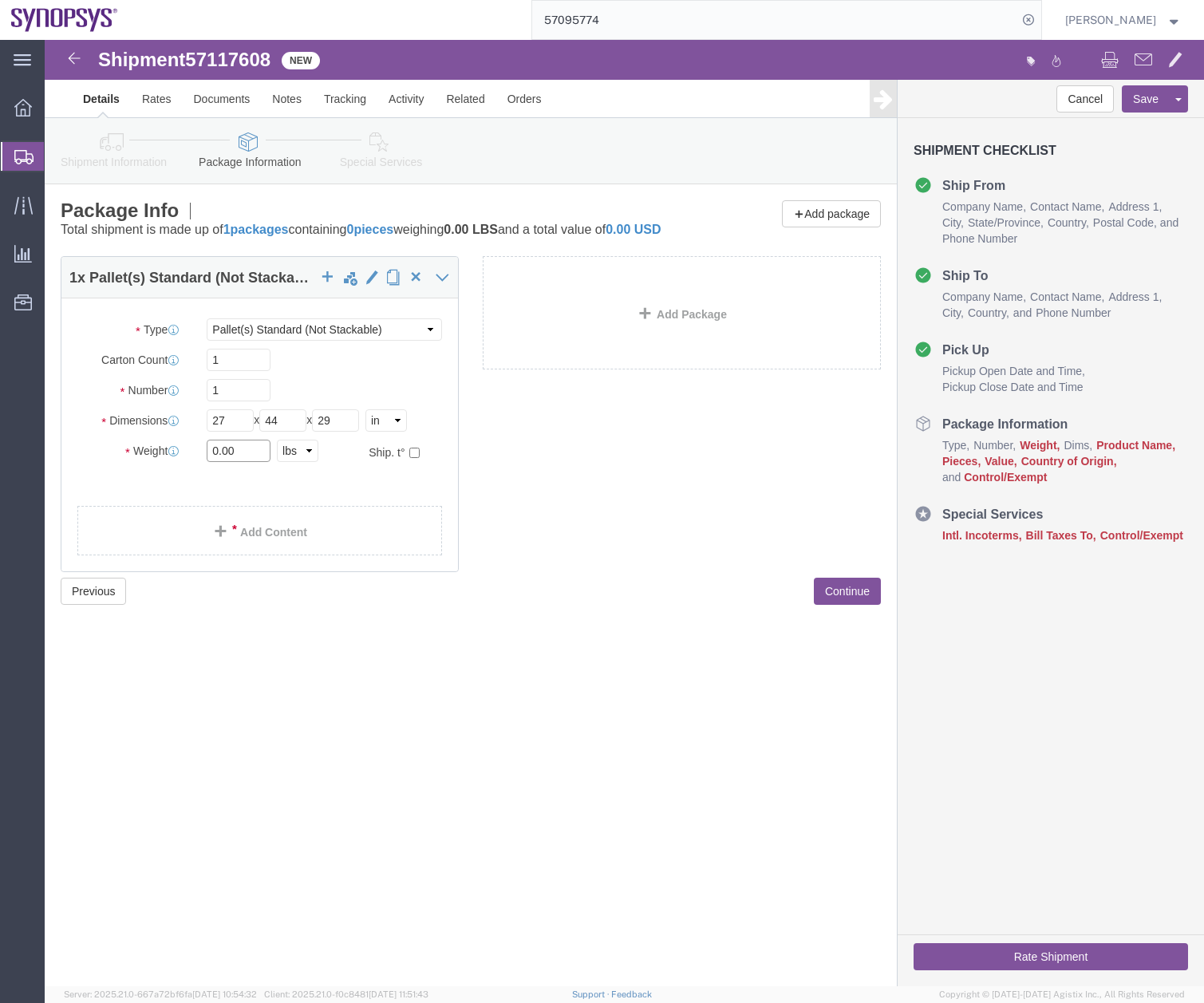
drag, startPoint x: 219, startPoint y: 426, endPoint x: 90, endPoint y: 473, distance: 137.3
click div "Package Type Select Bale(s) Basket(s) Bolt(s) Bottle(s) Buckets Bulk Bundle(s) …"
type input "140"
click link "Add Content"
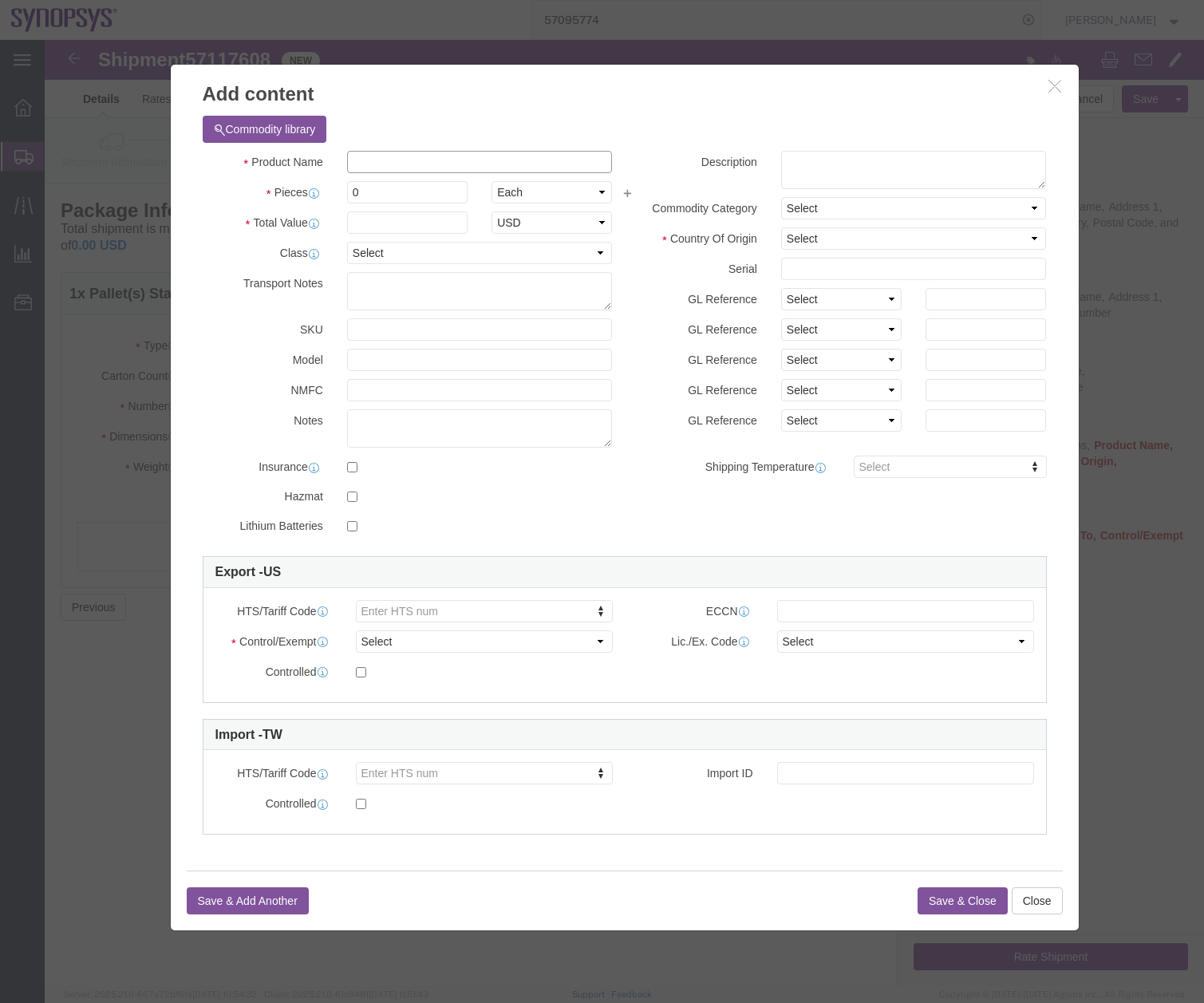
click input "text"
paste input "SYS-421GU-TNXR"
click input "SYS-421GU-TNXR"
type input "Supermicro SYS-421GU-TNXR"
click textarea
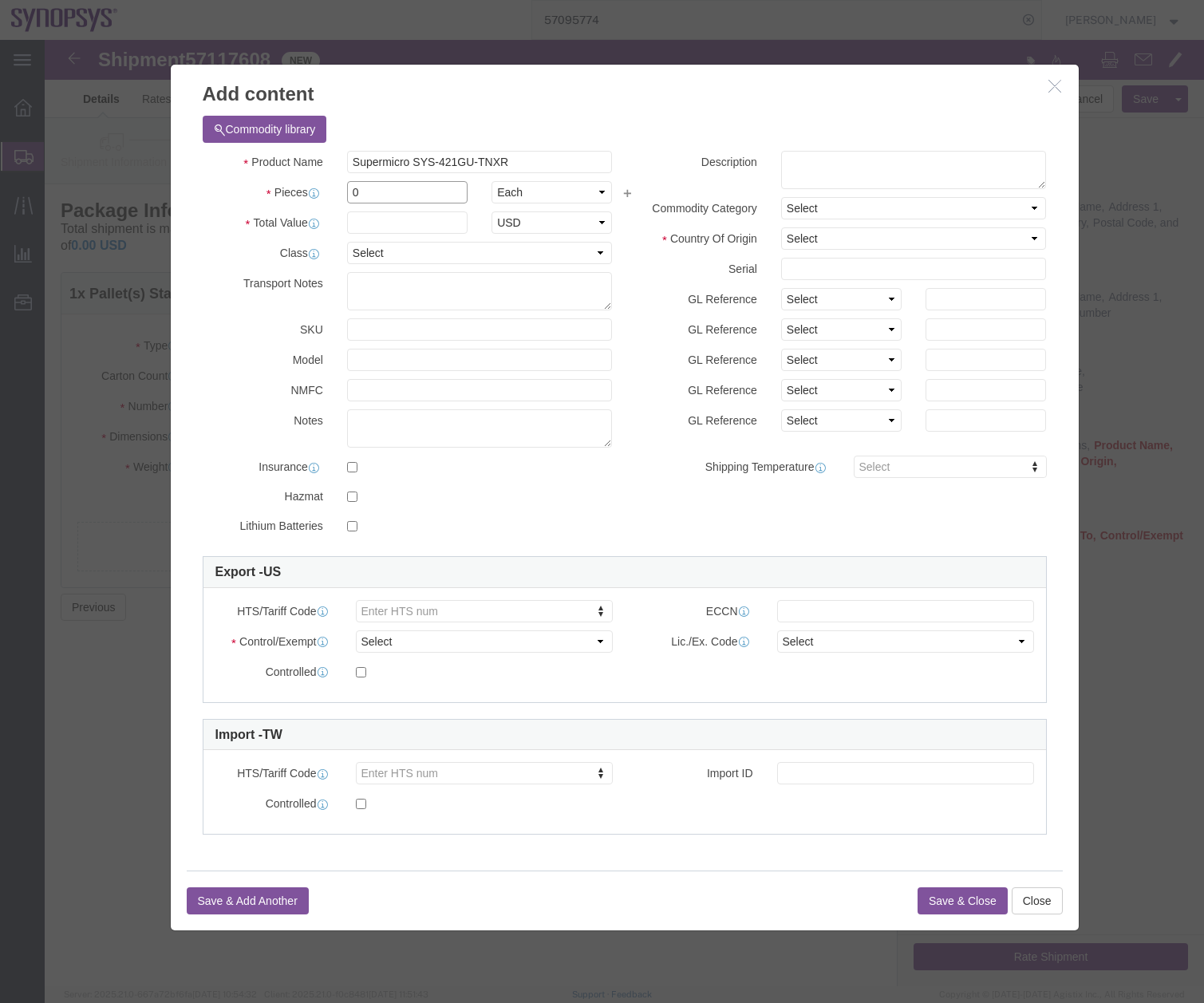
drag, startPoint x: 316, startPoint y: 156, endPoint x: 326, endPoint y: 166, distance: 14.1
click div "0"
type input "1"
click input "text"
type input "110351"
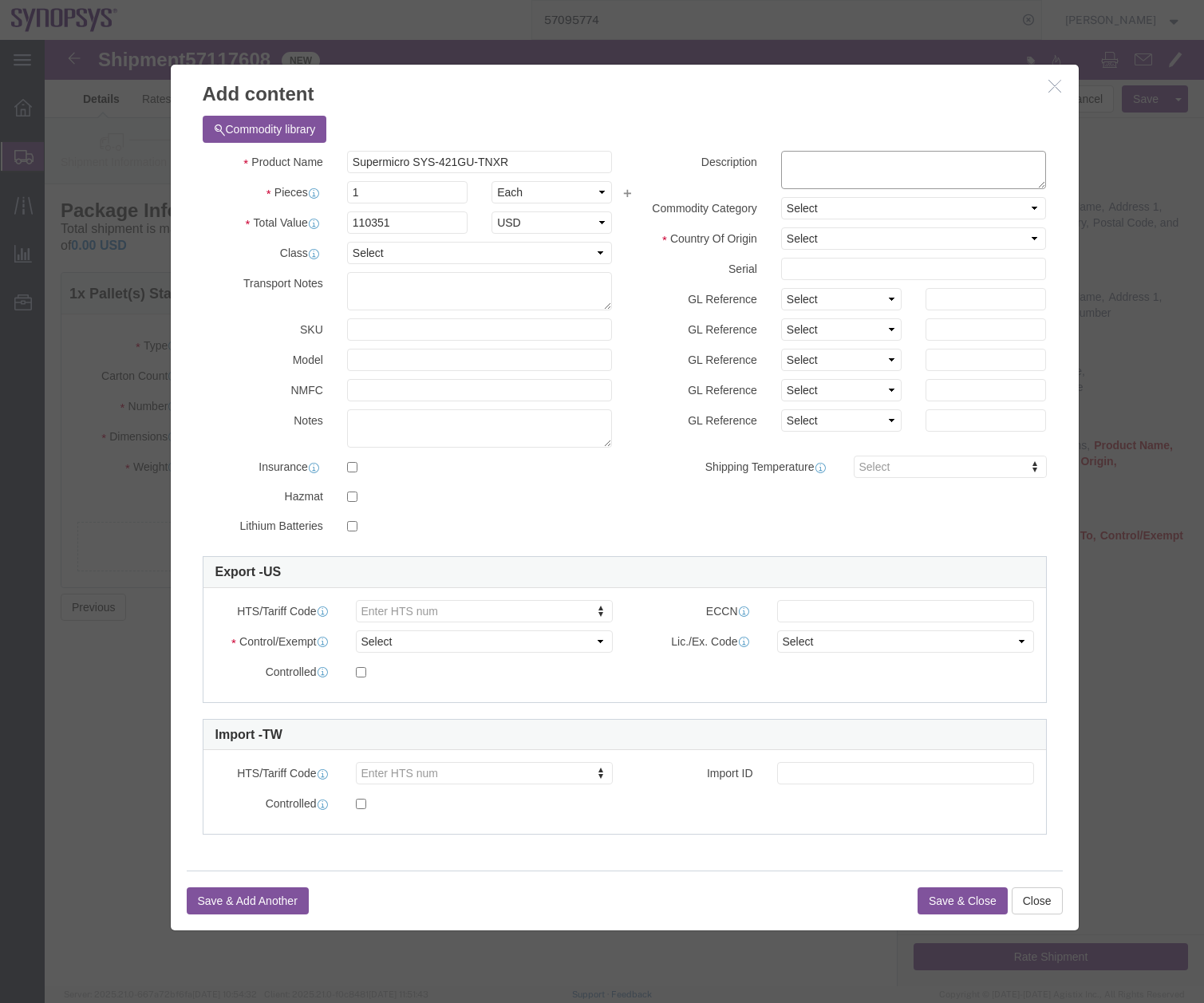
click textarea
type textarea "Server"
click div
click select "Select [GEOGRAPHIC_DATA] [GEOGRAPHIC_DATA] [GEOGRAPHIC_DATA] [GEOGRAPHIC_DATA] …"
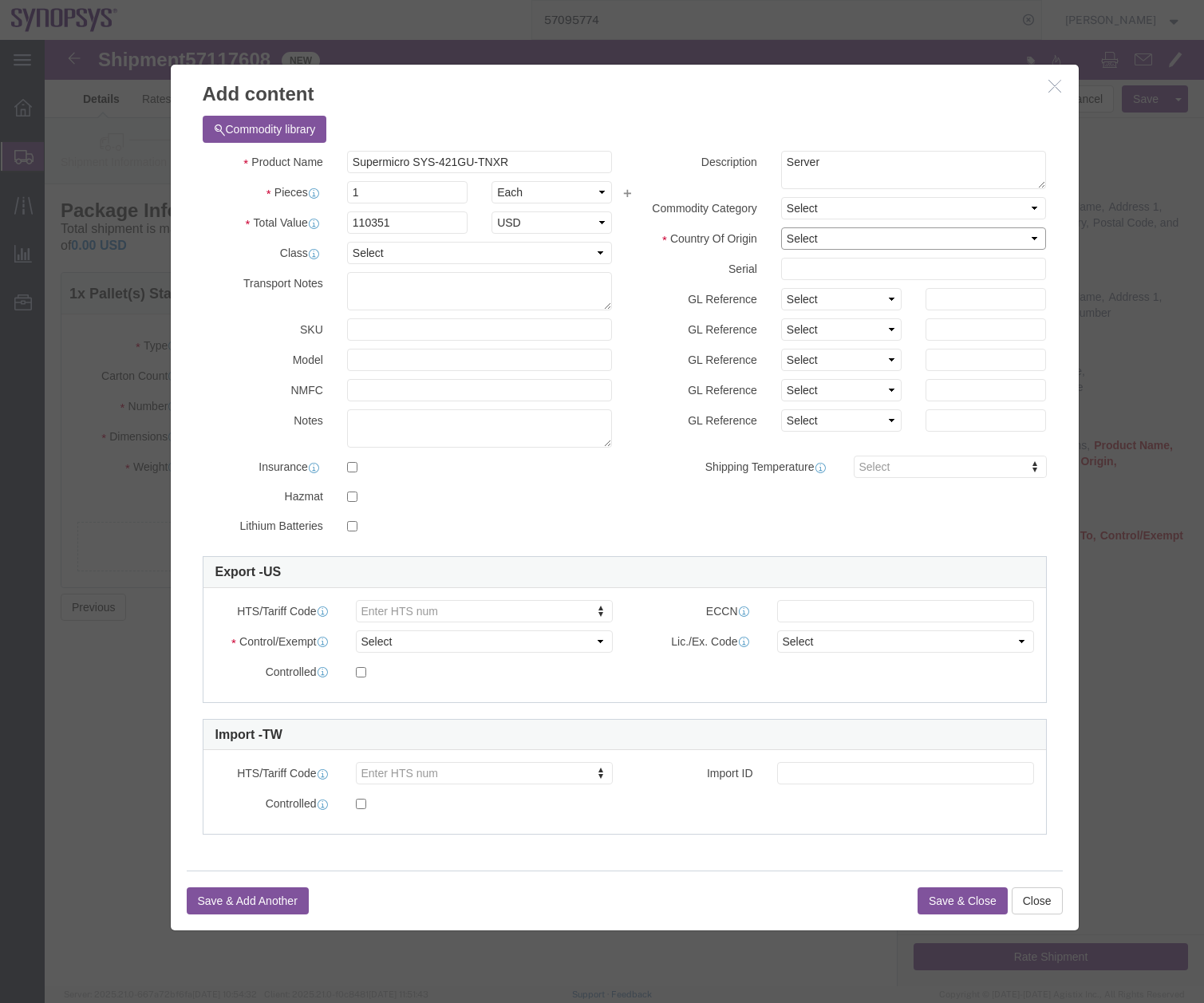
select select "US"
click select "Select [GEOGRAPHIC_DATA] [GEOGRAPHIC_DATA] [GEOGRAPHIC_DATA] [GEOGRAPHIC_DATA] …"
click button "Save & Close"
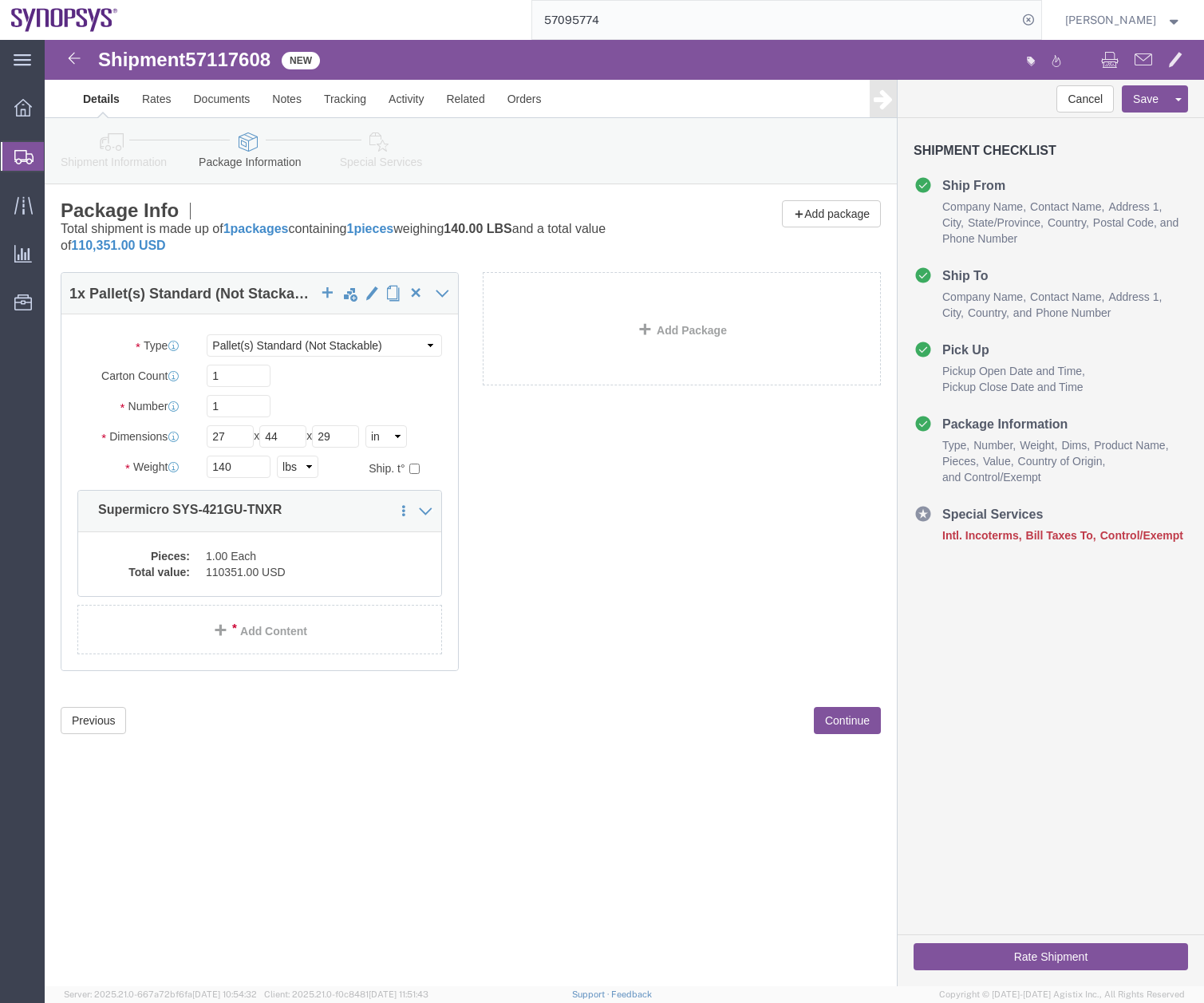
click link "Special Services"
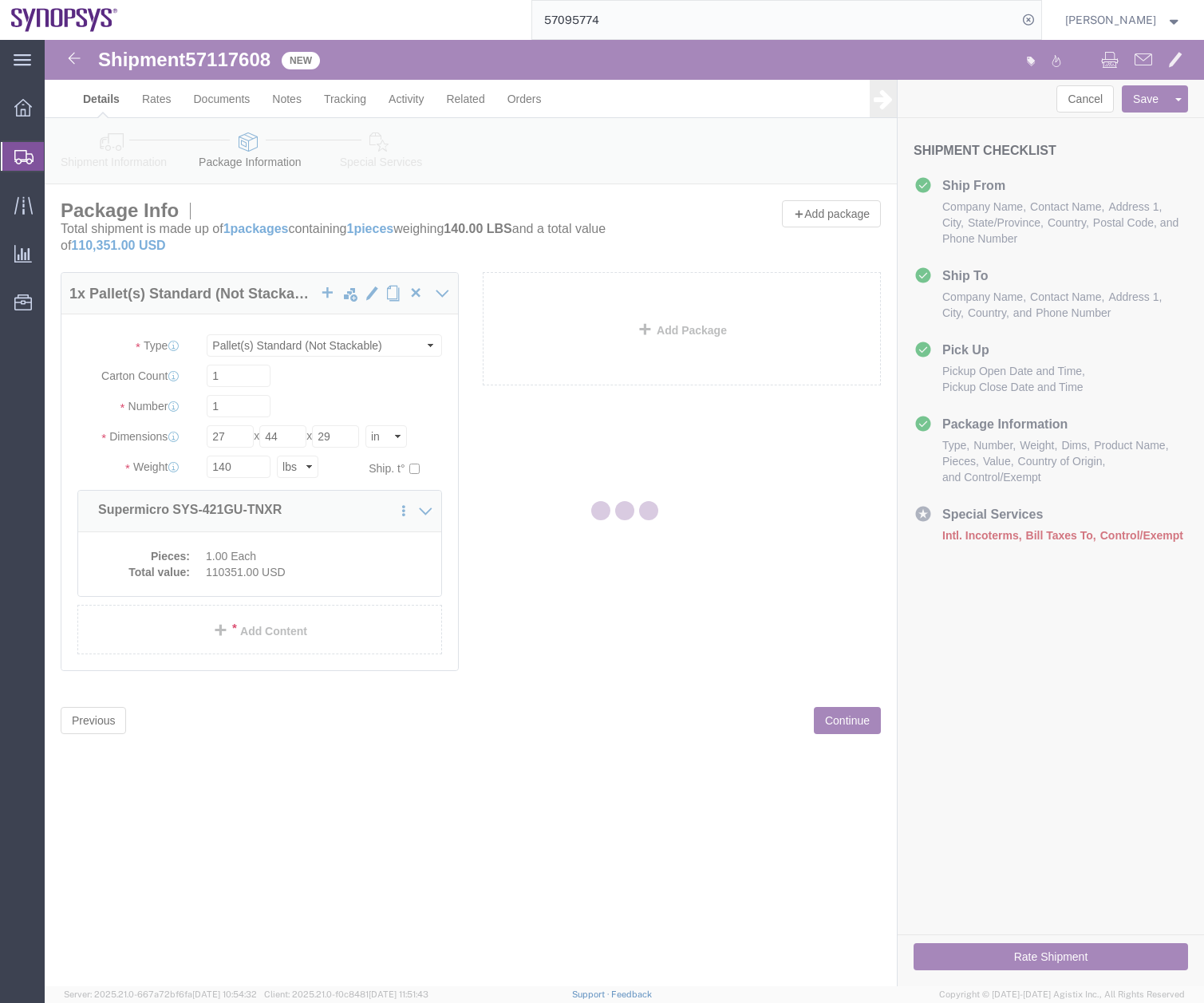
select select
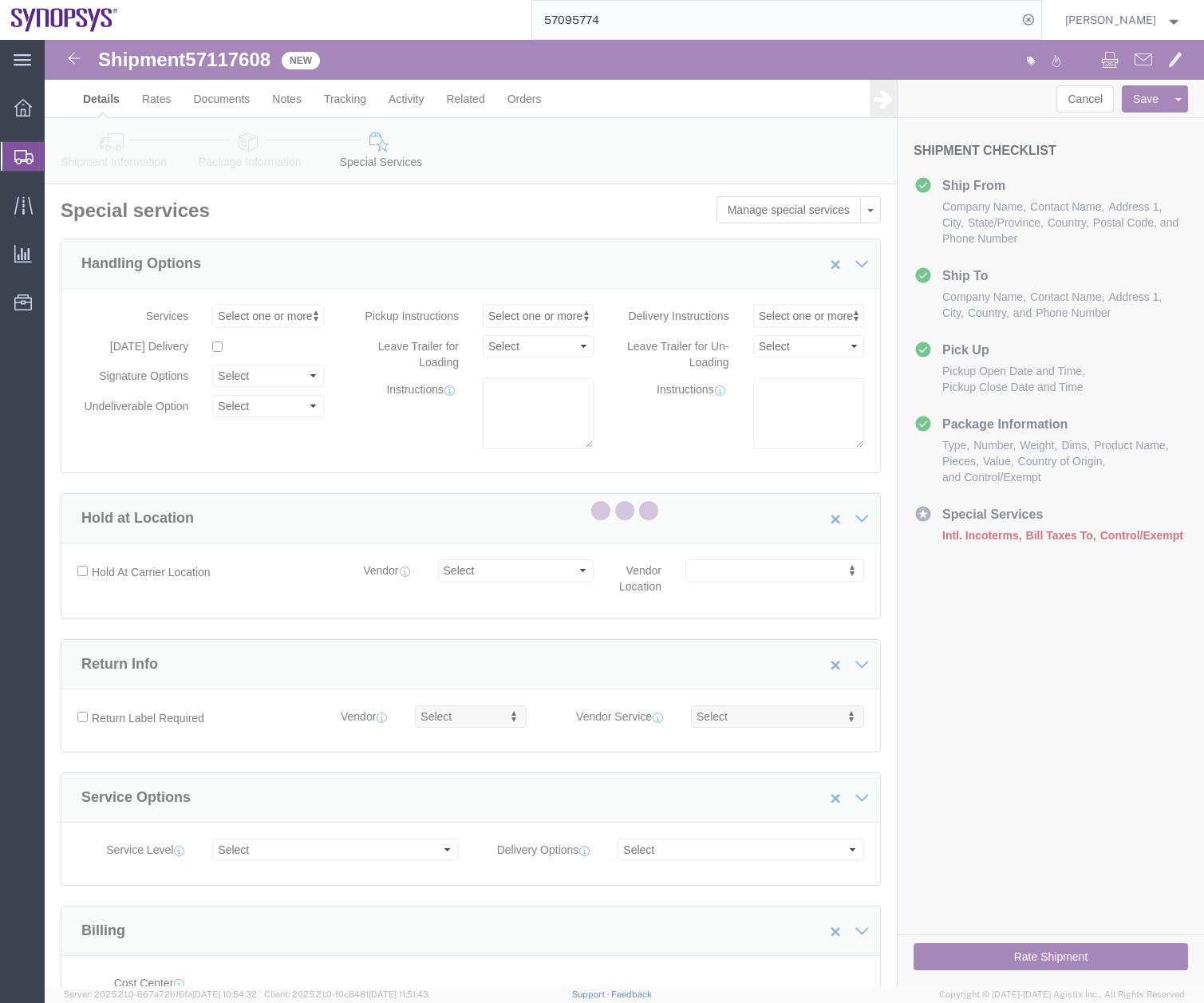
select select "COSTCENTER"
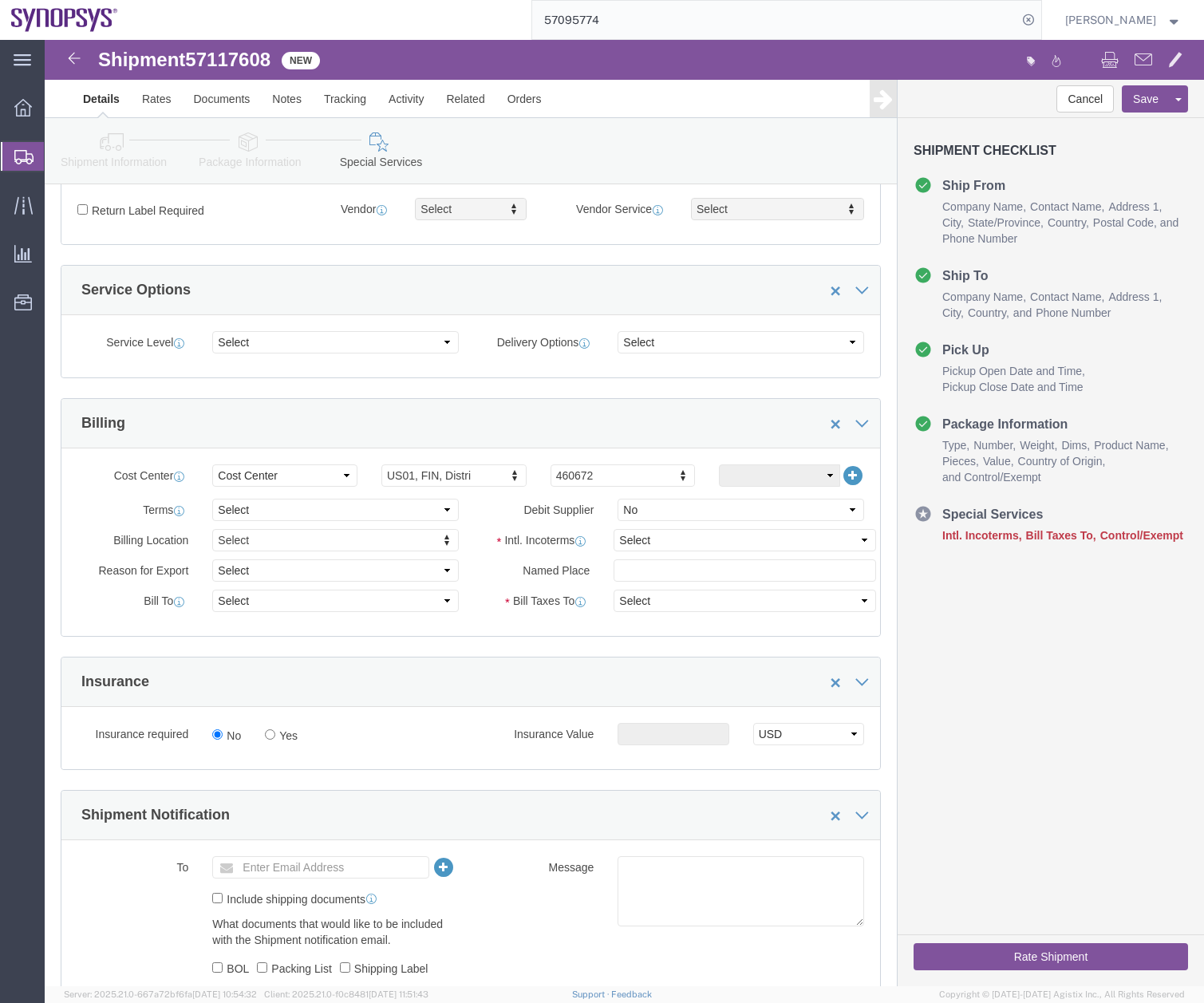
scroll to position [509, 0]
click select "Select Carriage Insurance Paid Carriage Paid To Cost and Freight Cost Insurance…"
select select "DAP"
click select "Select Carriage Insurance Paid Carriage Paid To Cost and Freight Cost Insurance…"
select select "SHIP"
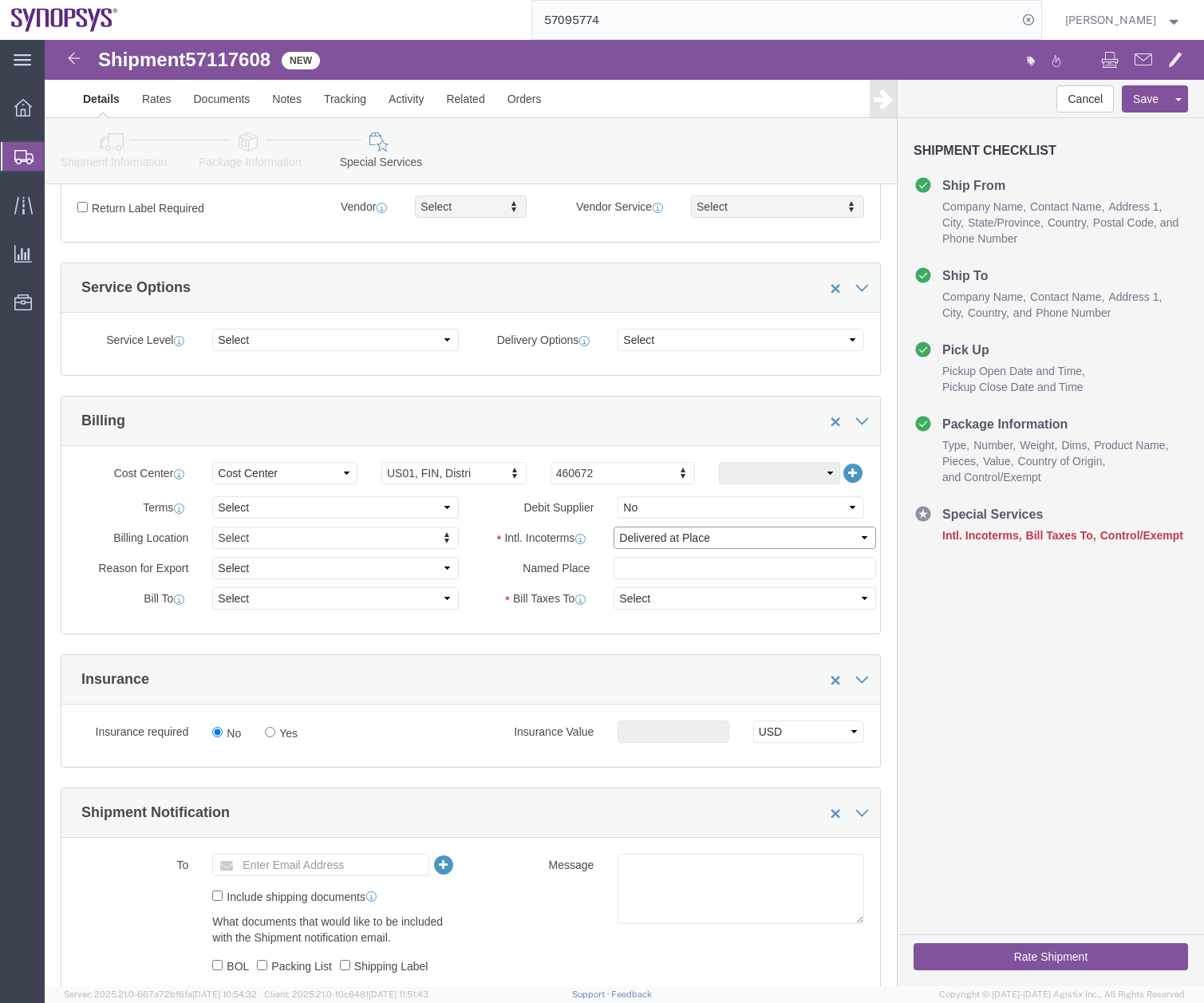
select select "RCPN"
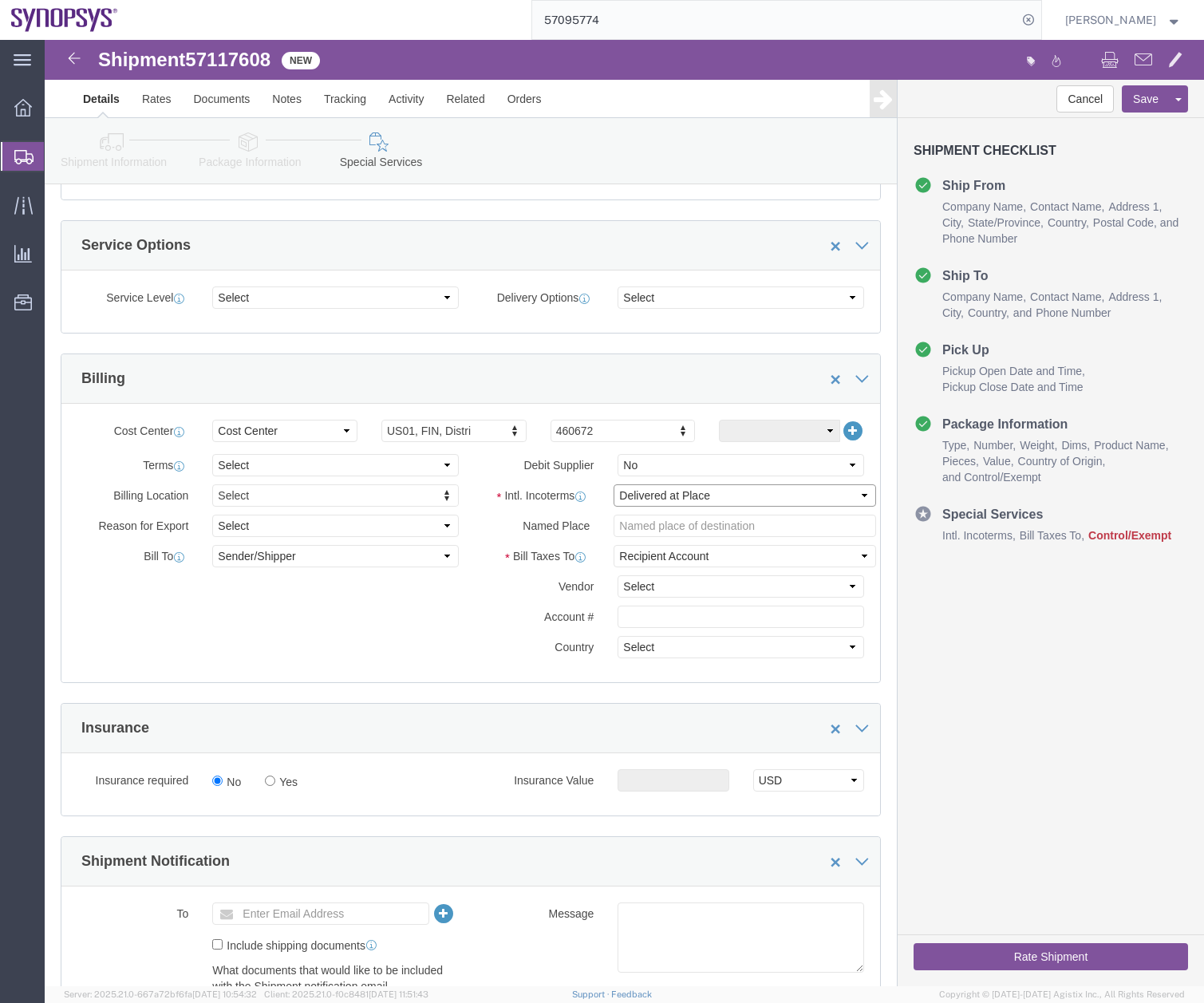
scroll to position [518, 0]
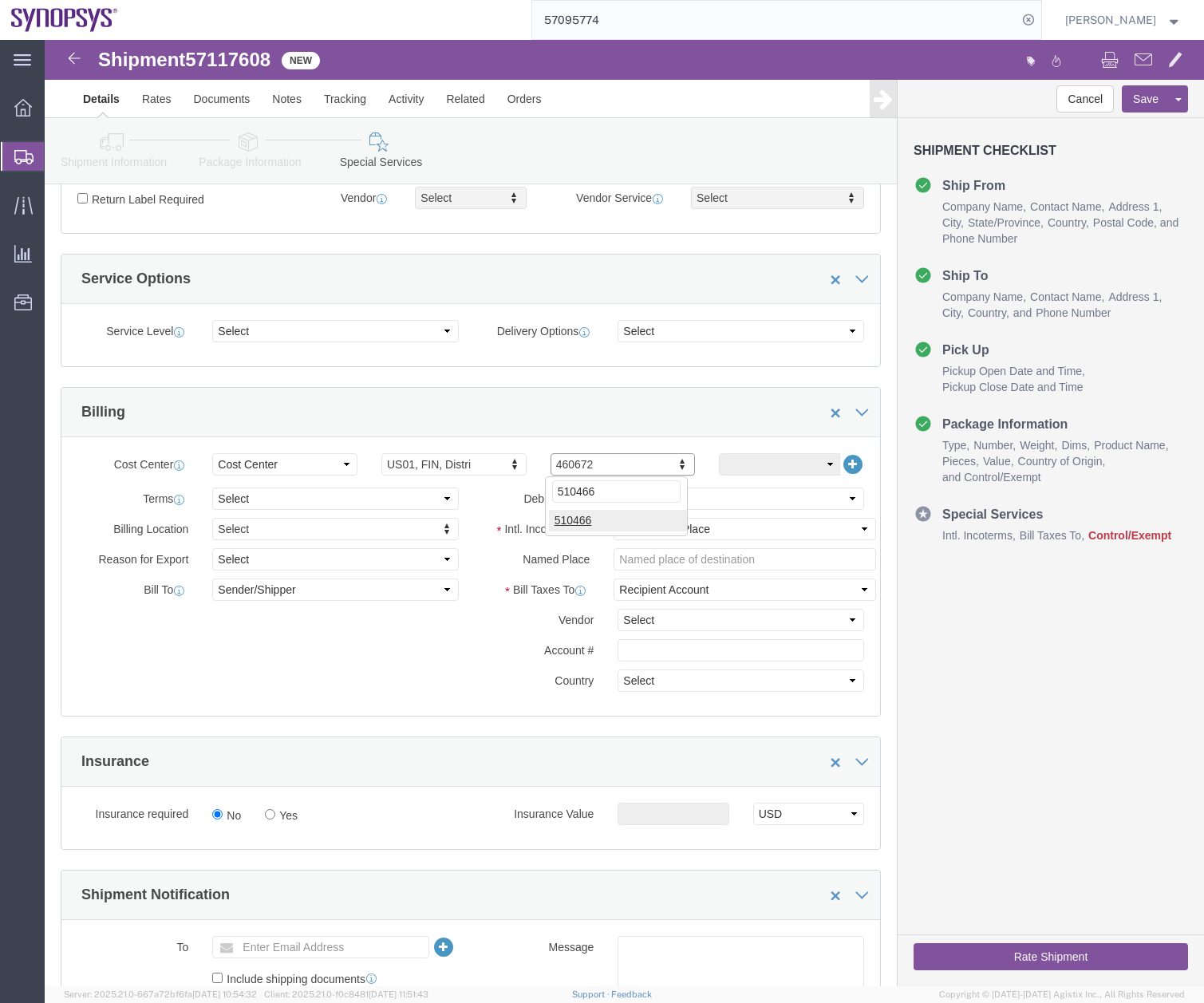
type input "510466"
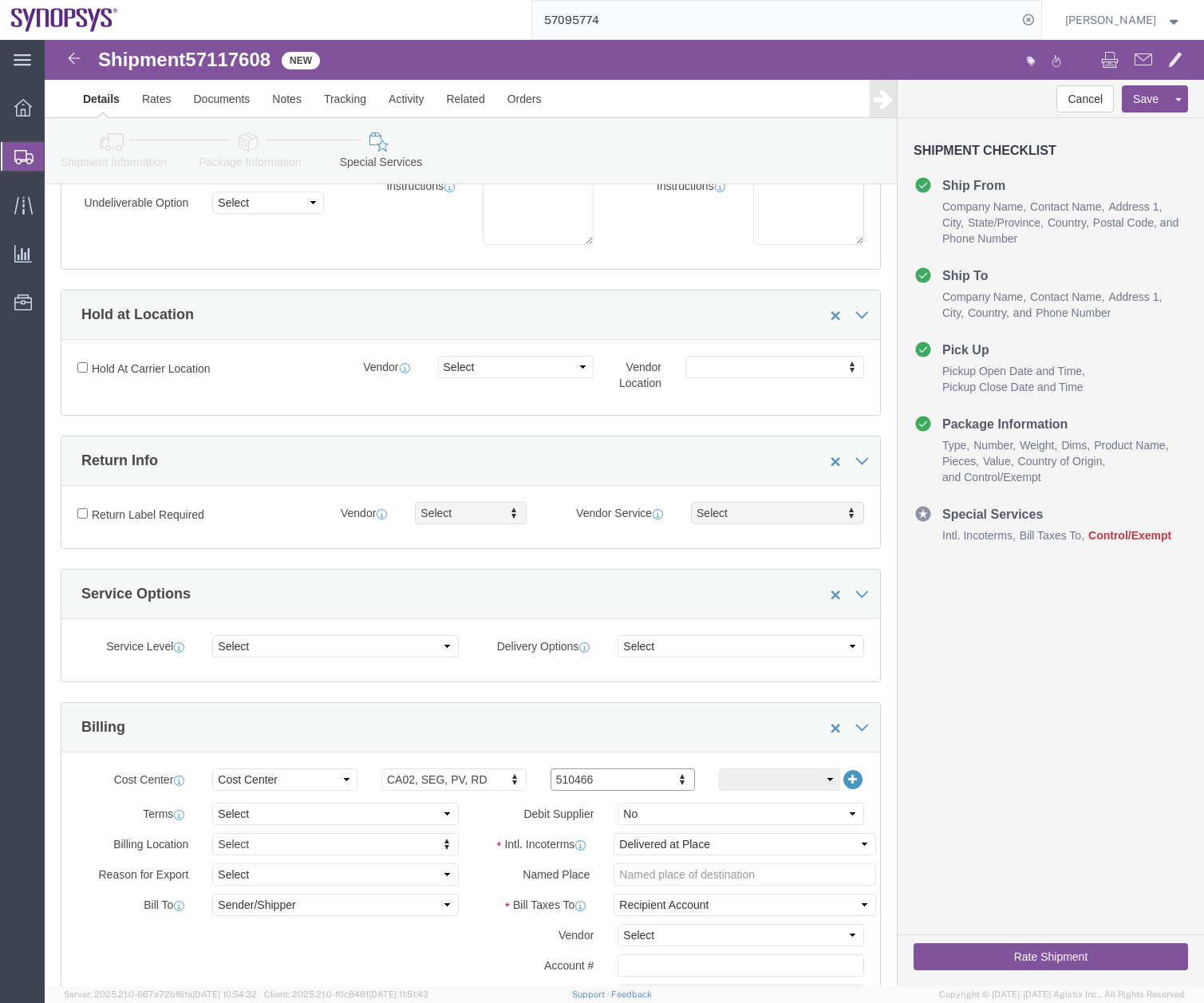
scroll to position [0, 0]
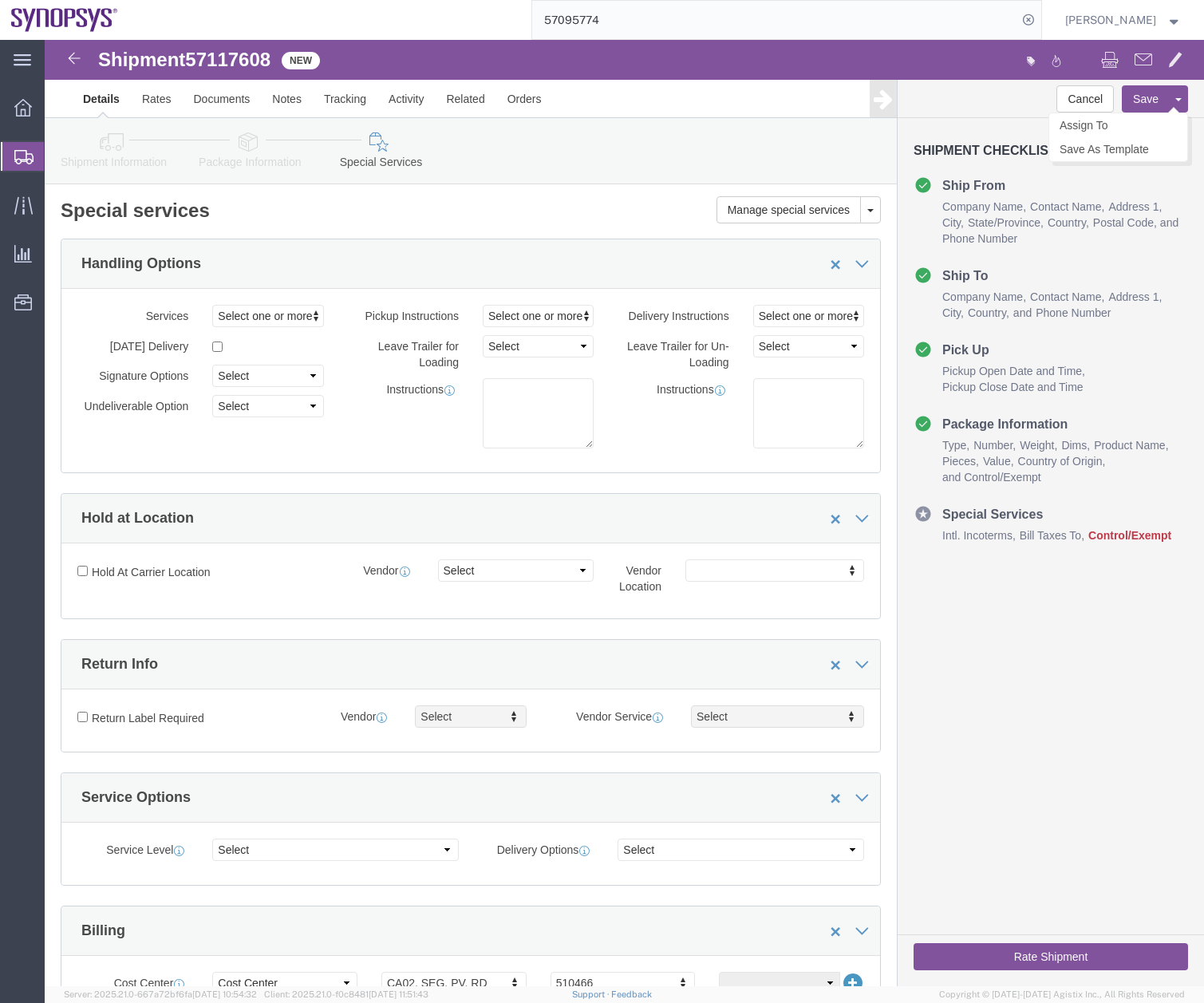
click button "Save"
click link "Assign To"
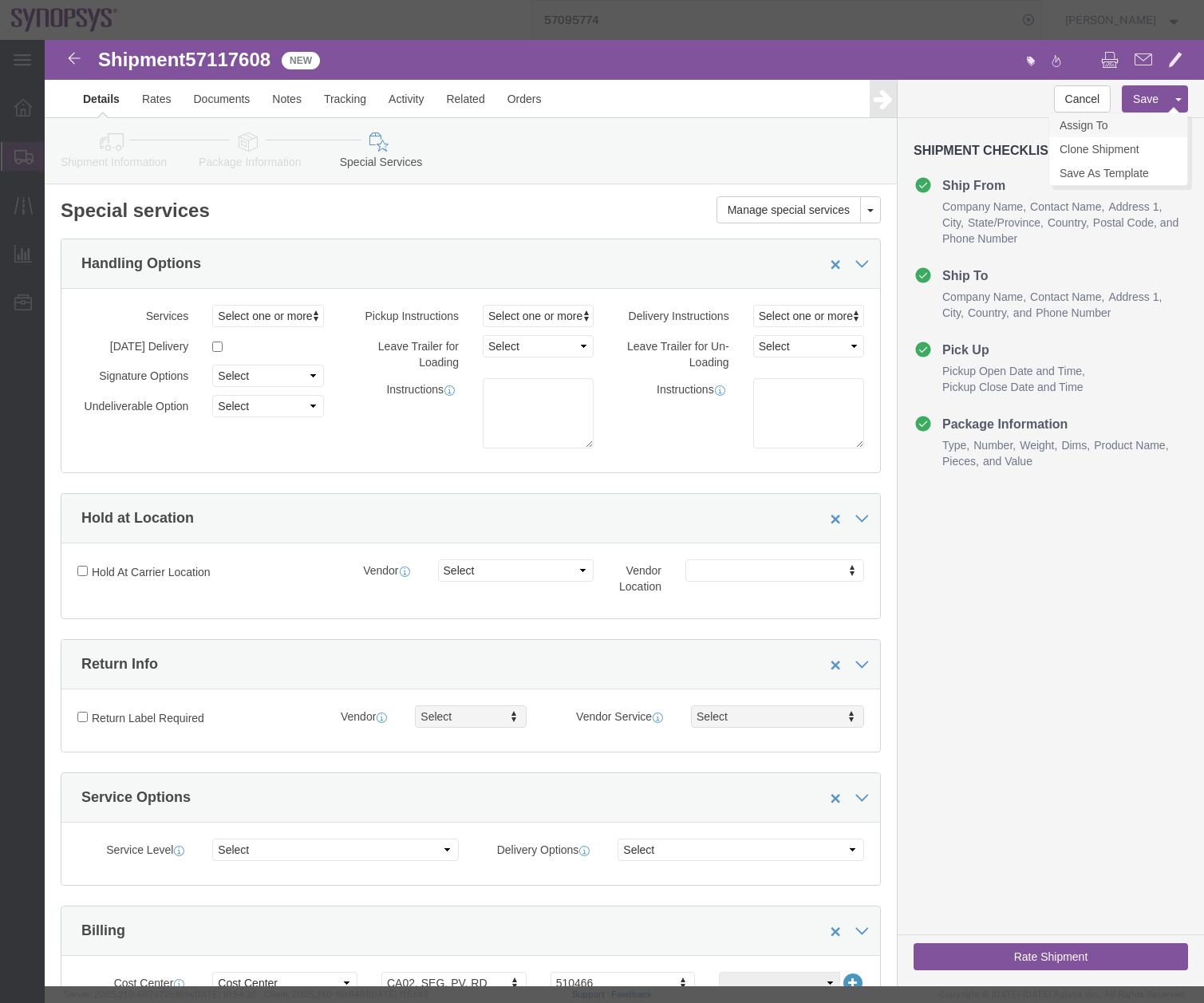
select select
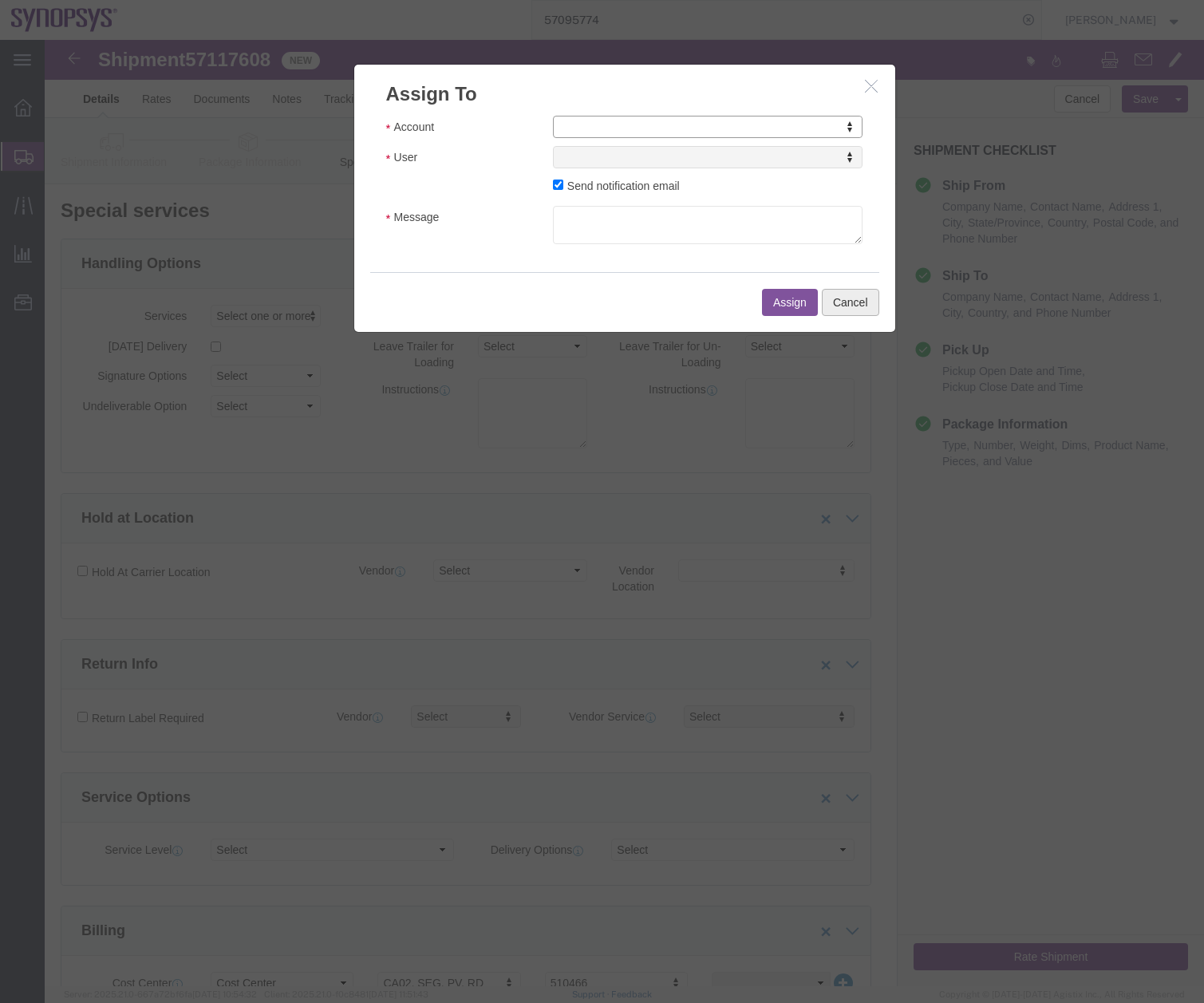
click button "Cancel"
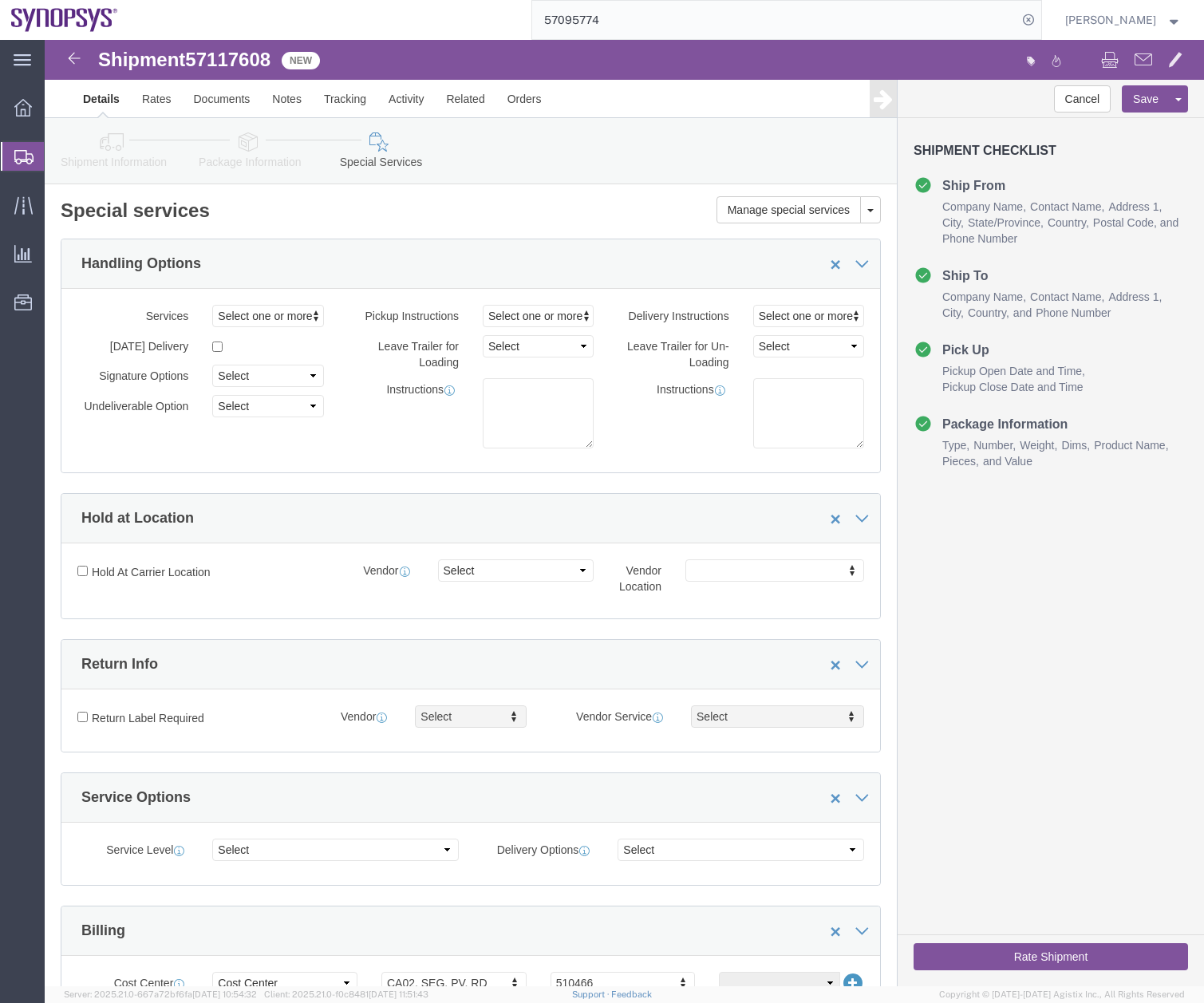
click at [26, 163] on icon at bounding box center [23, 157] width 19 height 14
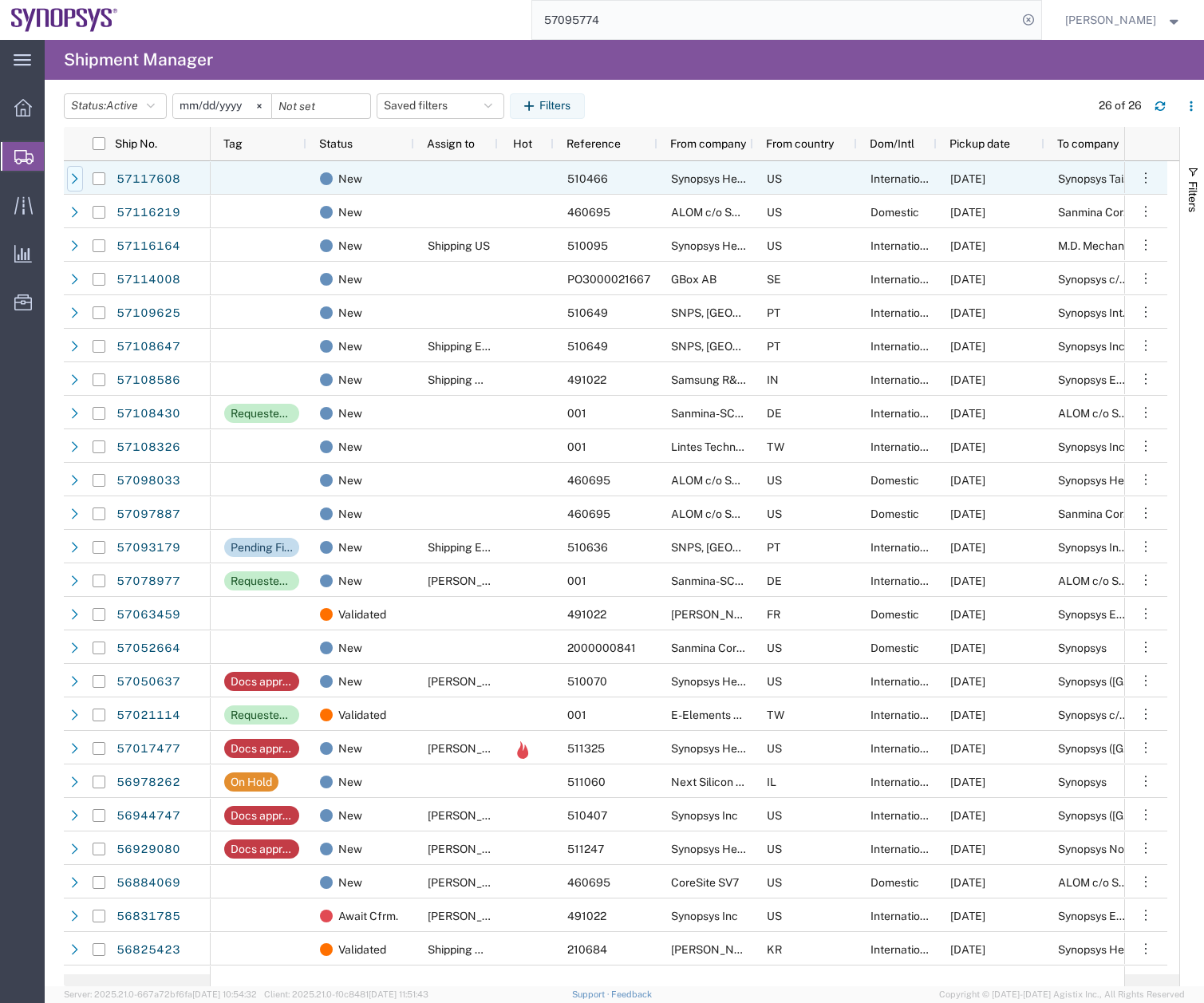
click at [68, 176] on div at bounding box center [75, 178] width 16 height 25
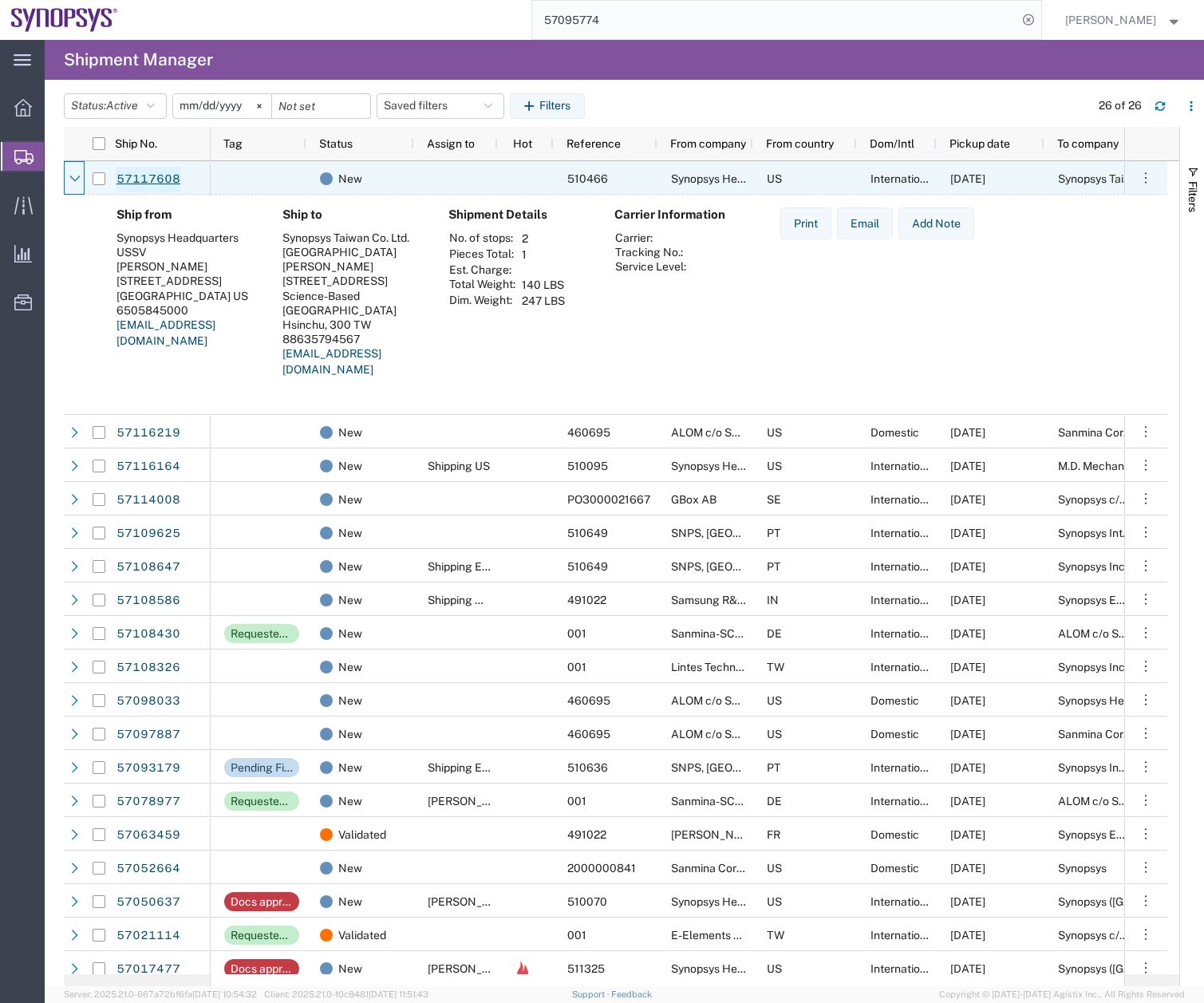
click at [131, 173] on link "57117608" at bounding box center [149, 179] width 66 height 25
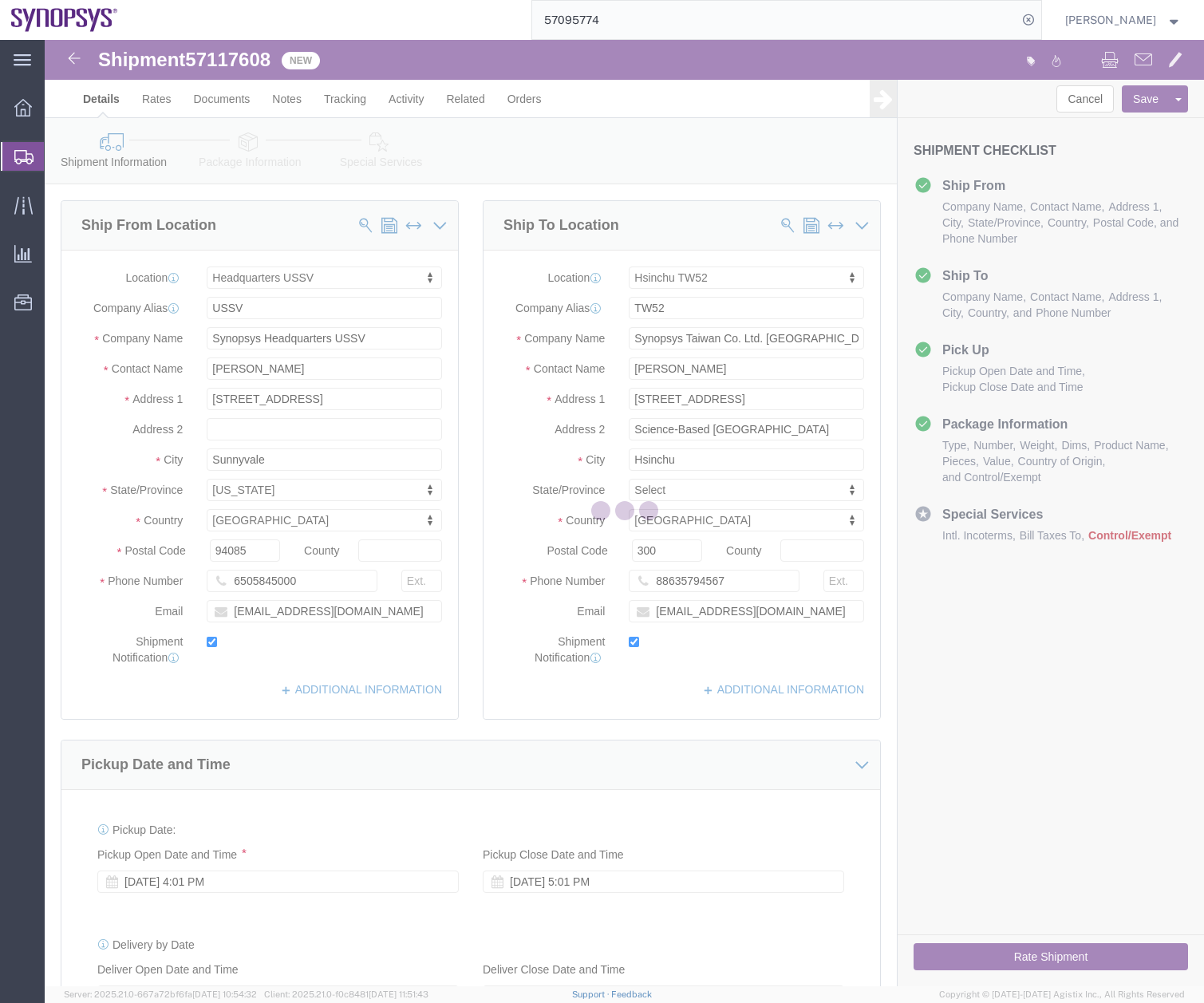
select select "63204"
select select "63166"
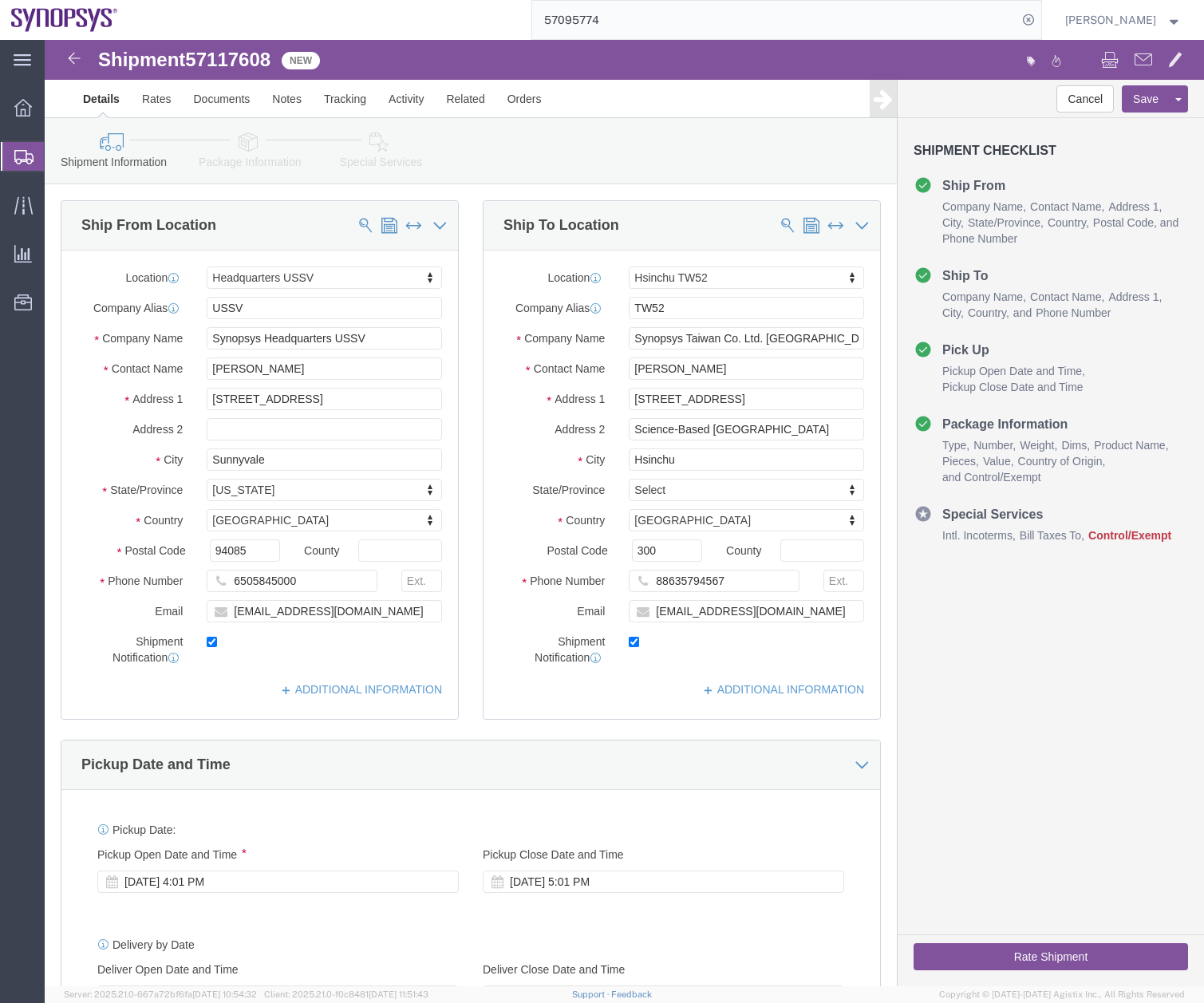
click link "Package Information"
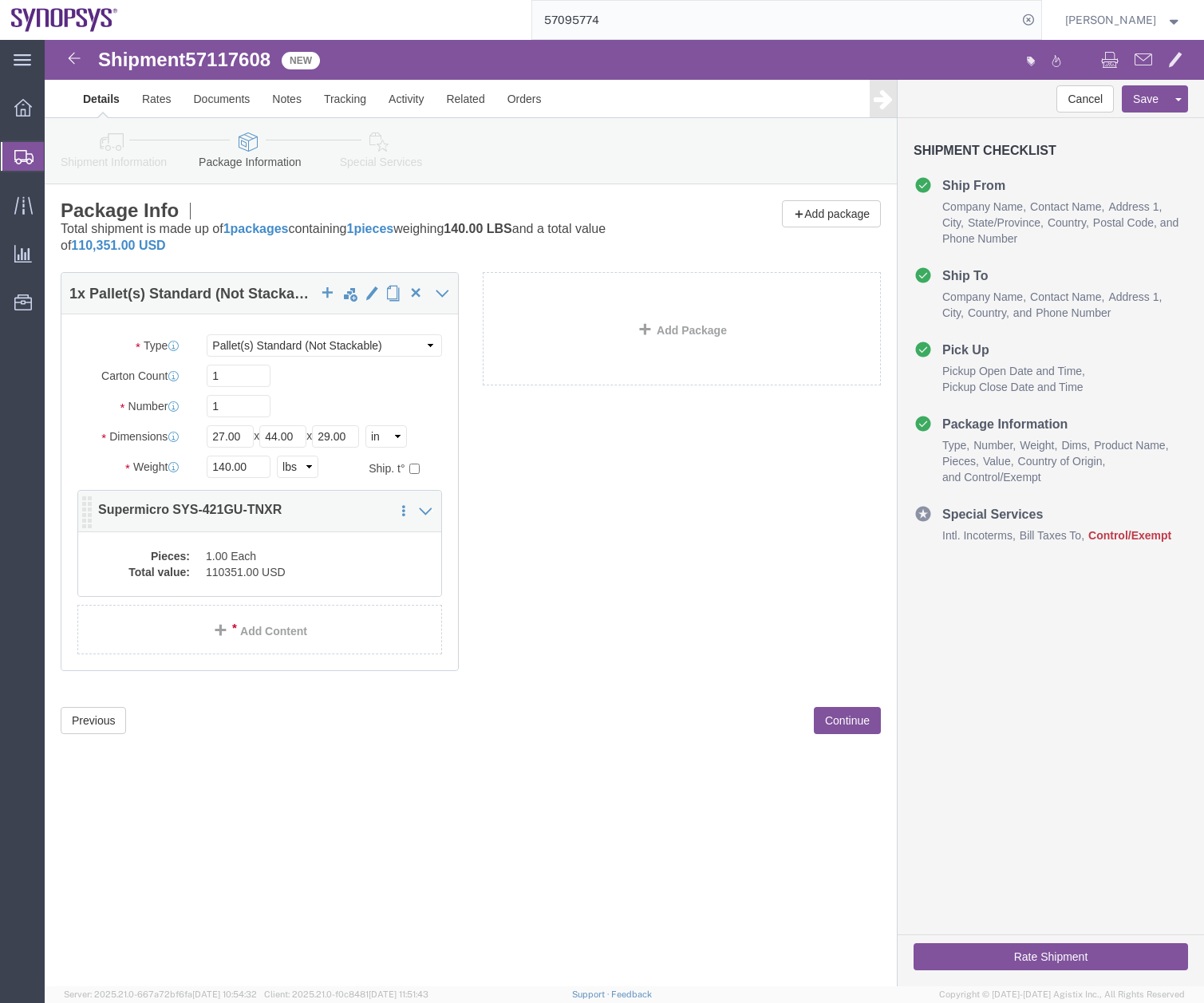
click dd "110351.00 USD"
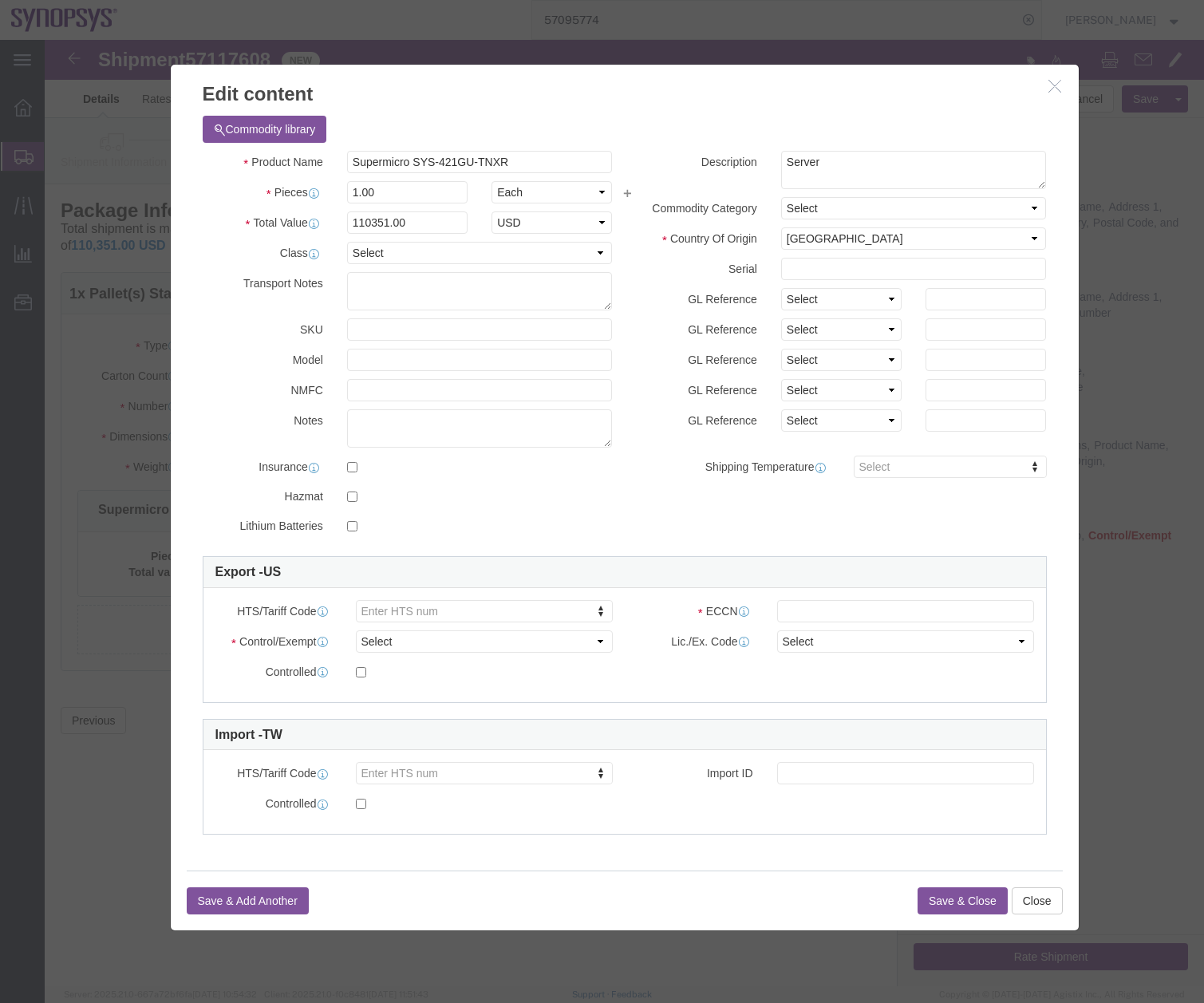
click button "Commodity library"
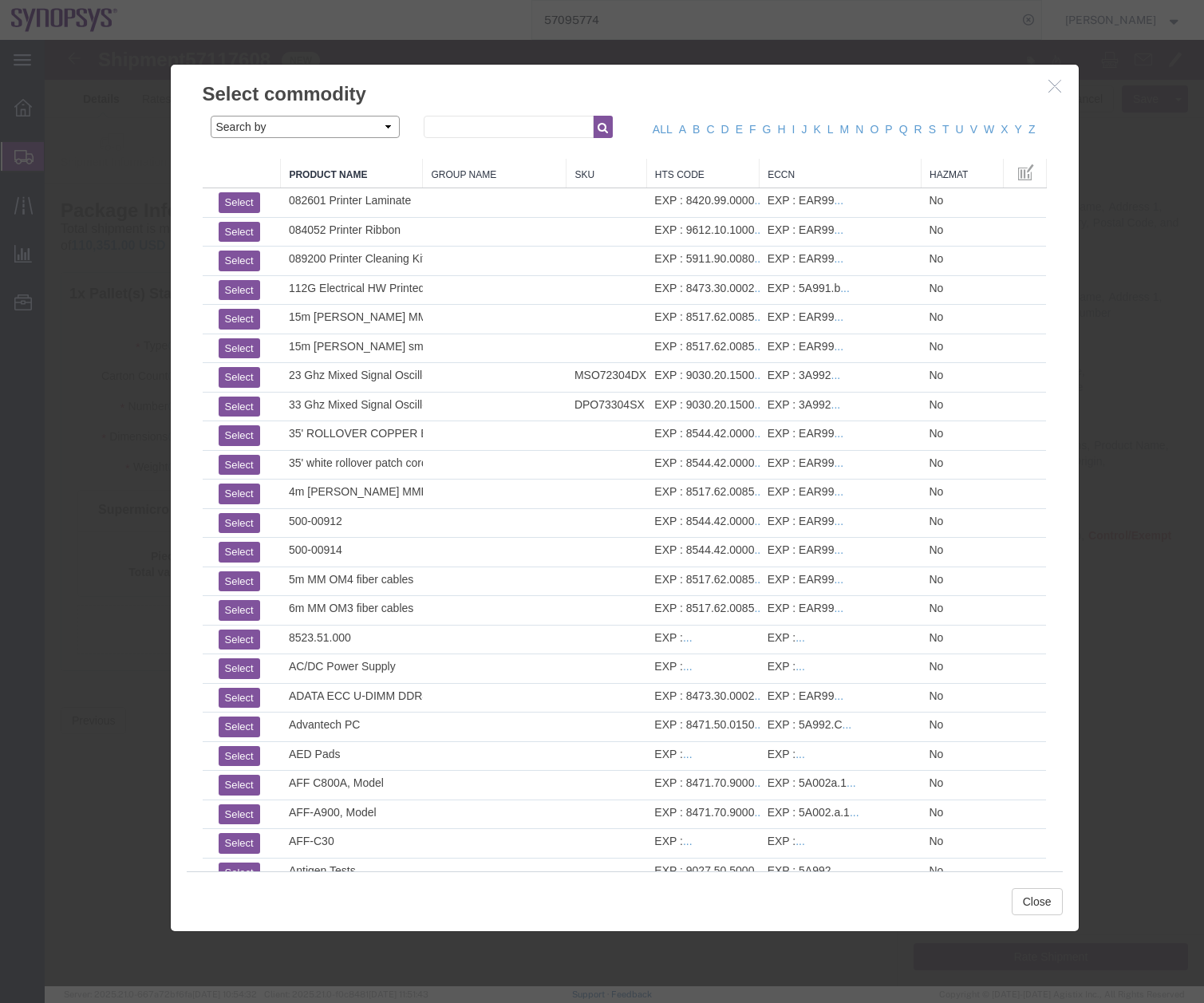
click select "Search by Class Commodity Quantity Commodity Value Commodity Value Country Desc…"
select select "description"
click select "Search by Class Commodity Quantity Commodity Value Commodity Value Country Desc…"
click input "text"
type input "s"
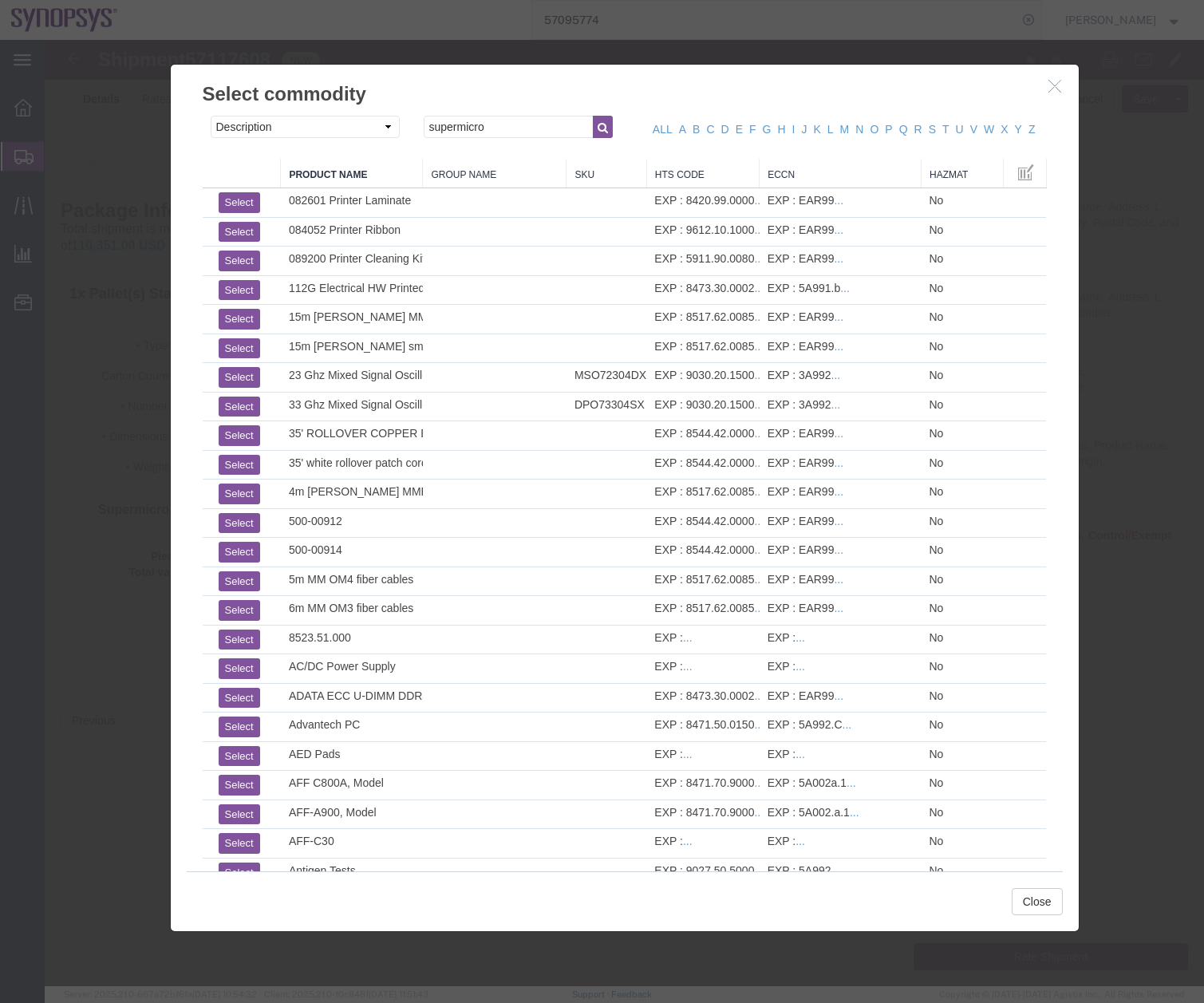
click icon "button"
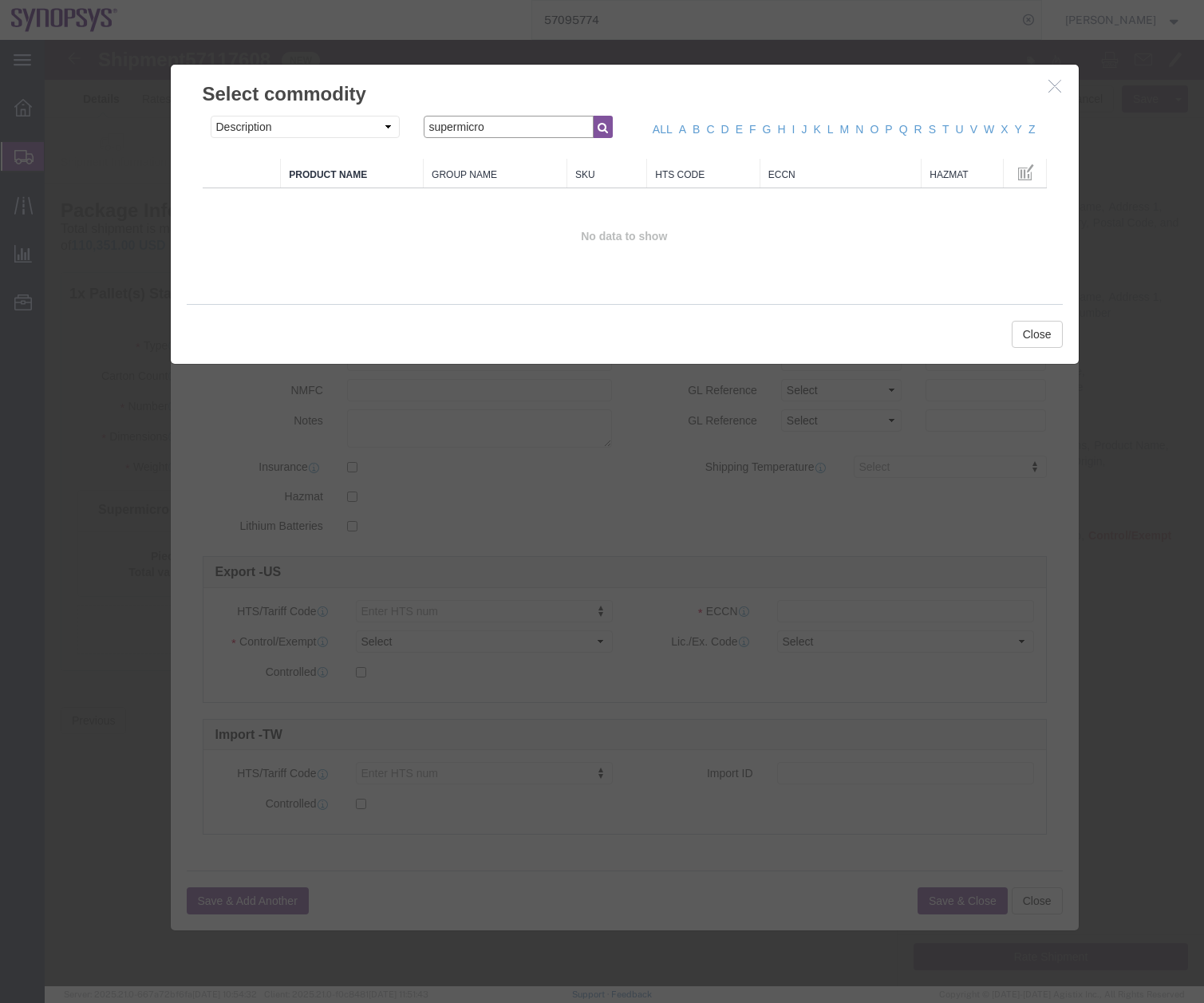
drag, startPoint x: 453, startPoint y: 86, endPoint x: 249, endPoint y: 130, distance: 208.7
click form "Search by Class Commodity Quantity Commodity Value Commodity Value Country Desc…"
type input "sys"
click icon "button"
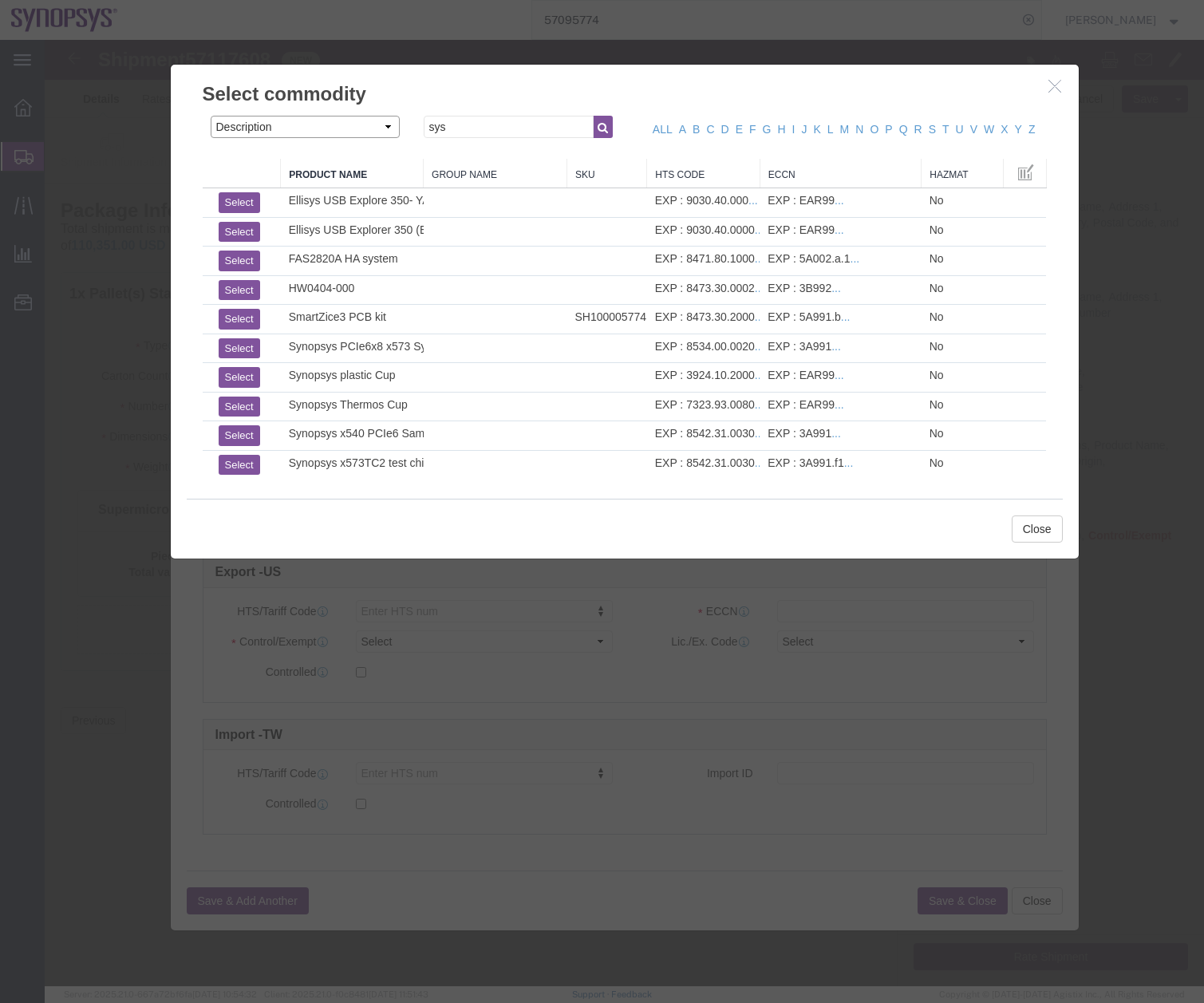
click select "Search by Class Commodity Quantity Commodity Value Commodity Value Country Desc…"
select select "productName"
click select "Search by Class Commodity Quantity Commodity Value Commodity Value Country Desc…"
drag, startPoint x: 408, startPoint y: 92, endPoint x: 379, endPoint y: 92, distance: 29.0
click input "sys"
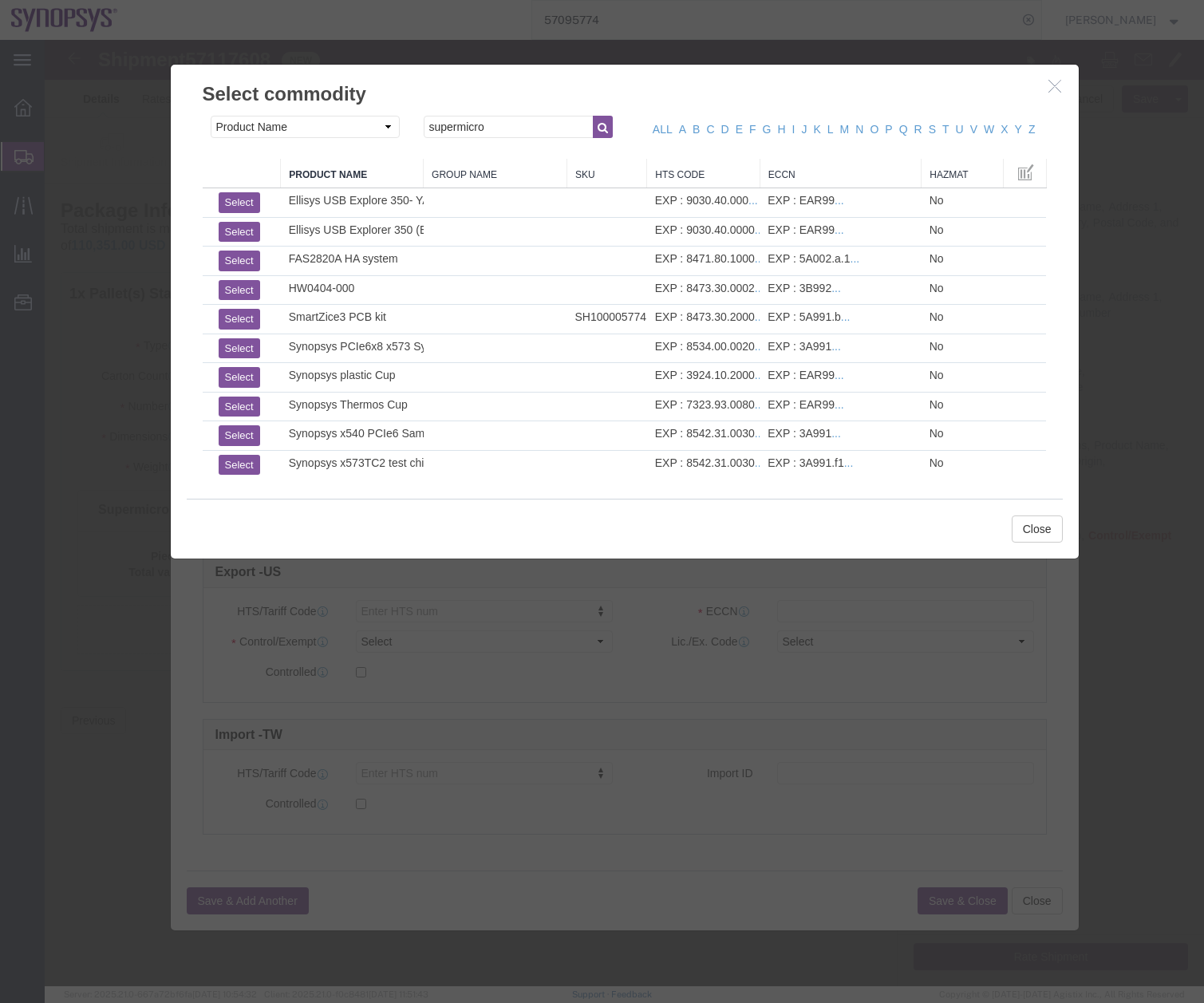
click button "button"
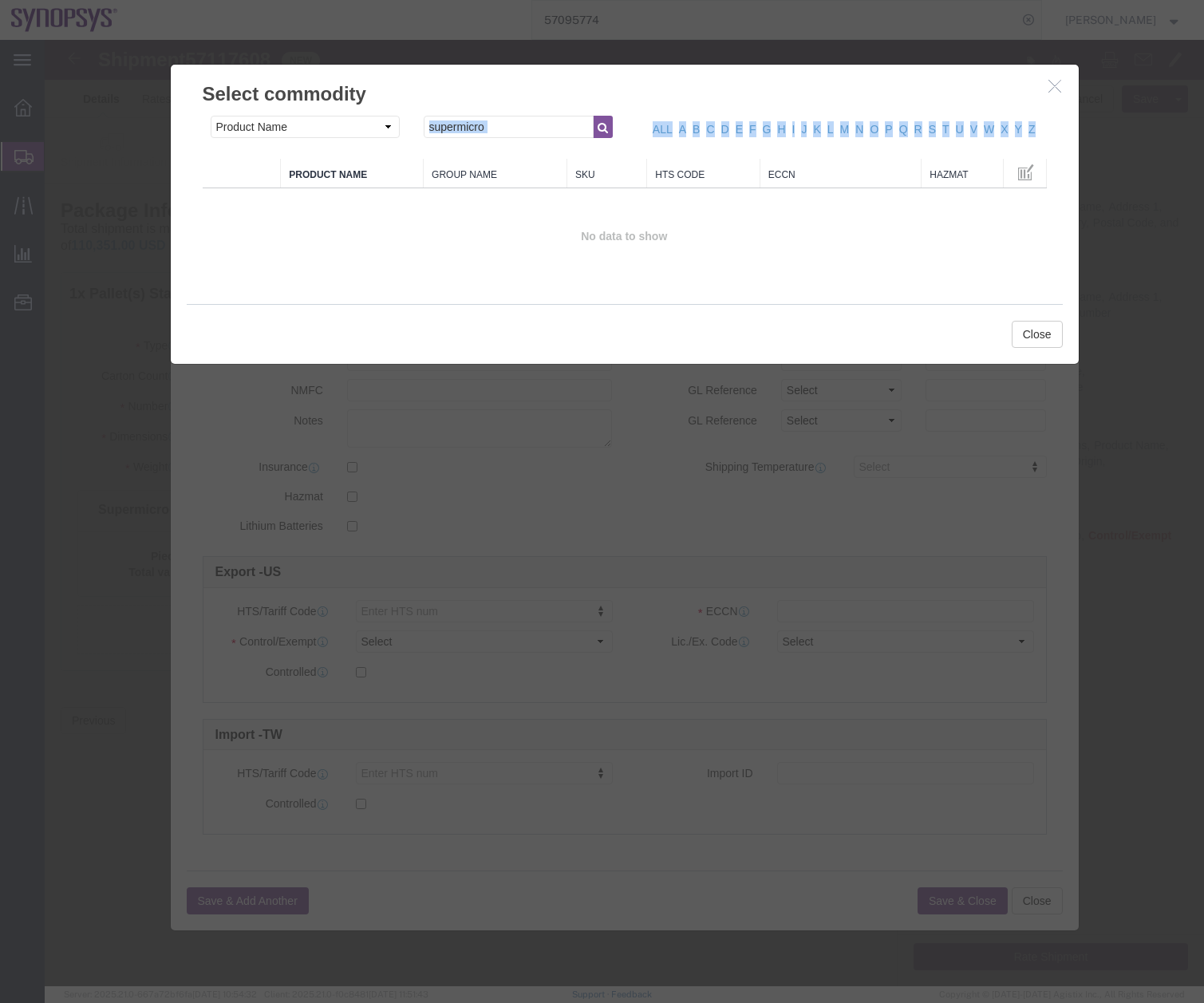
drag, startPoint x: 409, startPoint y: 104, endPoint x: 302, endPoint y: 157, distance: 119.4
click div "Search by Class Commodity Quantity Commodity Value Commodity Value Country Desc…"
drag, startPoint x: 302, startPoint y: 157, endPoint x: 459, endPoint y: 70, distance: 179.5
click div "Search by Class Commodity Quantity Commodity Value Commodity Value Country Desc…"
drag, startPoint x: 431, startPoint y: 93, endPoint x: 344, endPoint y: 118, distance: 90.5
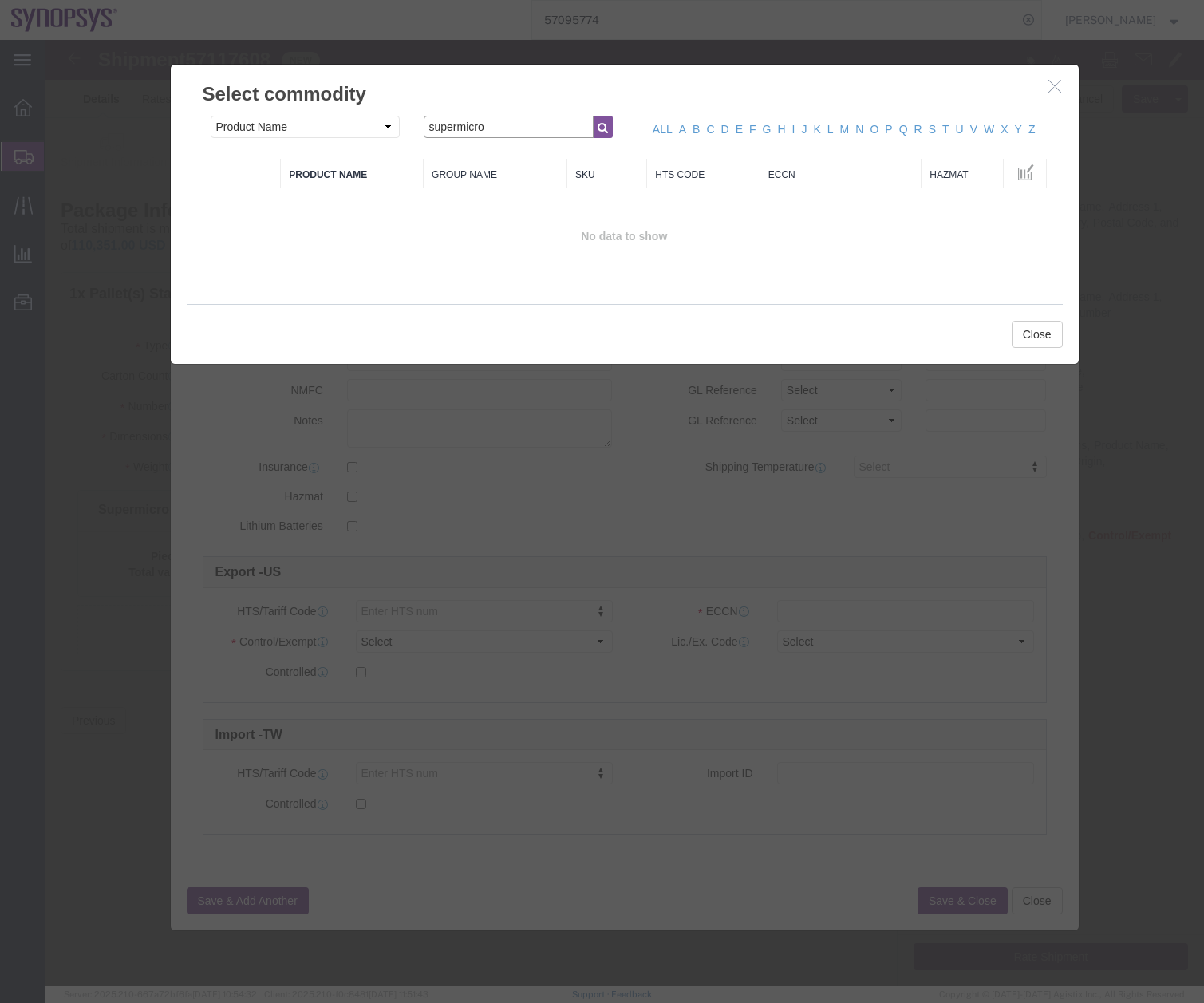
click form "Search by Class Commodity Quantity Commodity Value Commodity Value Country Desc…"
click icon "button"
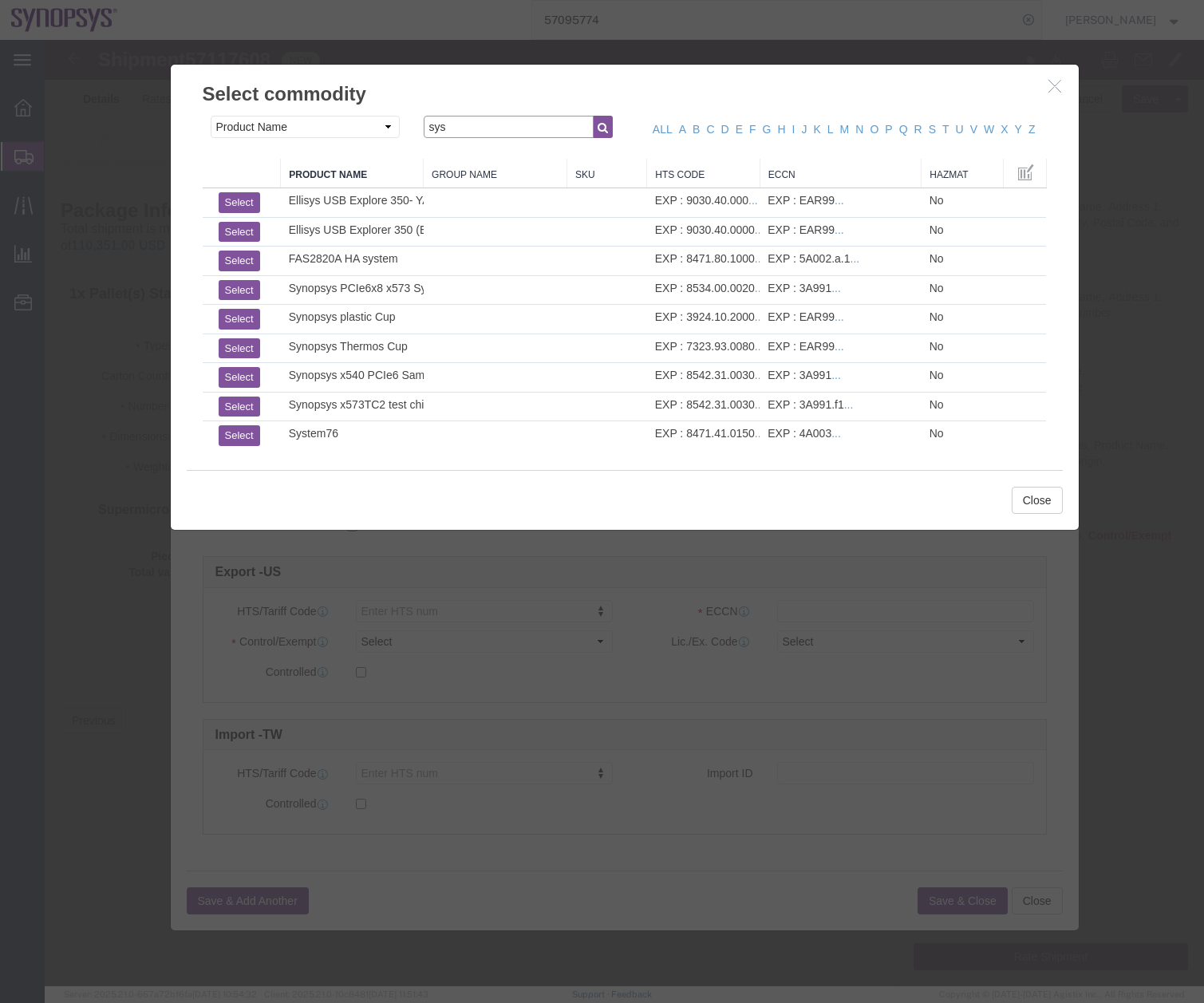
drag, startPoint x: 406, startPoint y: 91, endPoint x: 336, endPoint y: 100, distance: 70.6
click div "Search by Class Commodity Quantity Commodity Value Commodity Value Country Desc…"
type input "421gu"
click icon "button"
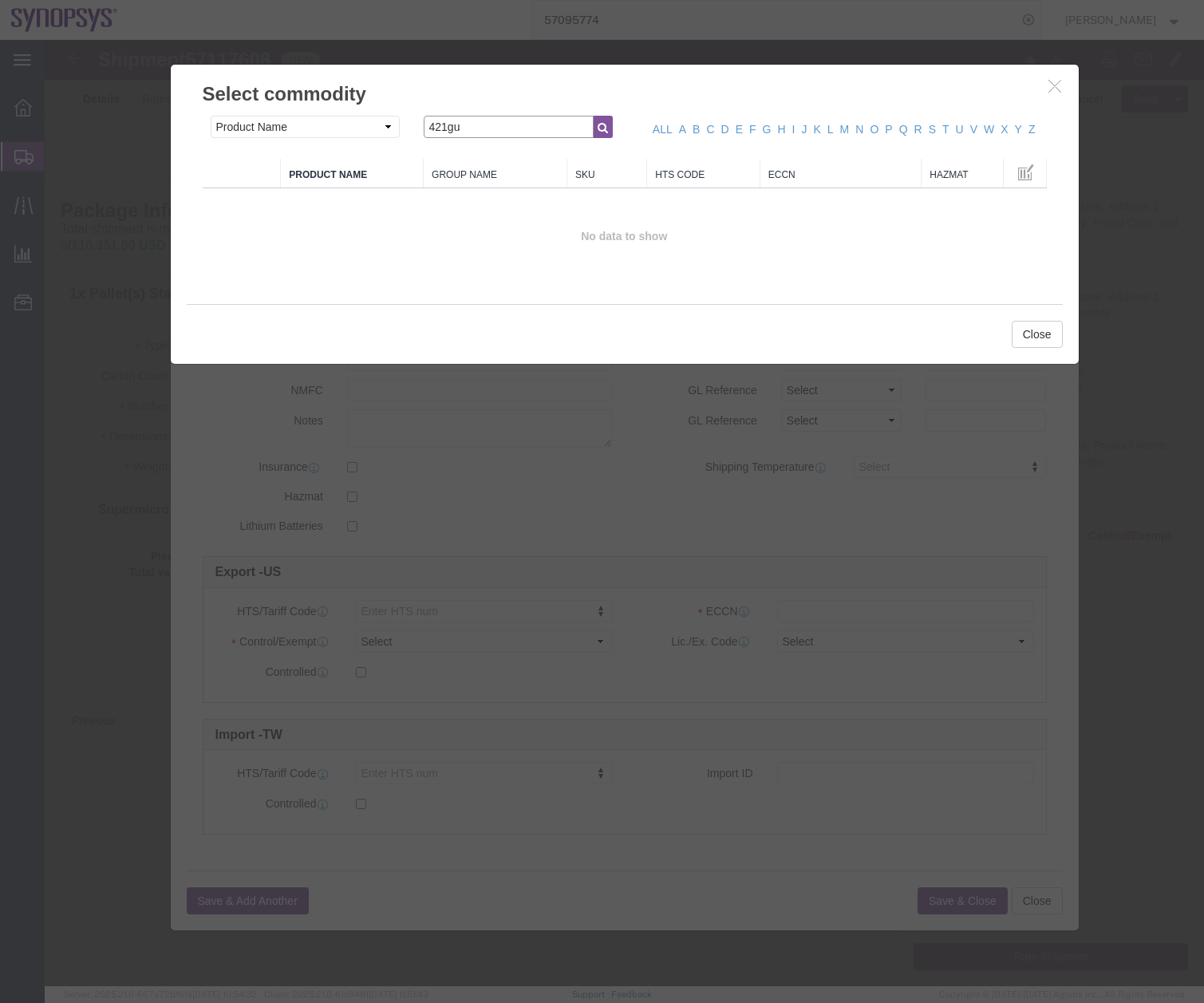
click form "Search by Class Commodity Quantity Commodity Value Commodity Value Country Desc…"
click select "Search by Class Commodity Quantity Commodity Value Commodity Value Country Desc…"
select select "serialNumber"
click select "Search by Class Commodity Quantity Commodity Value Commodity Value Country Desc…"
click input "text"
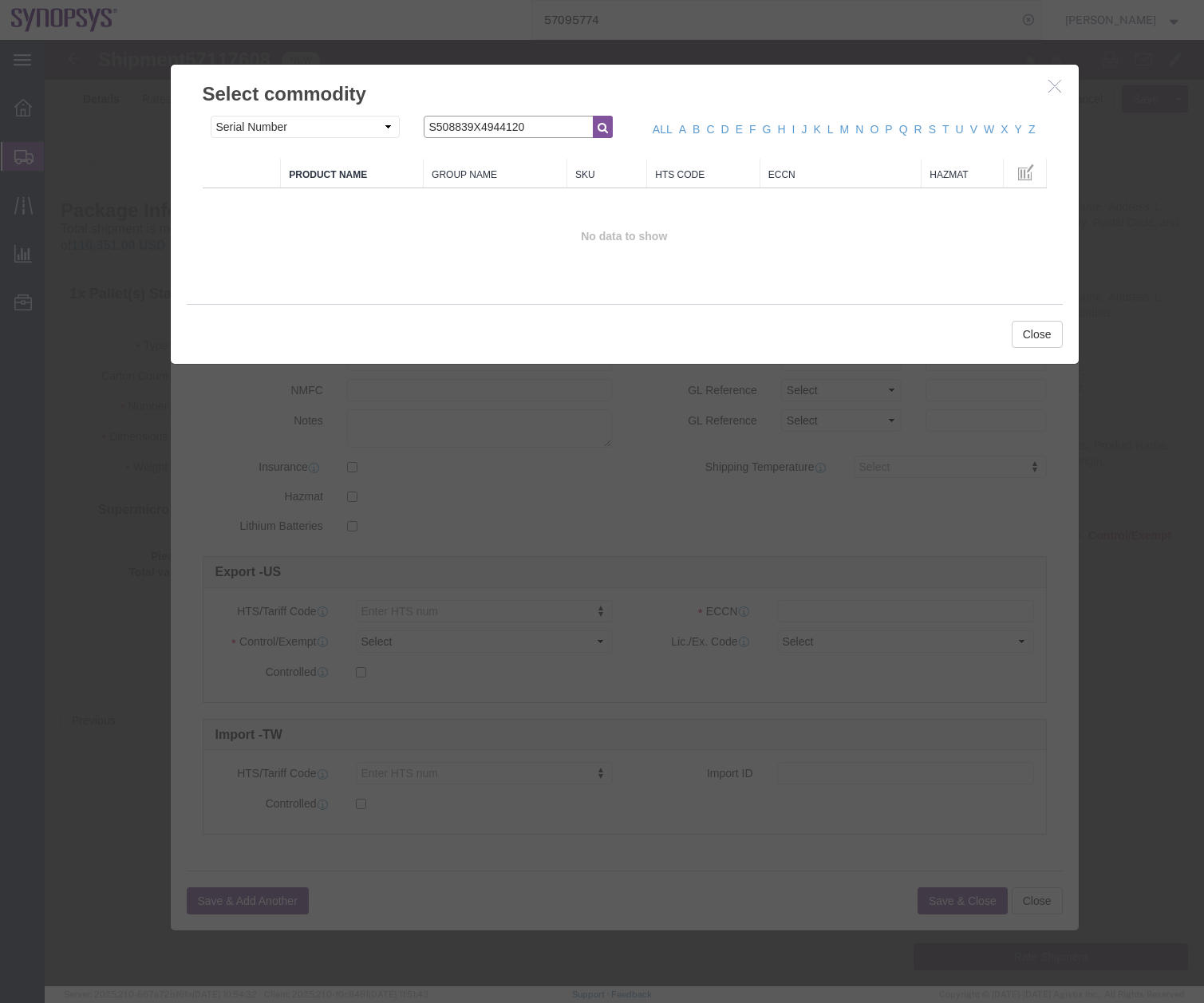
type input "S508839X4944120"
click button "button"
drag, startPoint x: 494, startPoint y: 90, endPoint x: 264, endPoint y: 150, distance: 237.7
click form "Search by Class Commodity Quantity Commodity Value Commodity Value Country Desc…"
click button "Close"
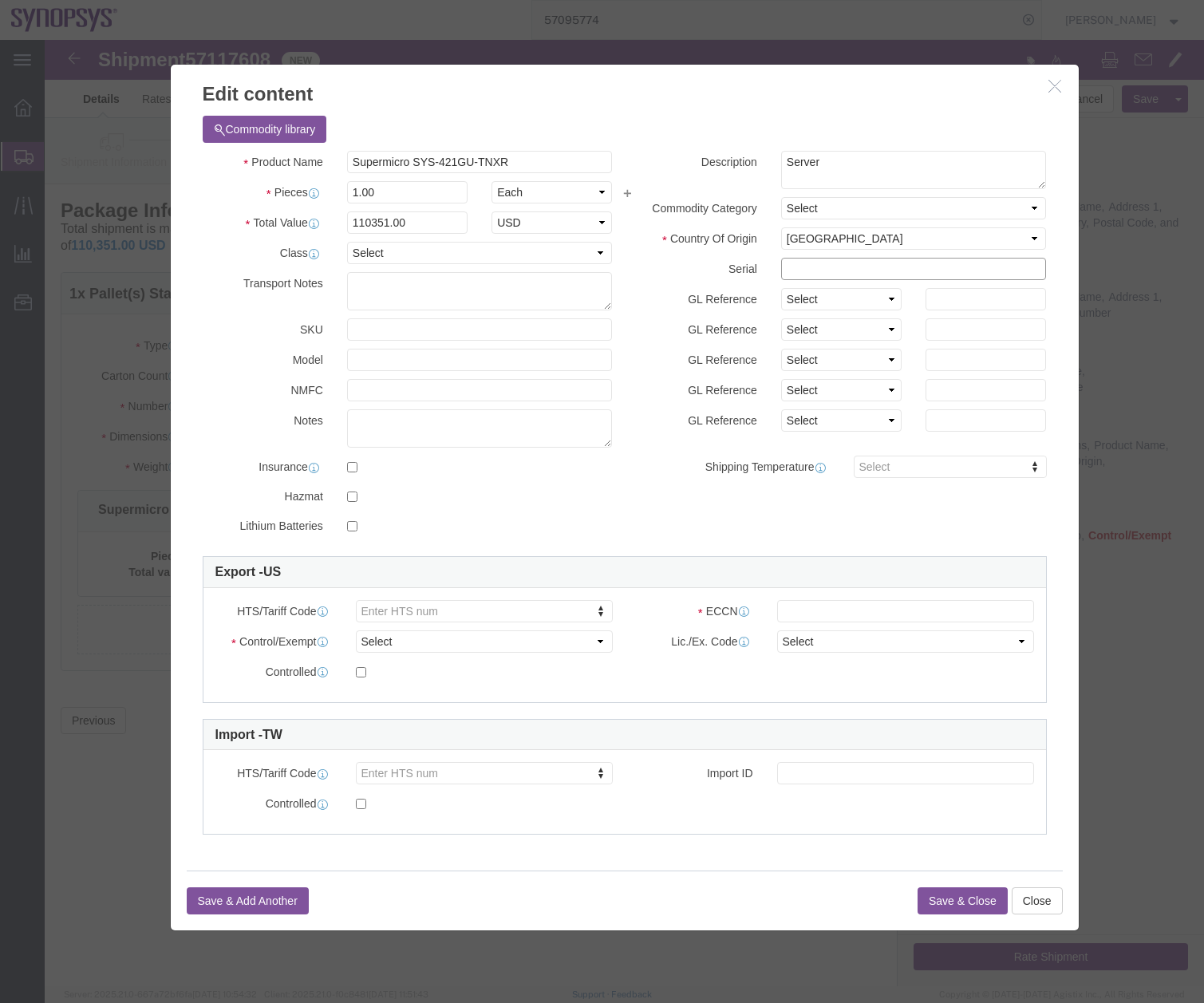
click input "text"
paste input "S508839X4944120"
type input "S508839X4944120"
click input "text"
paste input "Supermicro SYS-421GU-TNXR"
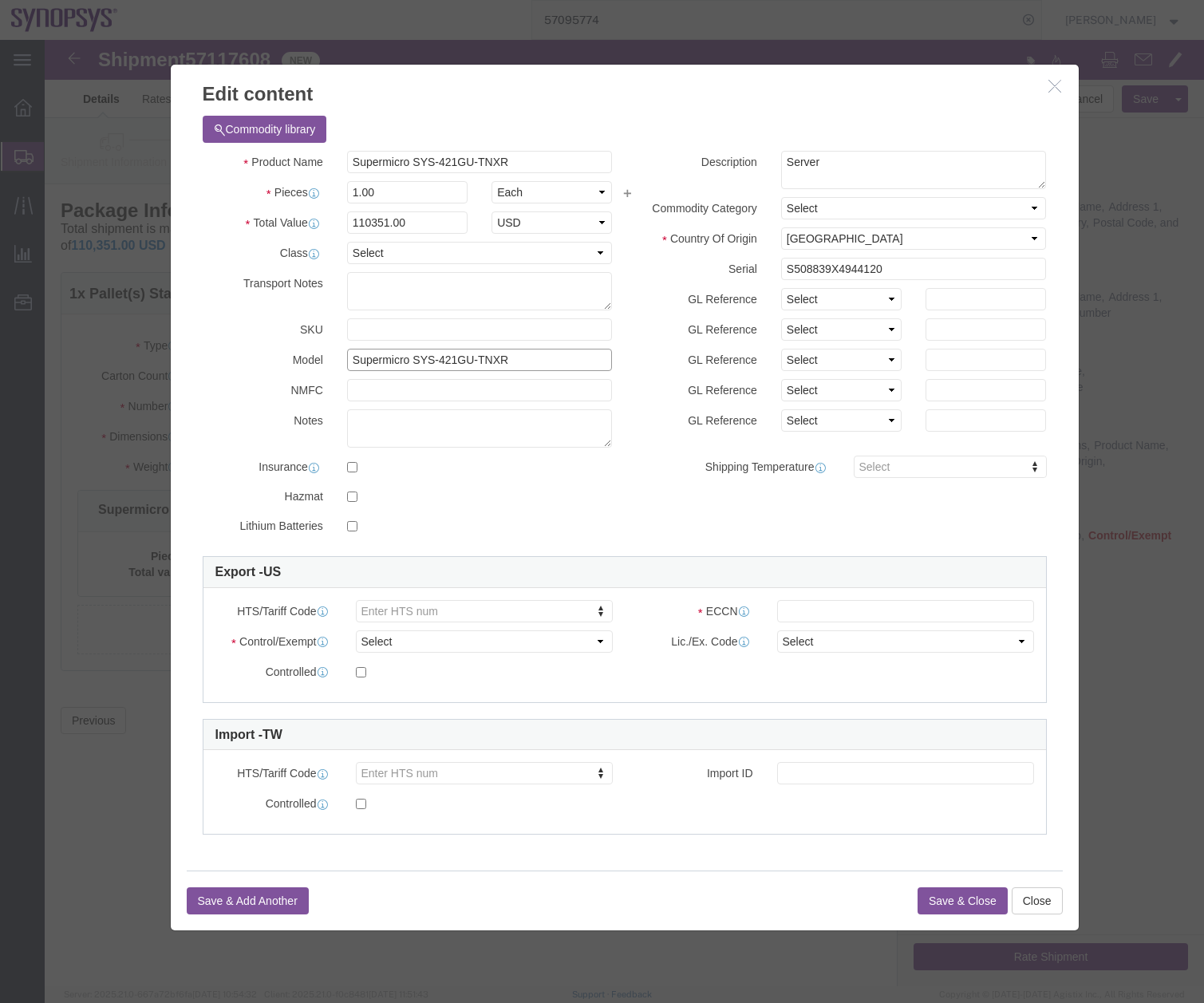
type input "Supermicro SYS-421GU-TNXR"
click div
drag, startPoint x: 480, startPoint y: 123, endPoint x: 371, endPoint y: 120, distance: 109.0
click input "Supermicro SYS-421GU-TNXR"
click input "Supermicro AS-4125G"
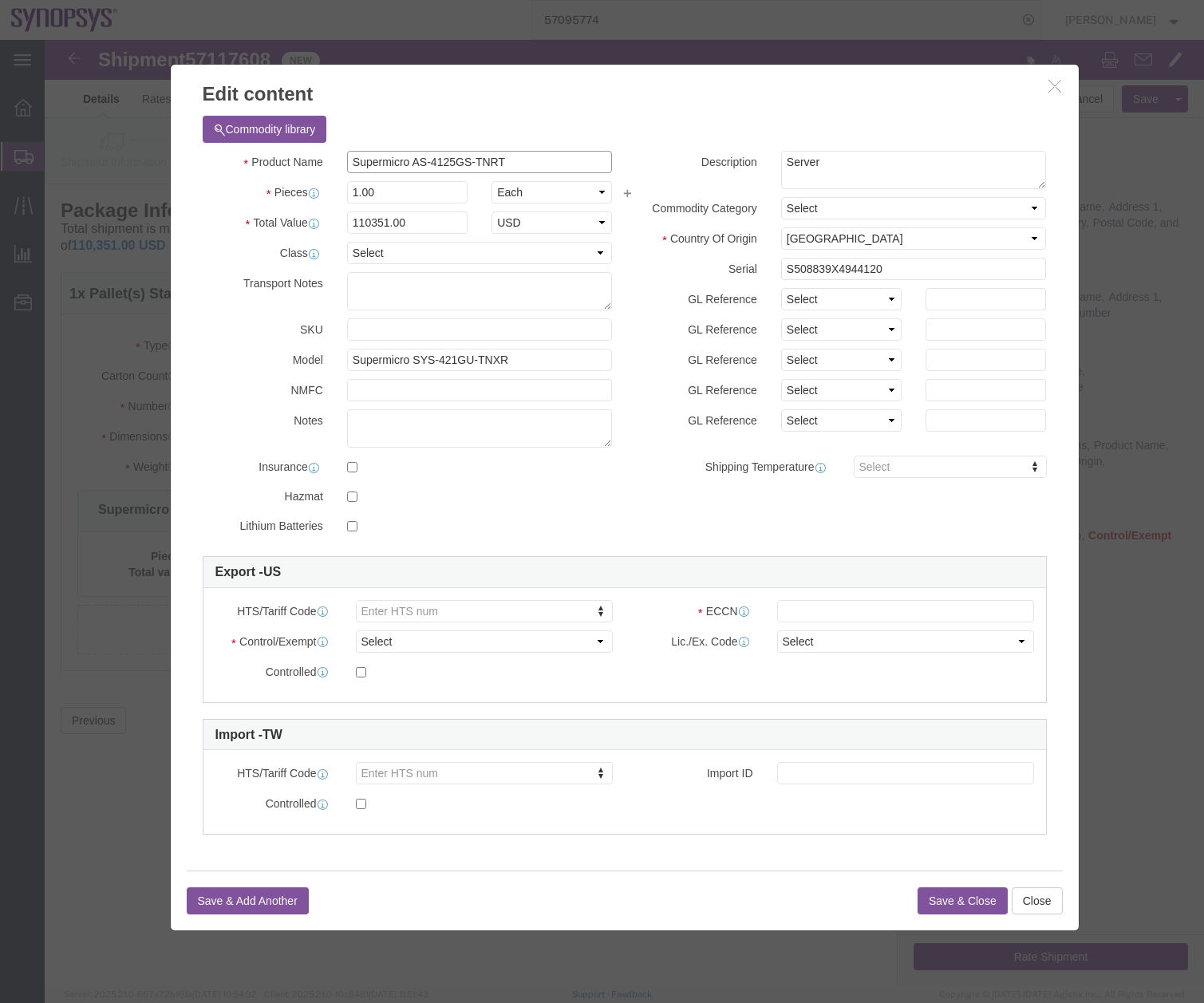
type input "Supermicro AS-4125GS-TNRT"
click select "Select Account Type Activity ID Airline Appointment Number ASN Batch Number Bil…"
click div "Product Name Supermicro AS-4125GS-TNRT Pieces 1.00 Select Bag Barrels 100Board …"
click button "Save & Close"
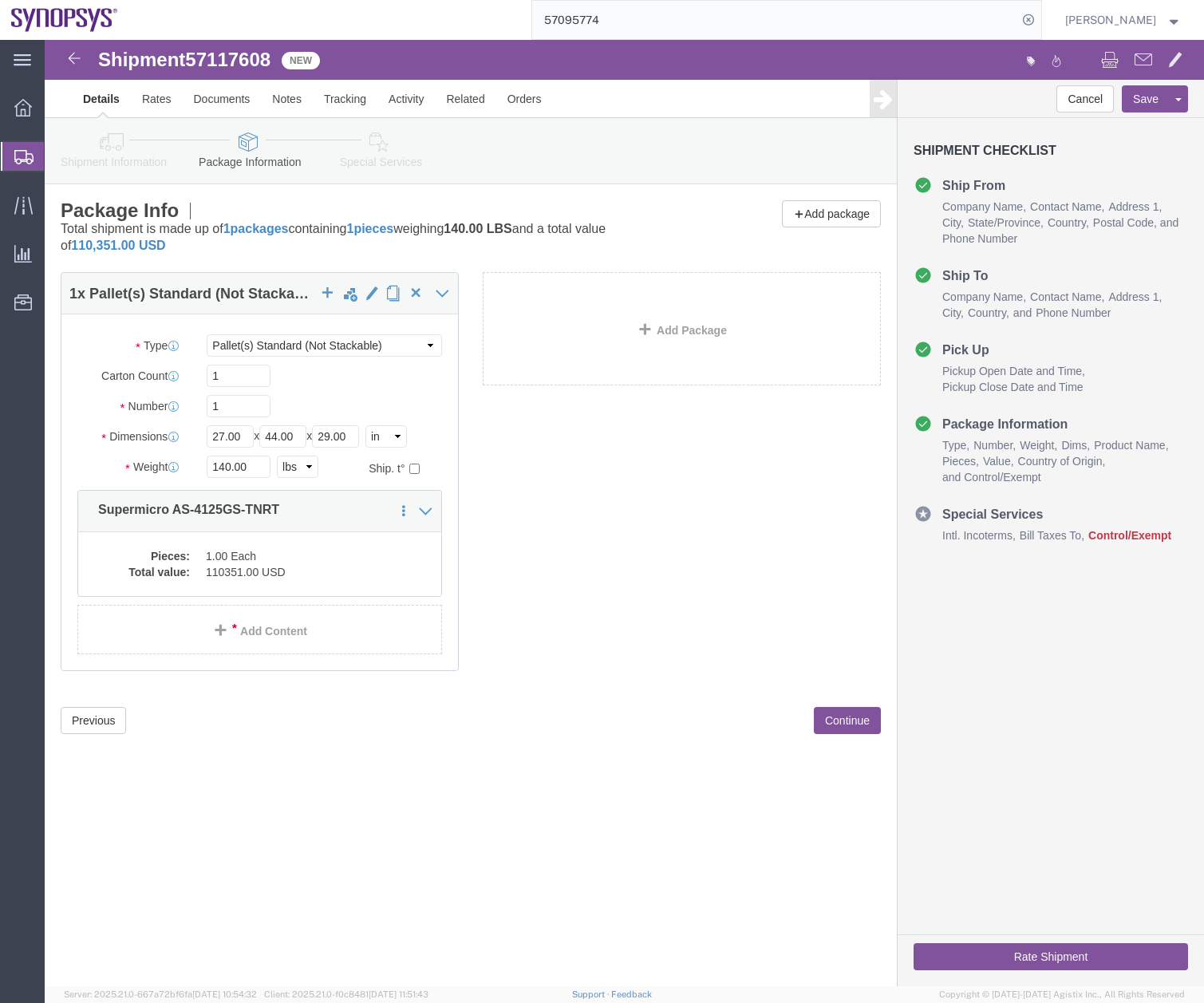
click at [21, 163] on icon at bounding box center [23, 157] width 19 height 14
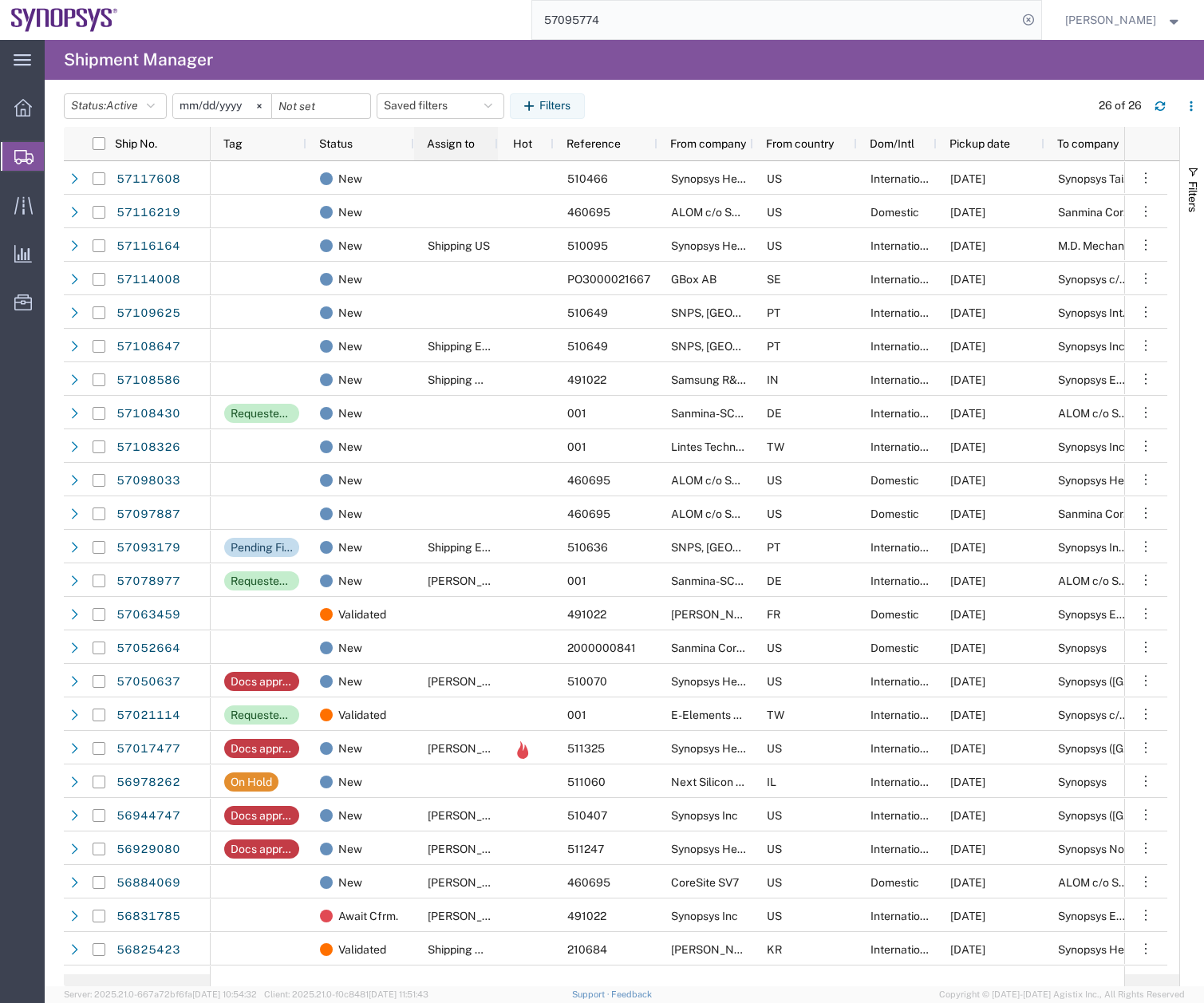
click at [474, 148] on span "Assign to" at bounding box center [450, 144] width 48 height 13
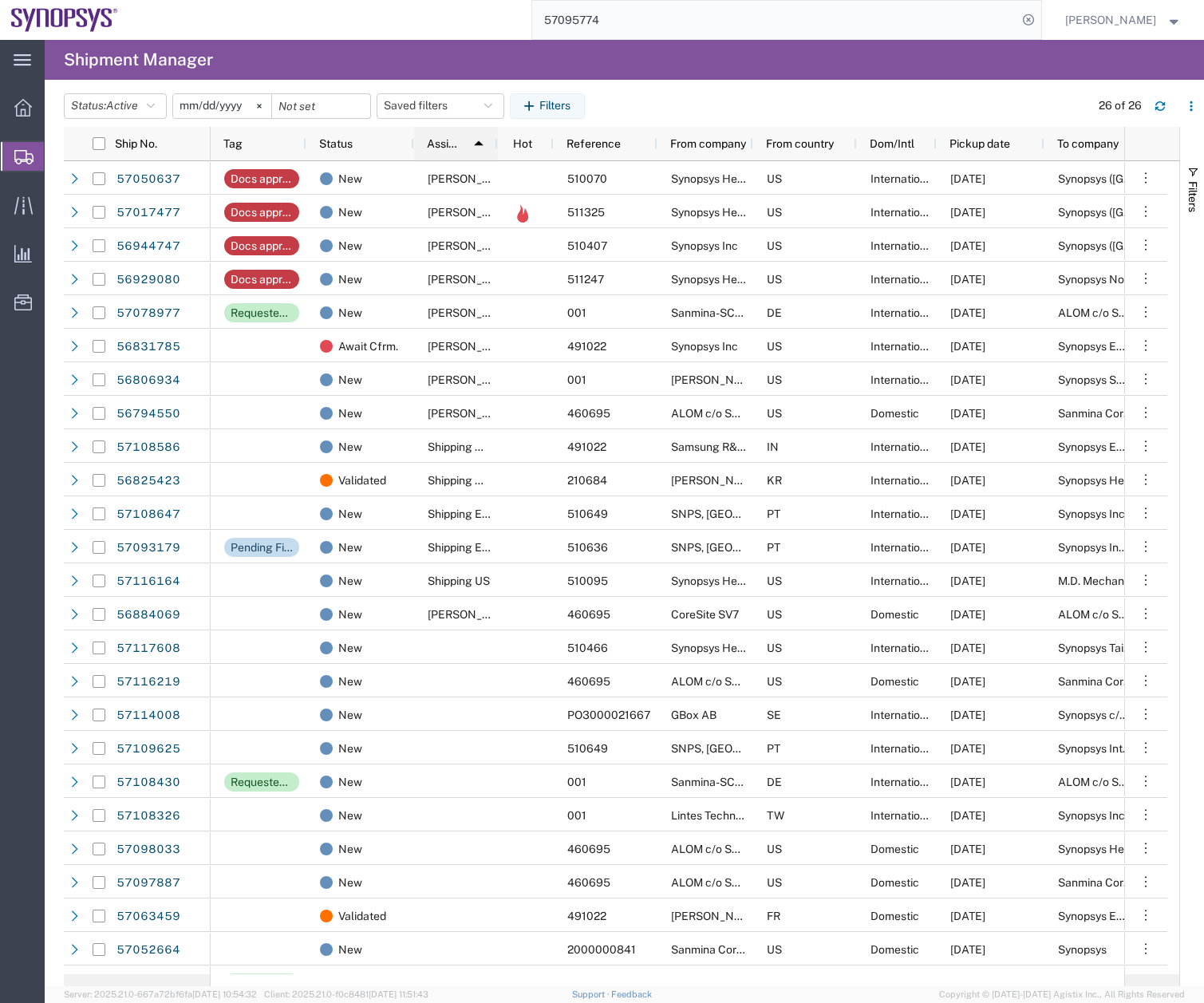
click at [474, 148] on img at bounding box center [478, 143] width 25 height 25
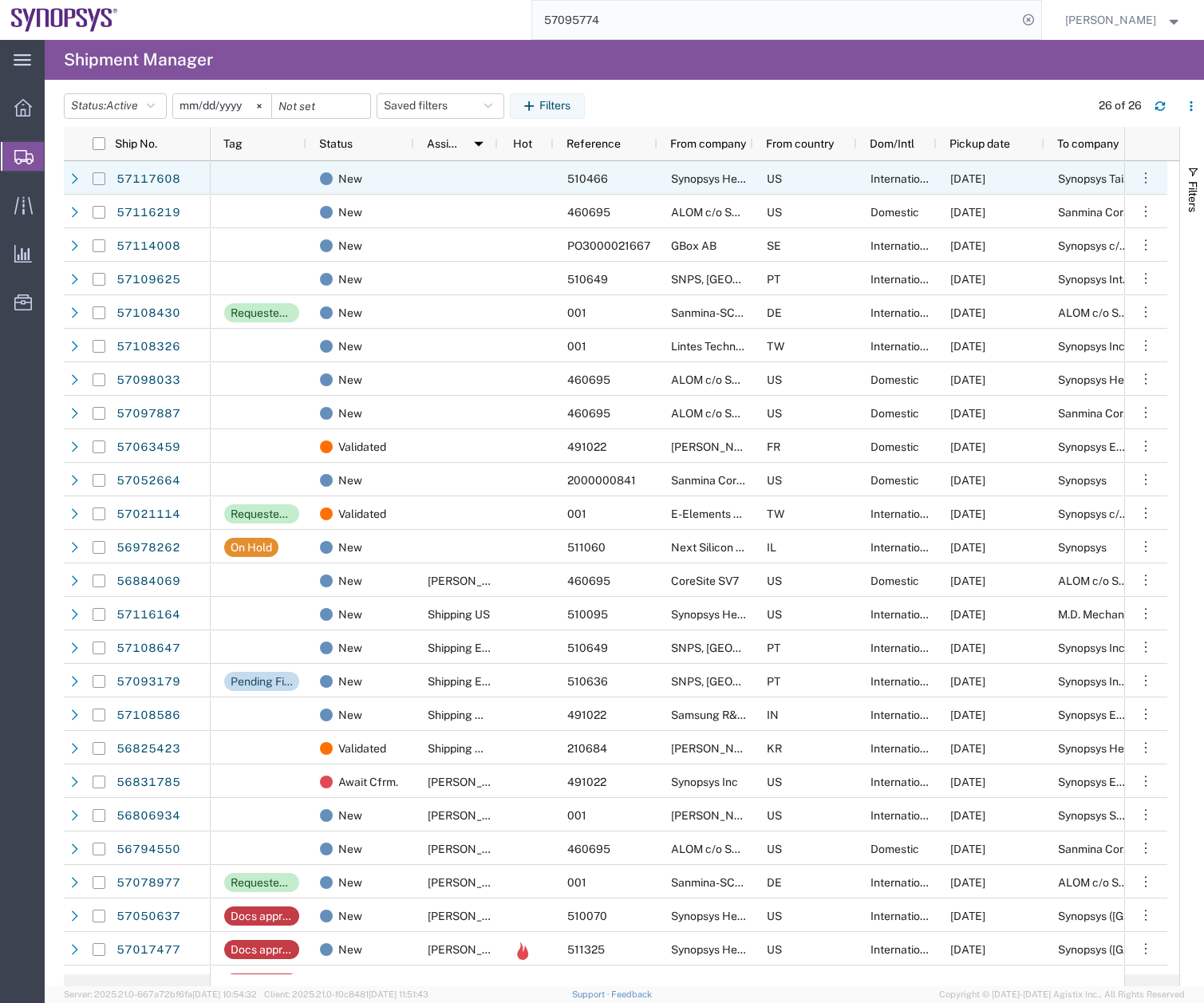
click at [101, 179] on input "Press Space to toggle row selection (unchecked)" at bounding box center [99, 179] width 13 height 13
checkbox input "true"
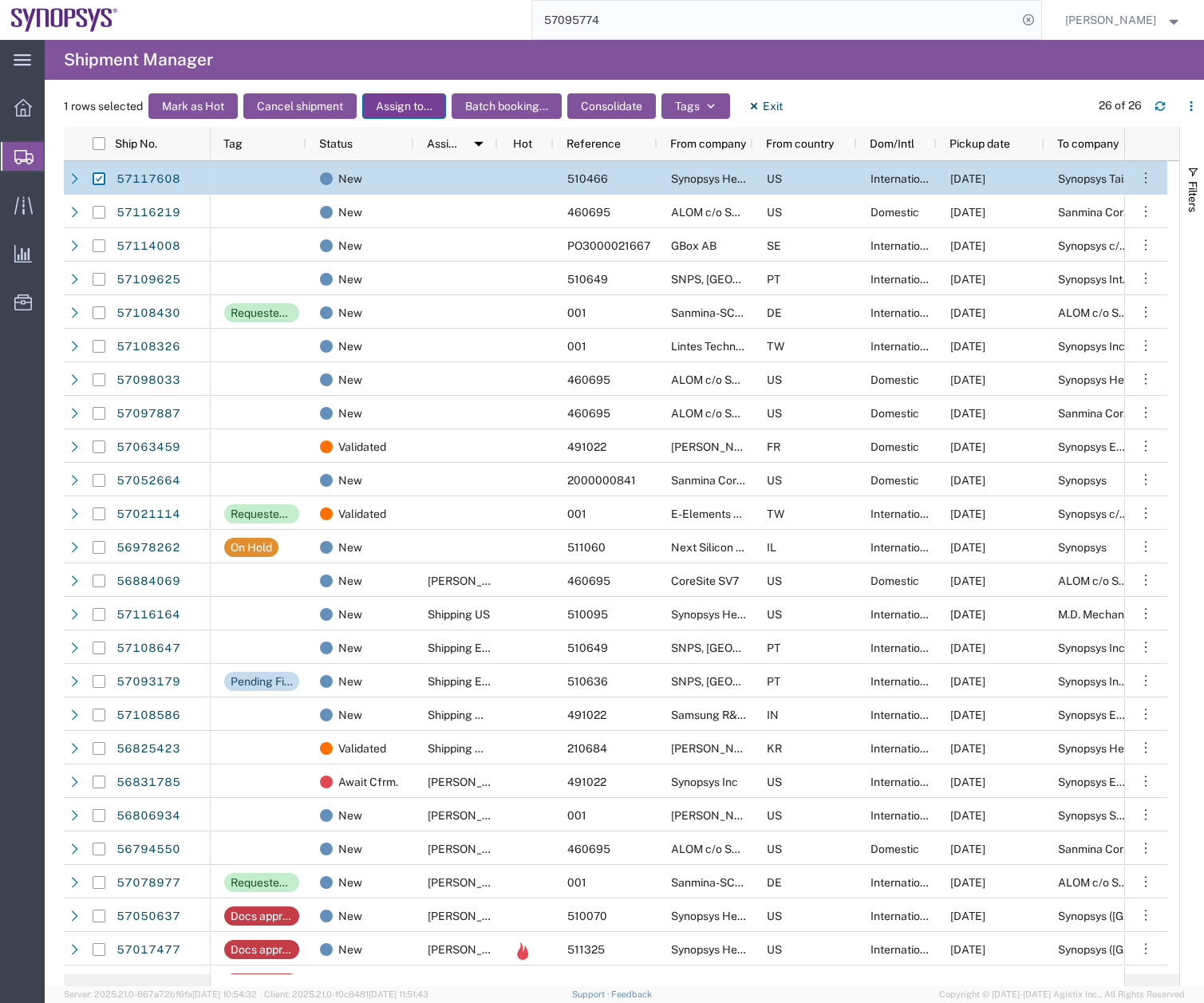
click at [404, 111] on button "Assign to..." at bounding box center [404, 106] width 84 height 25
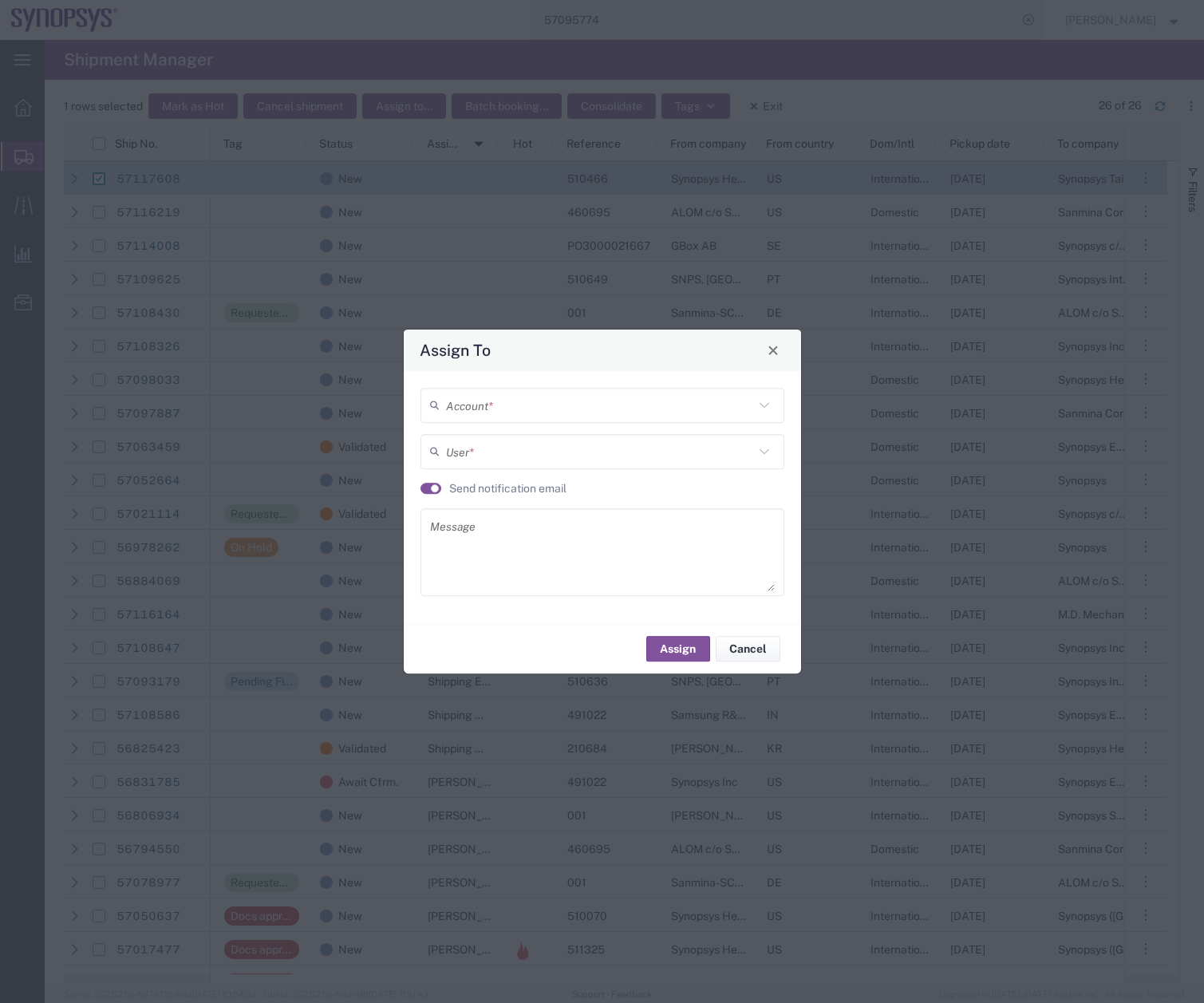
click at [493, 401] on input "text" at bounding box center [600, 405] width 308 height 28
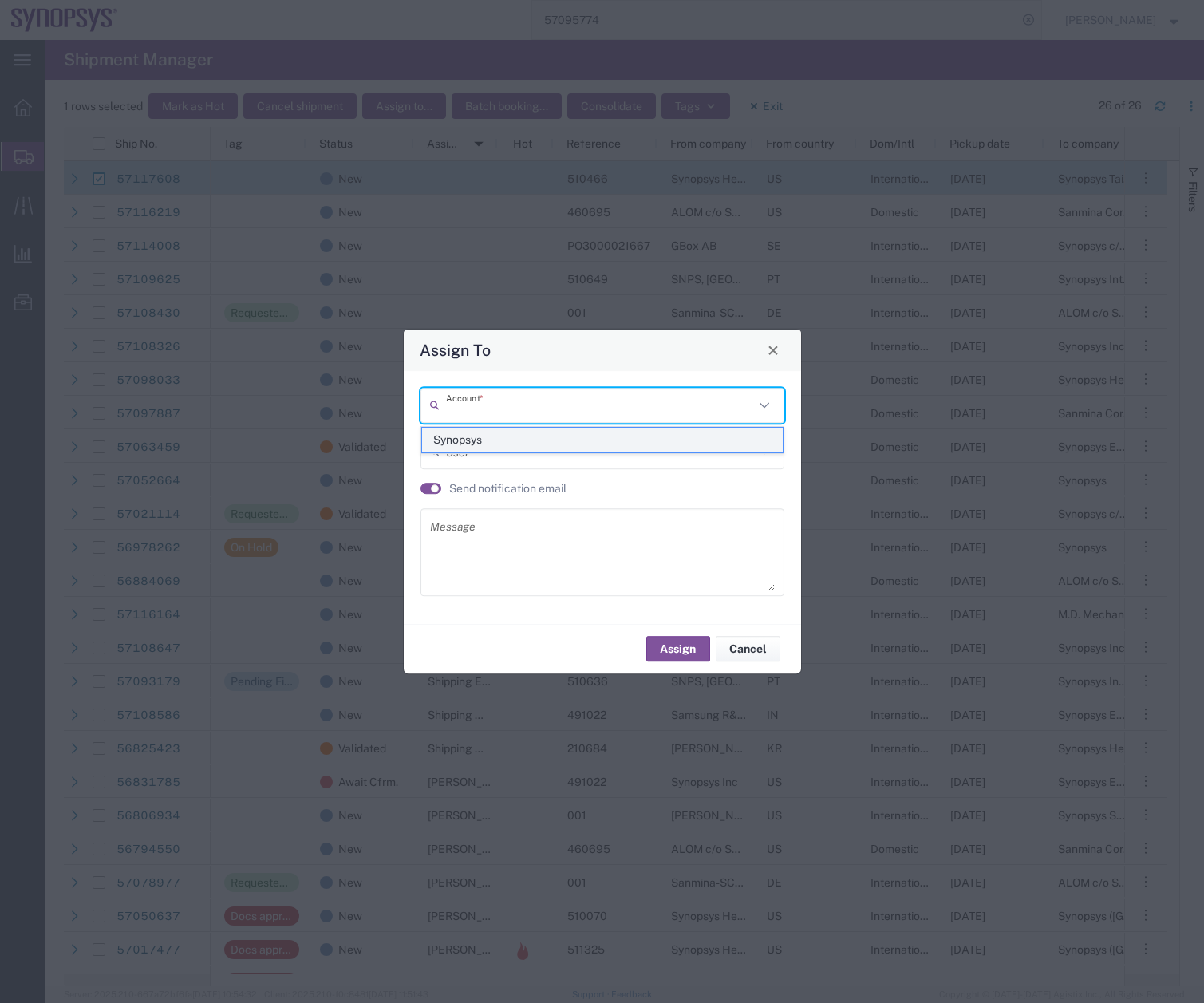
click at [444, 444] on span "Synopsys" at bounding box center [602, 439] width 361 height 25
type input "Synopsys"
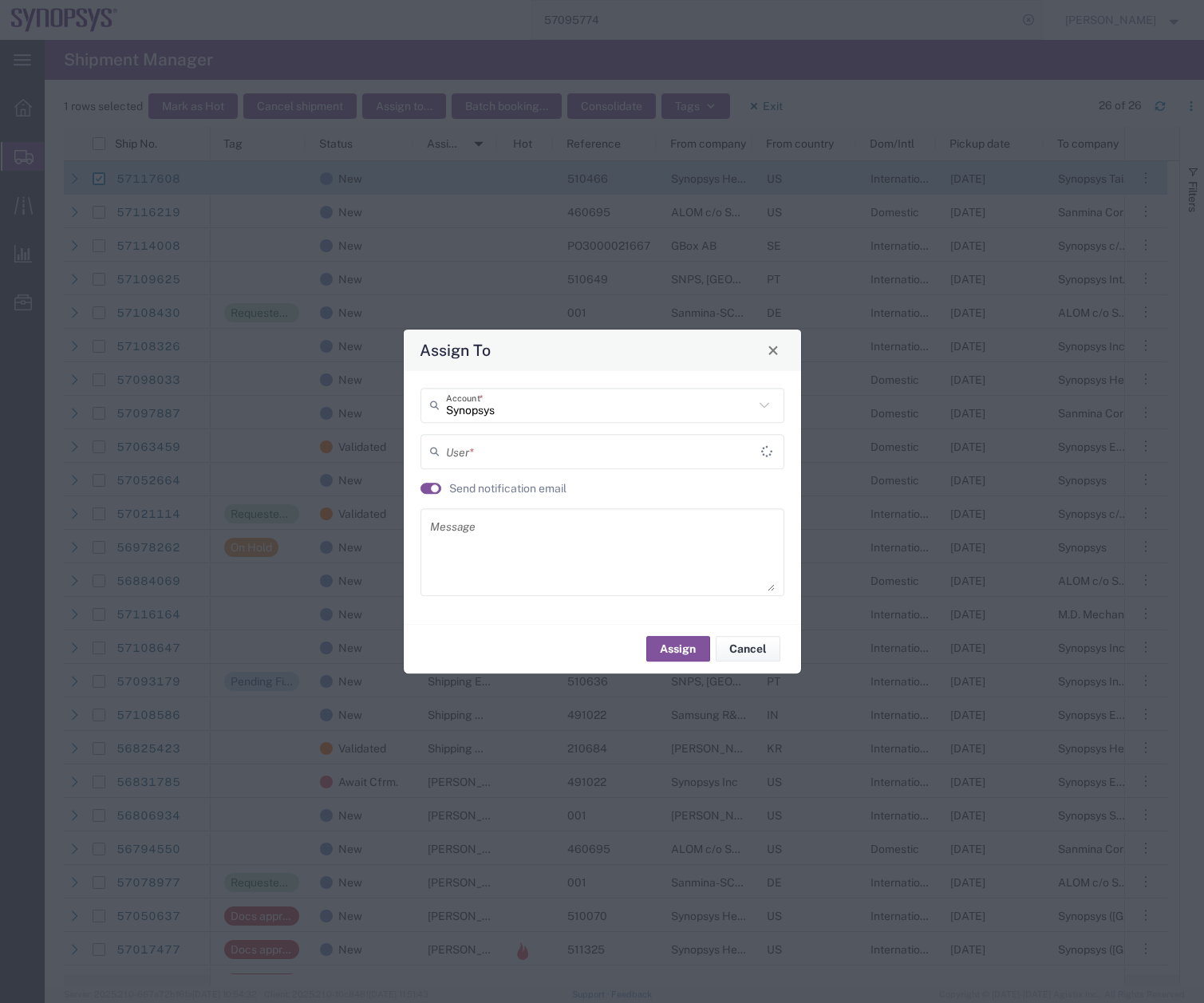
click at [524, 453] on input "text" at bounding box center [604, 451] width 316 height 28
drag, startPoint x: 611, startPoint y: 462, endPoint x: 422, endPoint y: 507, distance: 194.3
click at [424, 506] on div "Synopsys Account * [PERSON_NAME] <[EMAIL_ADDRESS][DOMAIN_NAME]> User * Send not…" at bounding box center [602, 497] width 381 height 219
click at [524, 490] on span "Trade Department <[EMAIL_ADDRESS][DOMAIN_NAME]>" at bounding box center [602, 486] width 361 height 25
type input "Trade Department <[EMAIL_ADDRESS][DOMAIN_NAME]>"
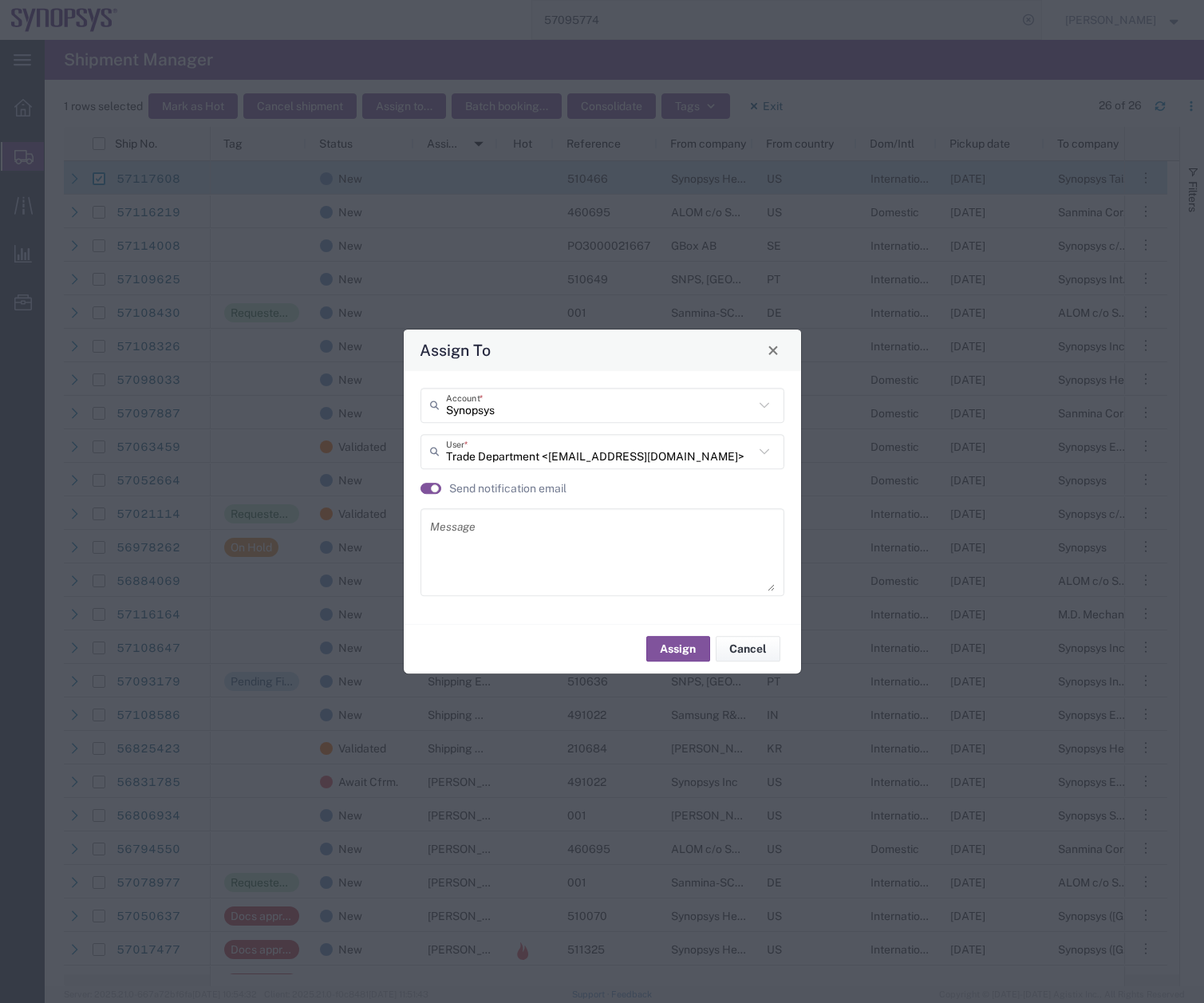
click at [541, 534] on textarea at bounding box center [602, 551] width 344 height 78
click at [675, 656] on button "Assign" at bounding box center [679, 648] width 64 height 25
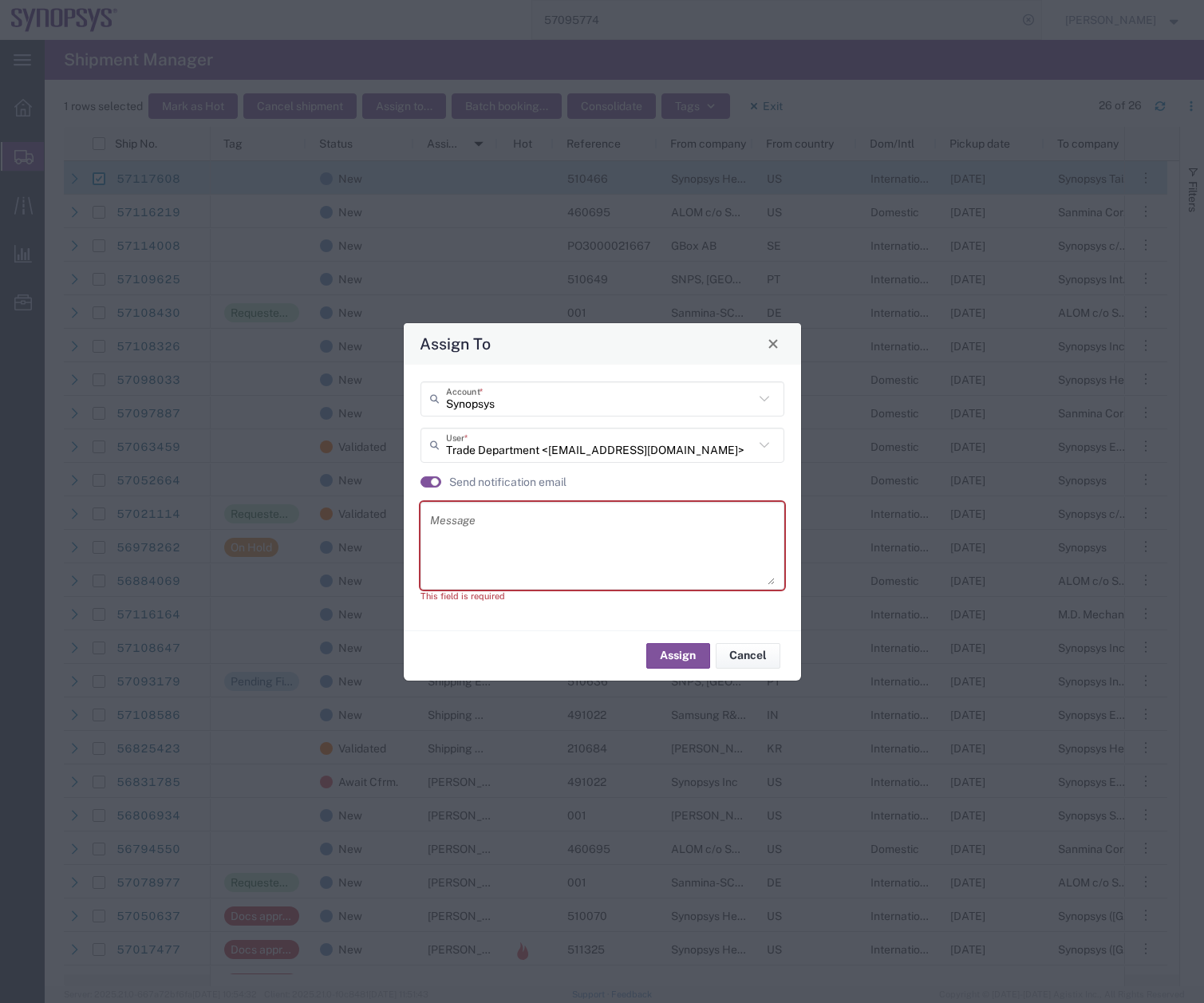
click at [455, 531] on textarea at bounding box center [602, 545] width 344 height 78
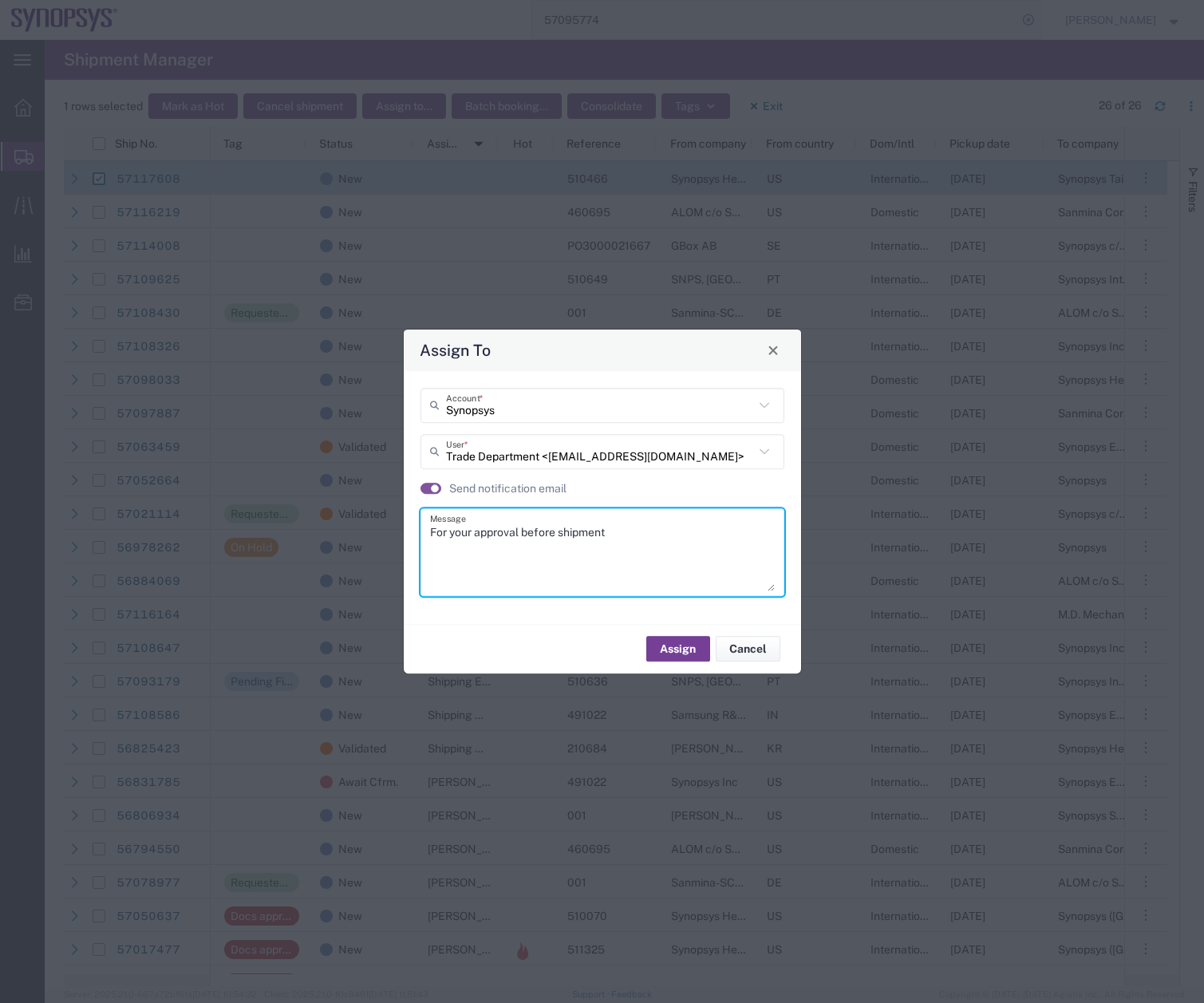
type textarea "For your approval before shipment"
click at [678, 643] on button "Assign" at bounding box center [679, 648] width 64 height 25
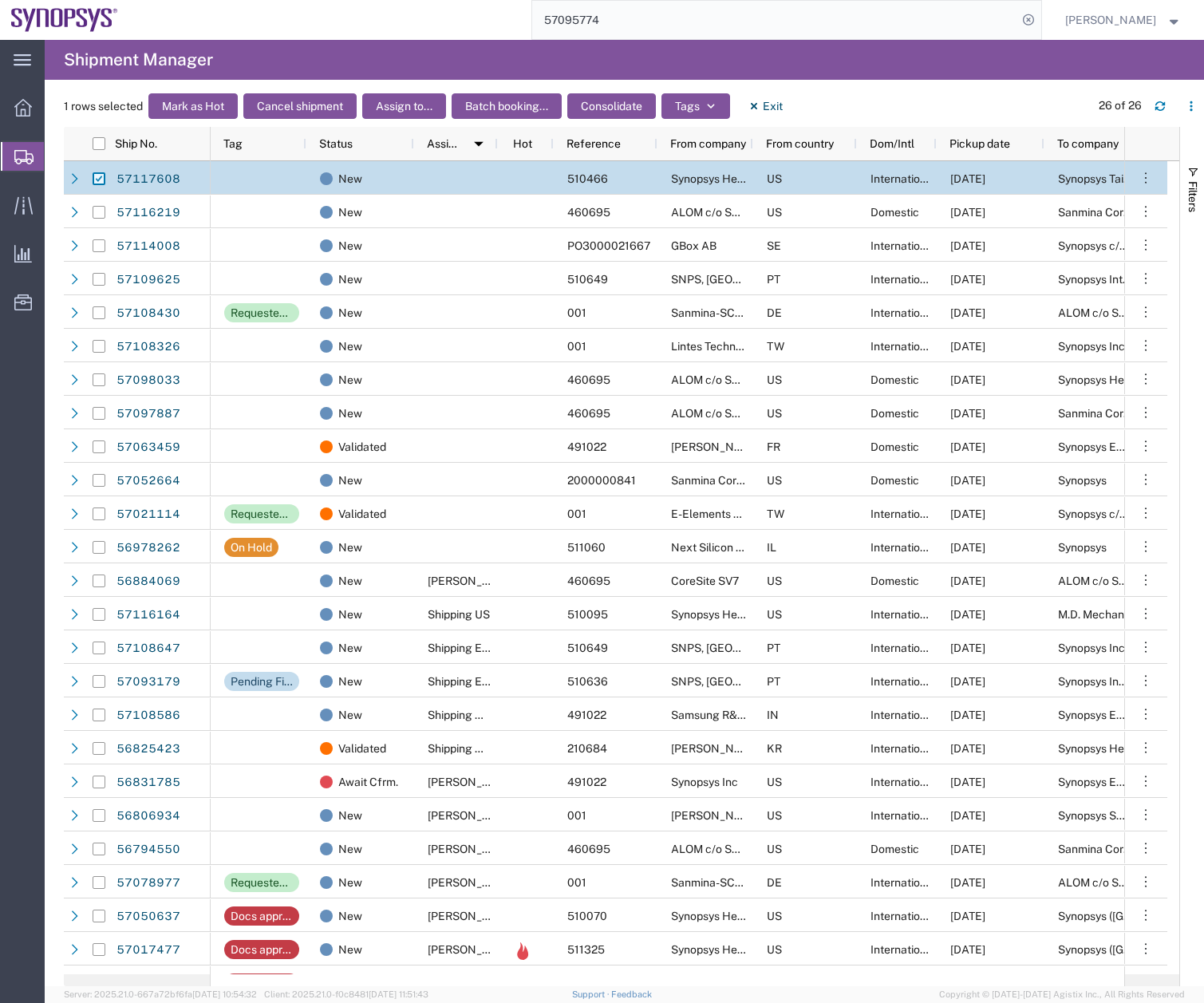
click at [97, 180] on input "Press Space to toggle row selection (checked)" at bounding box center [99, 179] width 13 height 13
checkbox input "false"
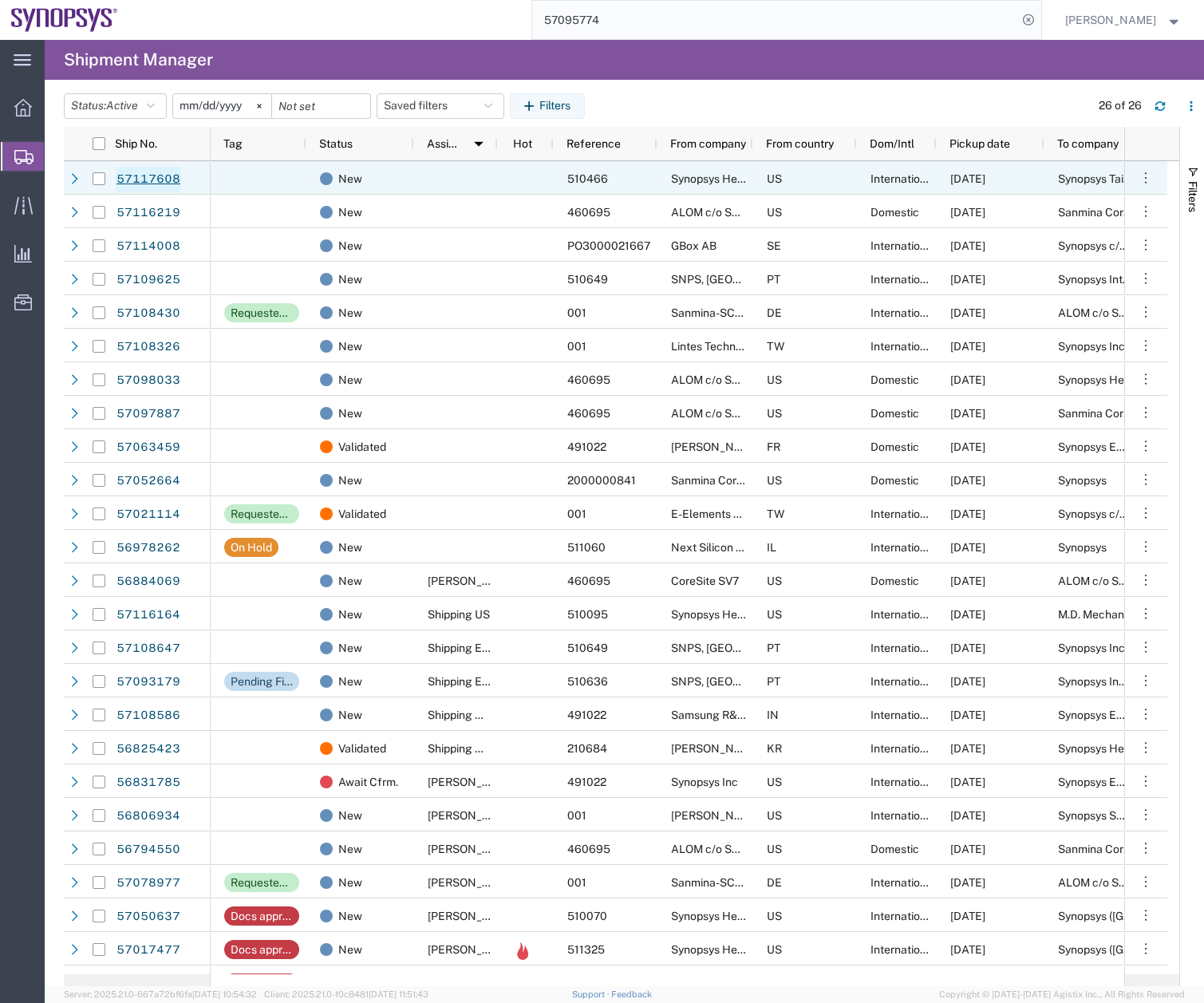
click at [155, 173] on link "57117608" at bounding box center [149, 179] width 66 height 25
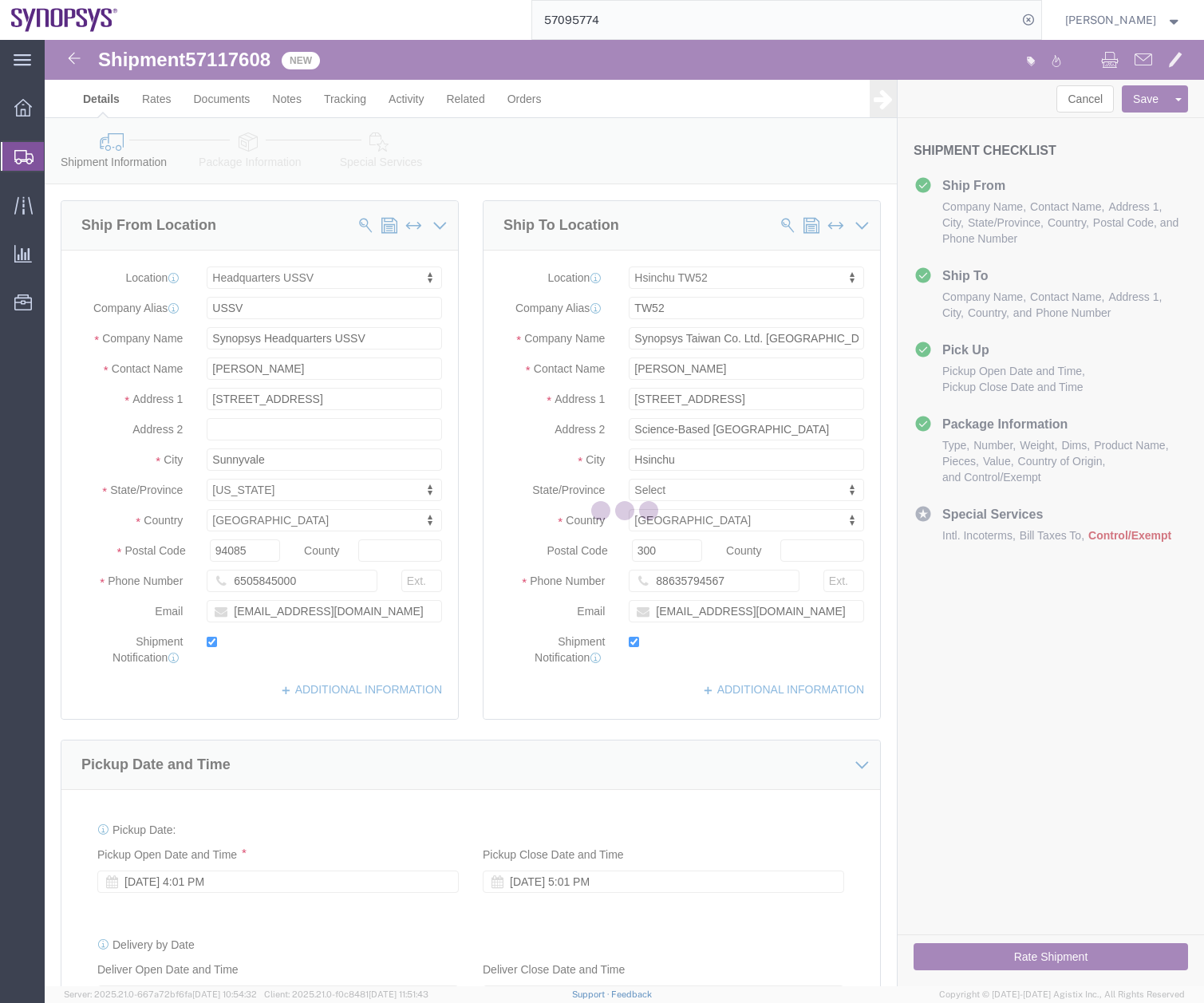
select select "63204"
select select "63166"
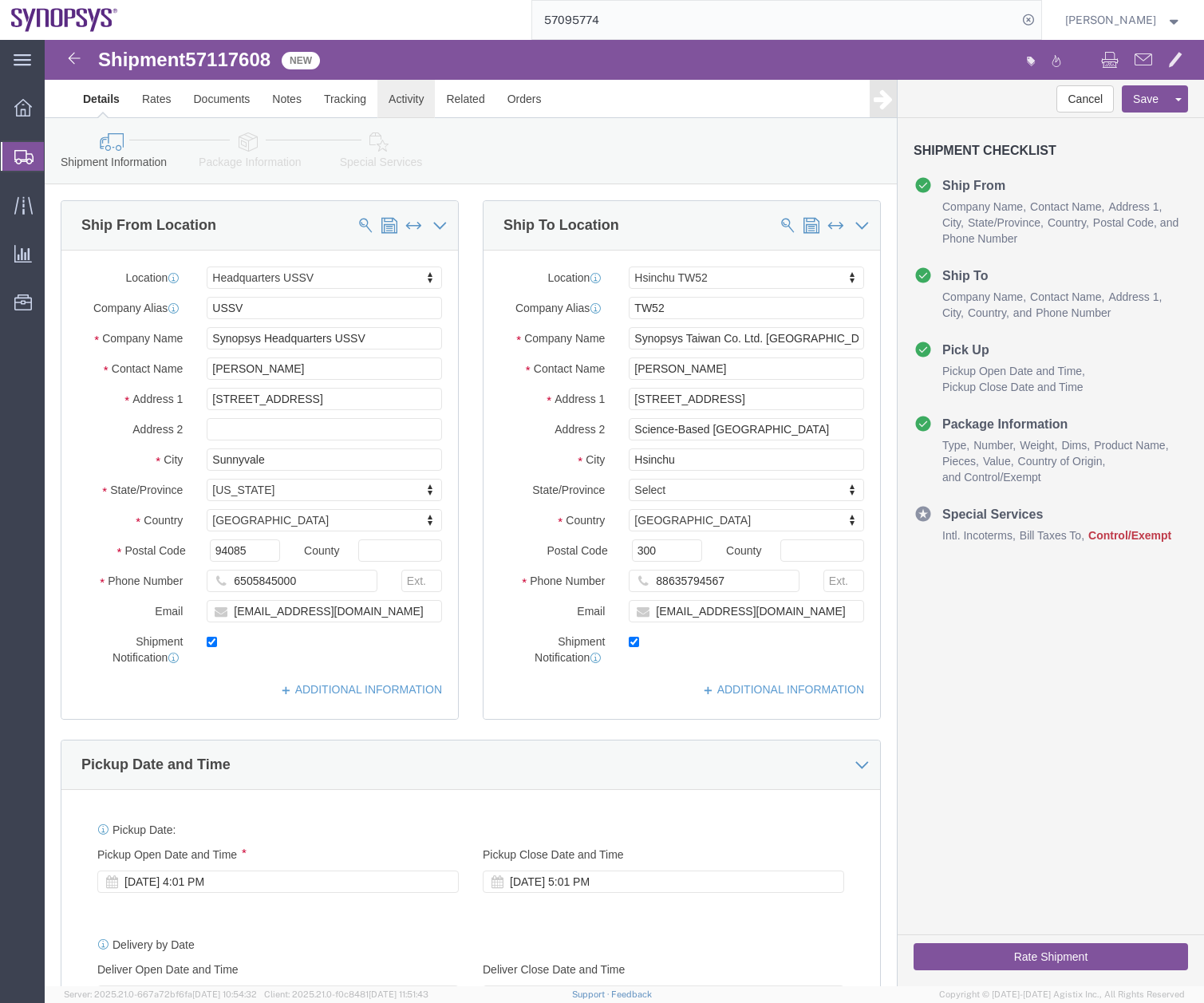
click link "Activity"
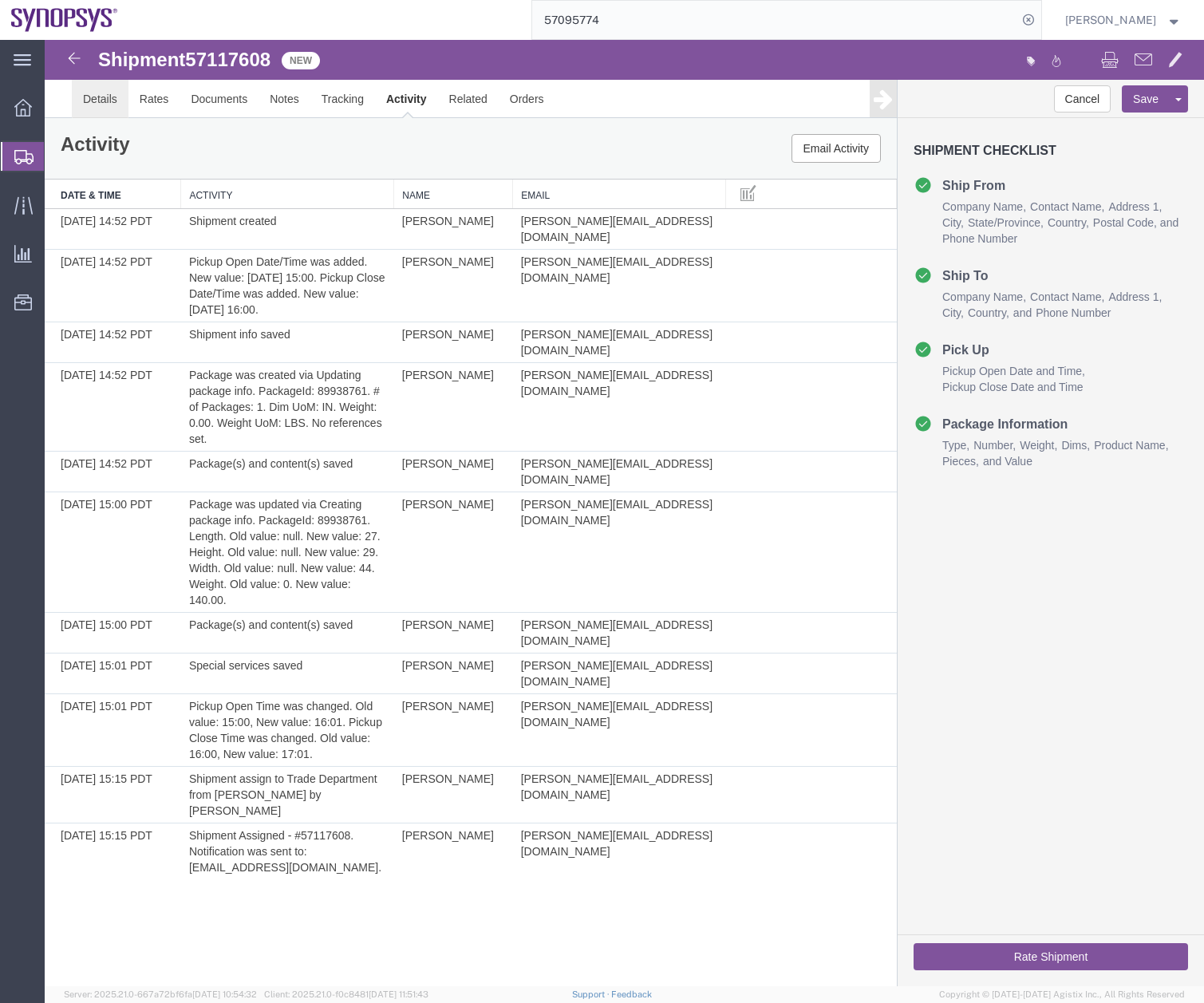
click at [100, 105] on link "Details" at bounding box center [99, 99] width 57 height 39
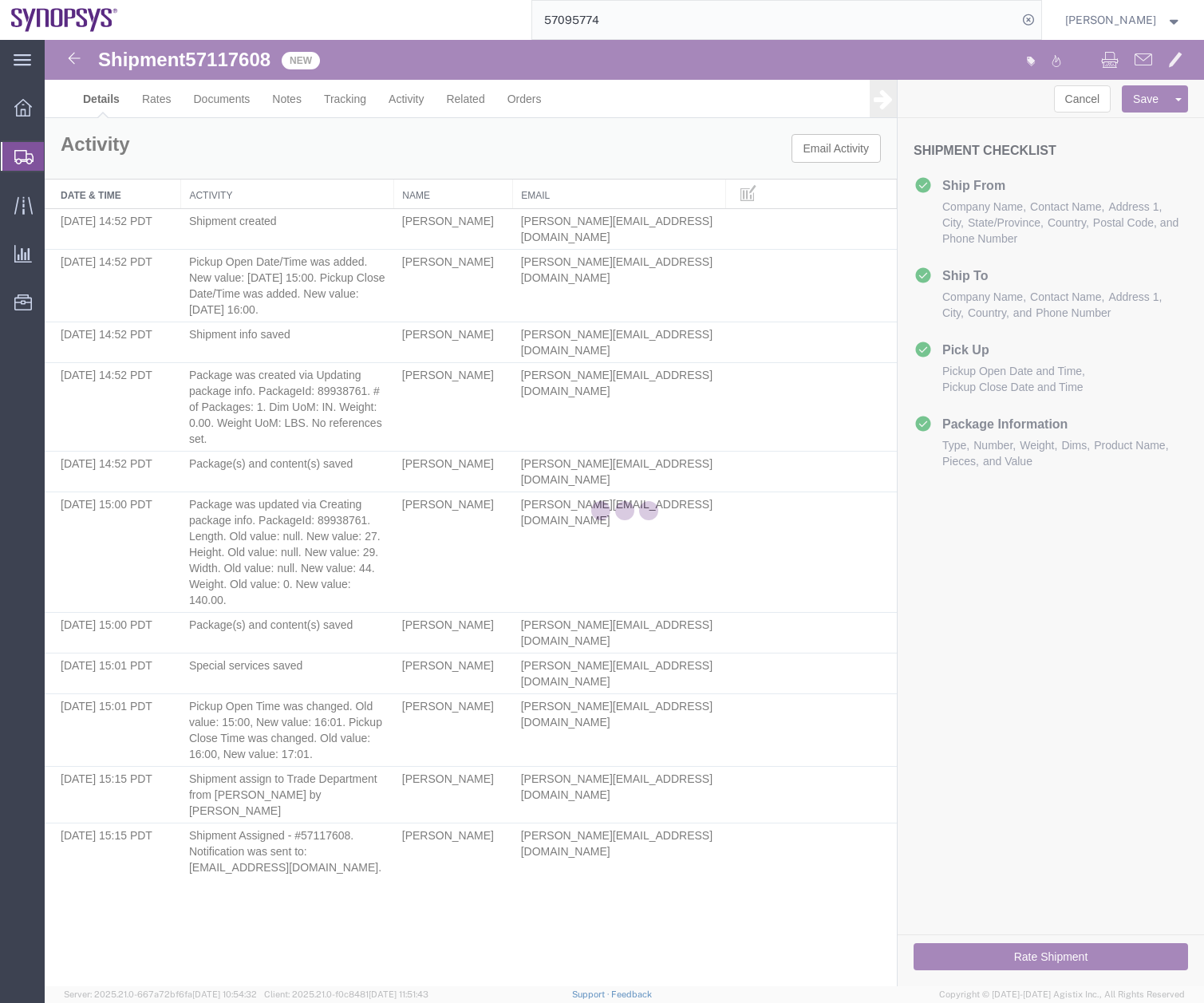
select select "63204"
select select "63166"
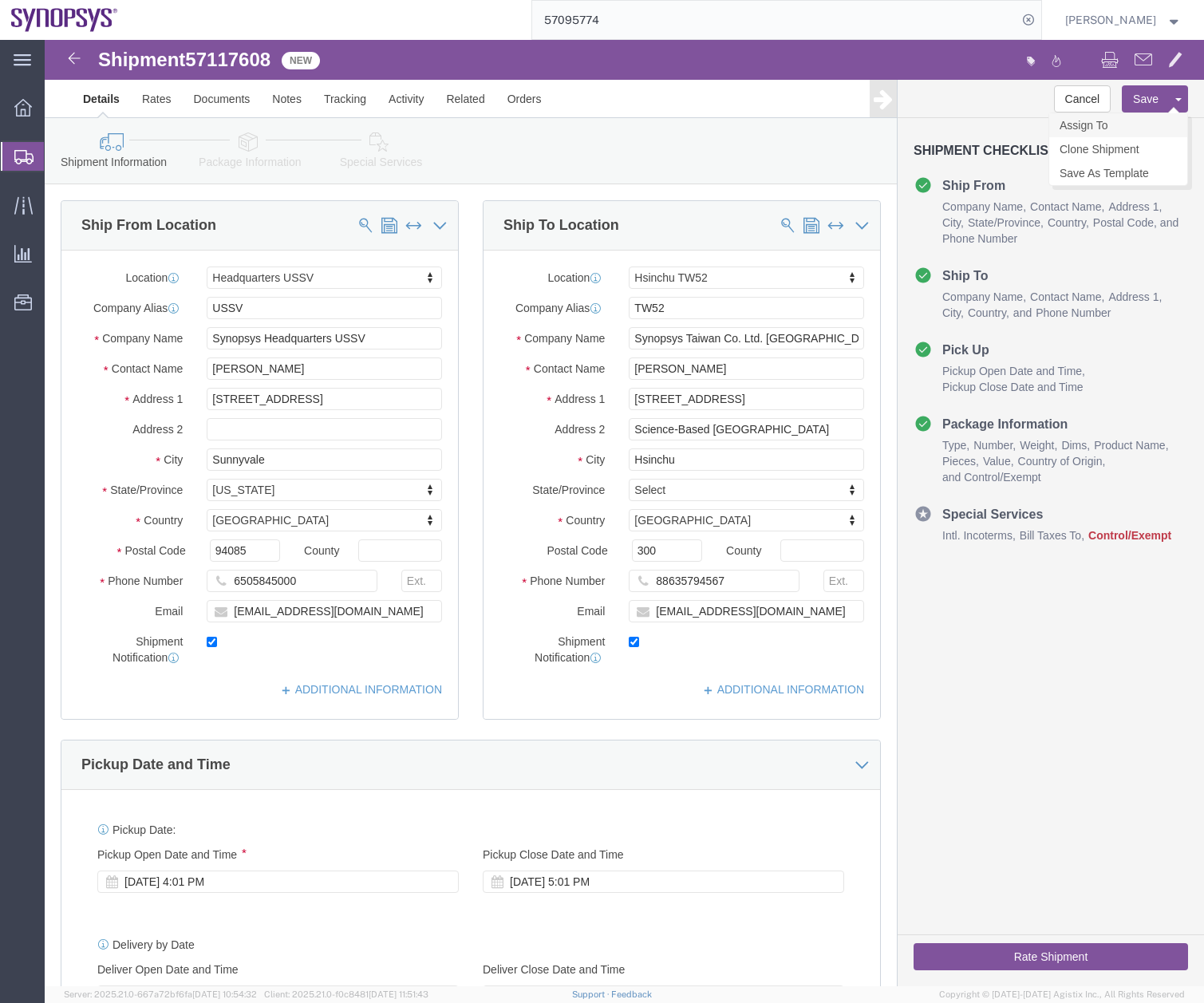
click link "Assign To"
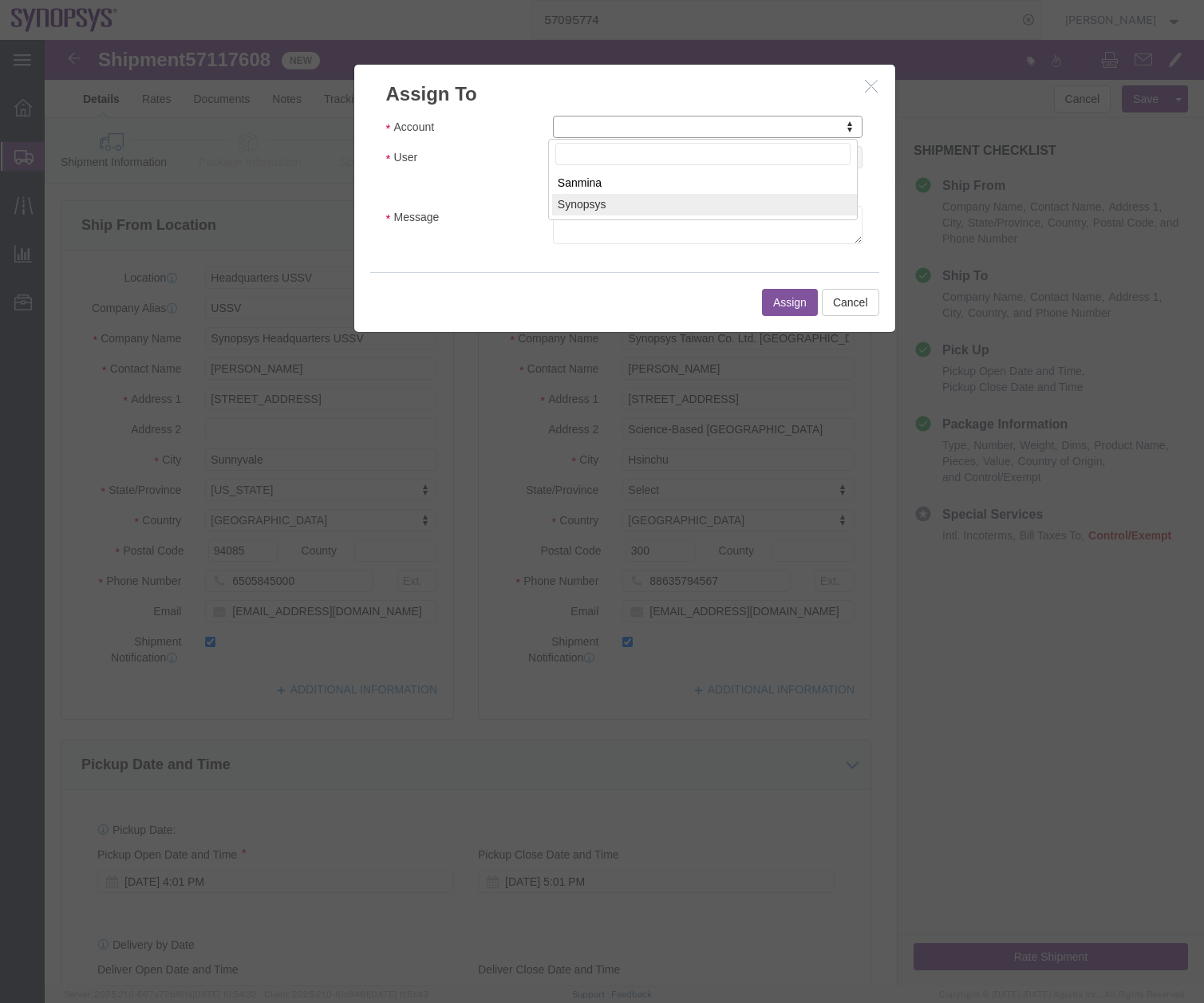
click div "Account Sanmina Synopsys"
select select "117156"
select select
click button "Cancel"
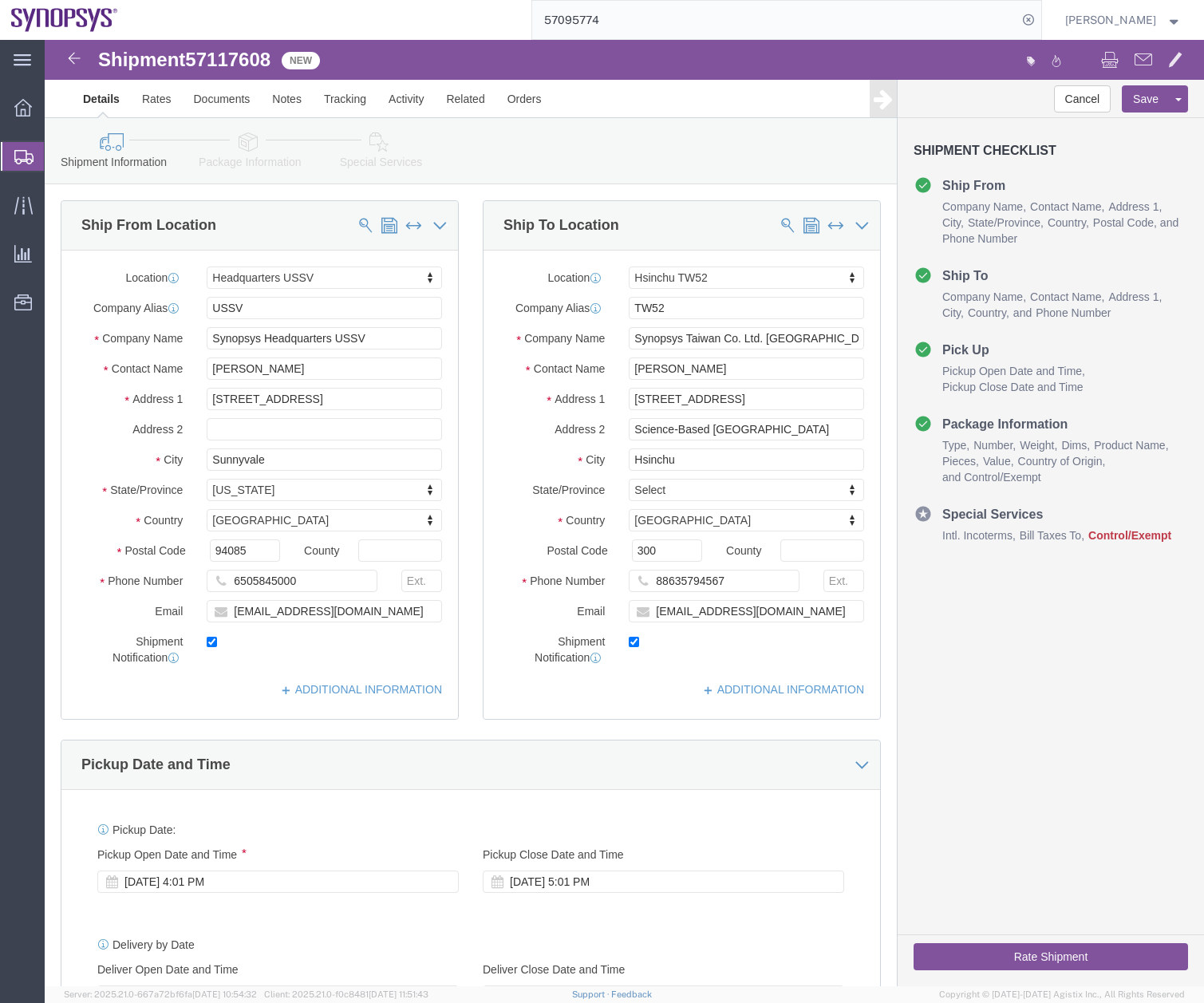
click at [31, 147] on div at bounding box center [23, 156] width 44 height 29
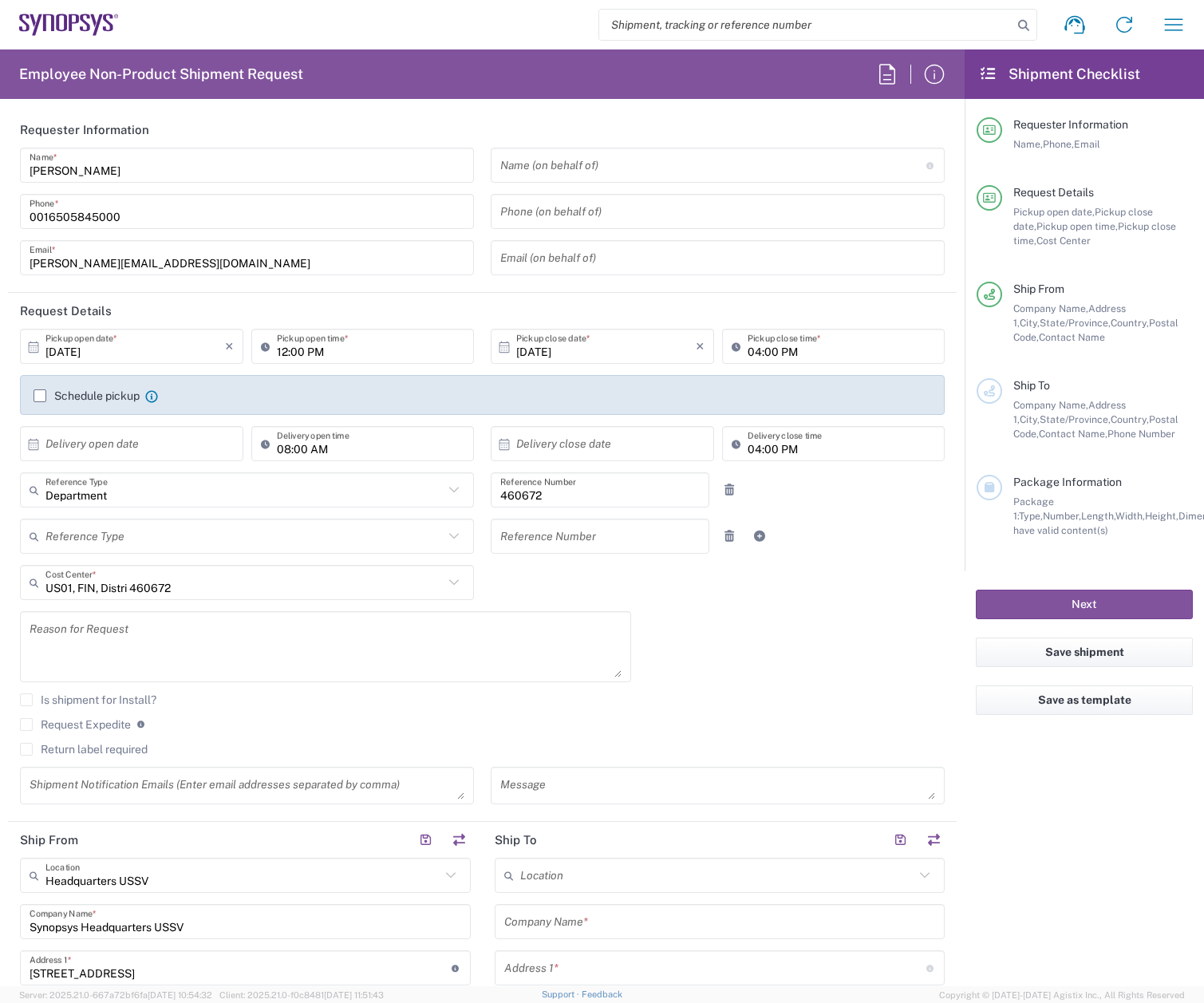
click at [749, 92] on agx-form-header "Employee Non-Product Shipment Request" at bounding box center [482, 74] width 965 height 49
